Goal: Task Accomplishment & Management: Manage account settings

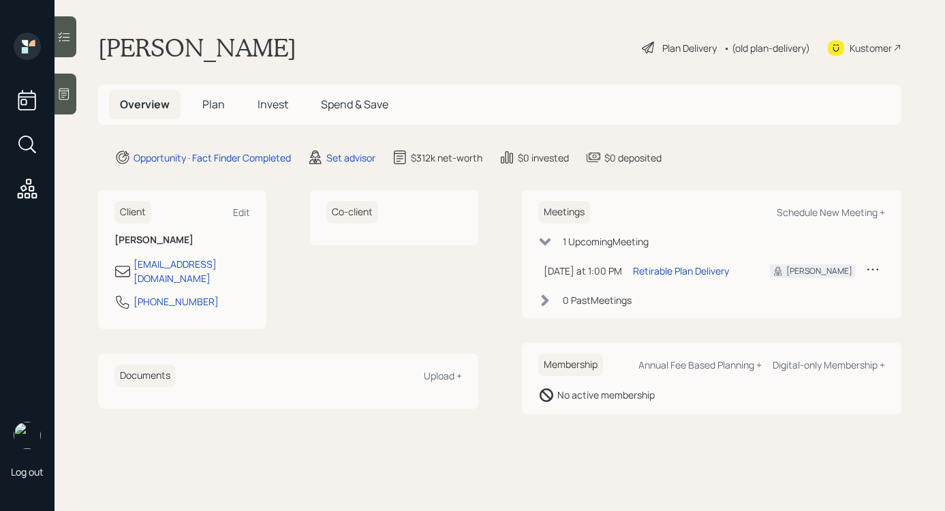
click at [665, 52] on div "Plan Delivery" at bounding box center [689, 48] width 54 height 14
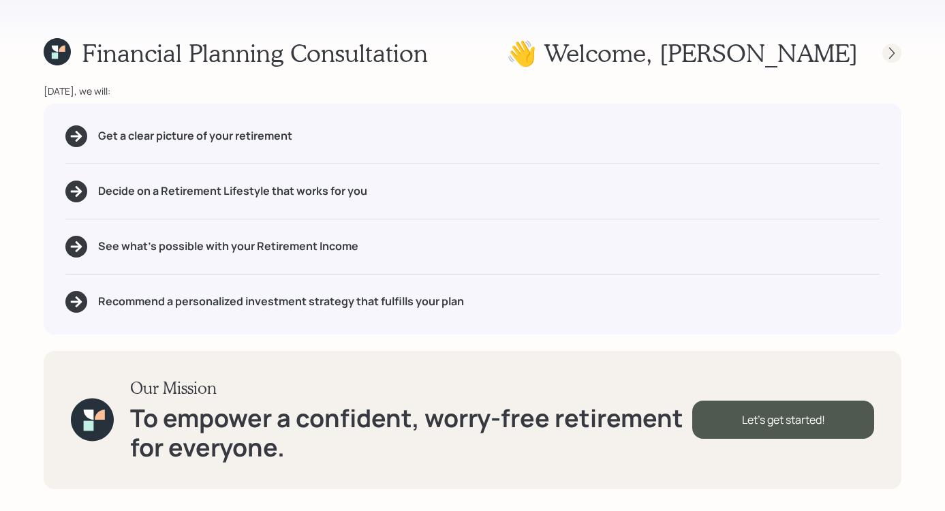
click at [894, 53] on icon at bounding box center [892, 53] width 14 height 14
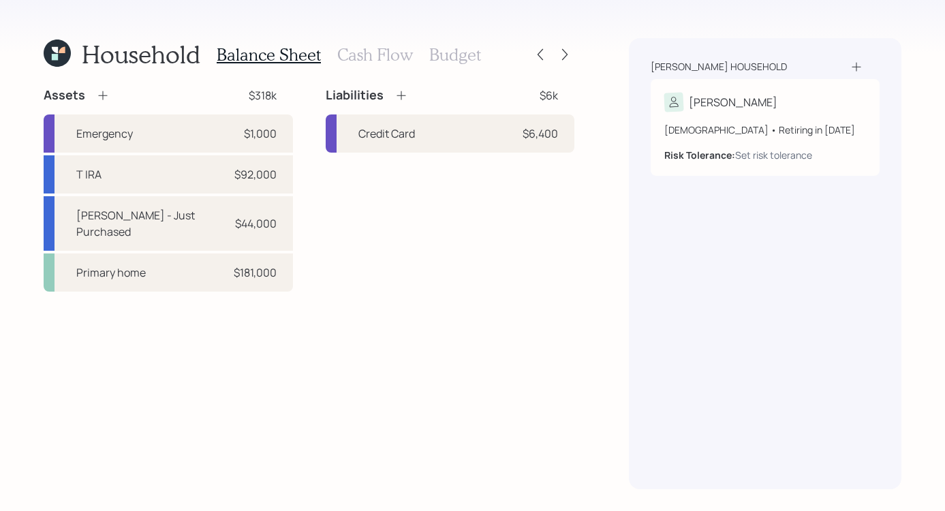
click at [59, 59] on icon at bounding box center [57, 53] width 27 height 27
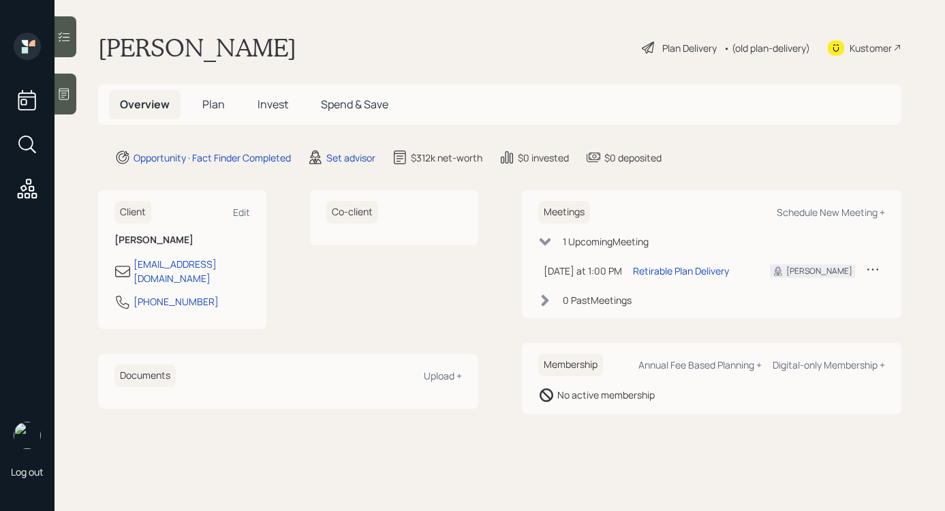
click at [690, 40] on div "Plan Delivery" at bounding box center [679, 48] width 78 height 16
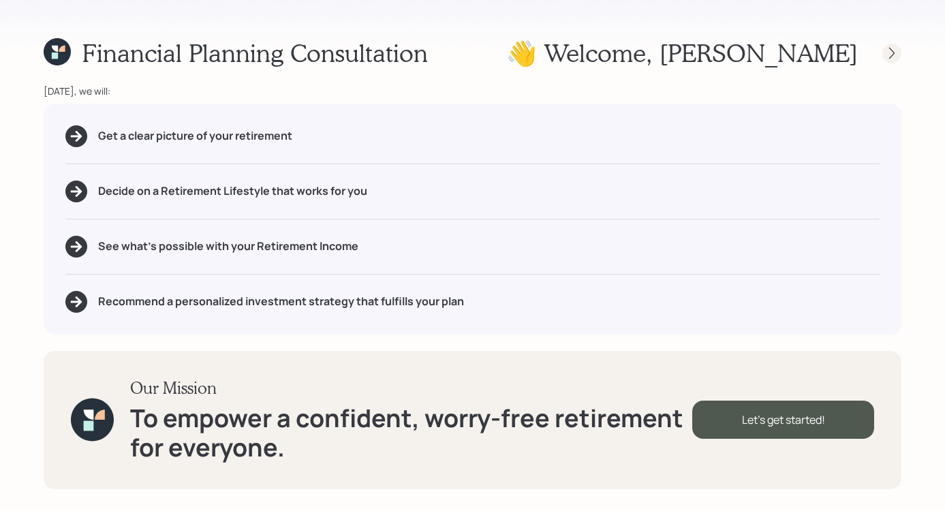
click at [896, 50] on icon at bounding box center [892, 53] width 14 height 14
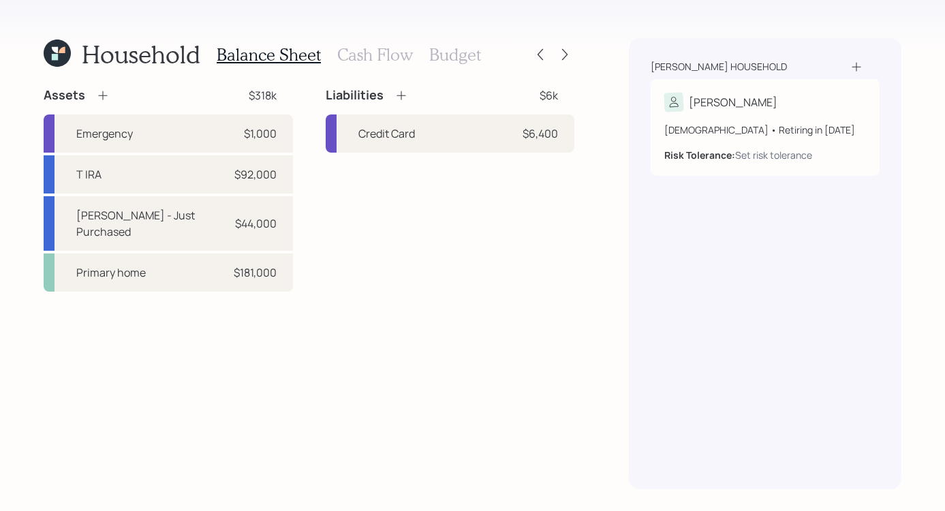
click at [139, 55] on h1 "Household" at bounding box center [141, 54] width 119 height 29
click at [60, 54] on icon at bounding box center [57, 53] width 27 height 27
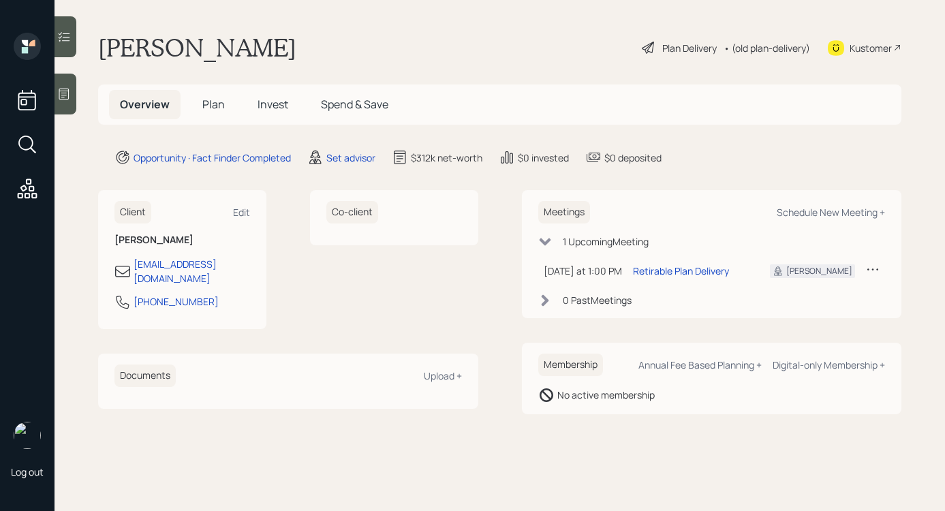
click at [662, 52] on div "Plan Delivery" at bounding box center [689, 48] width 54 height 14
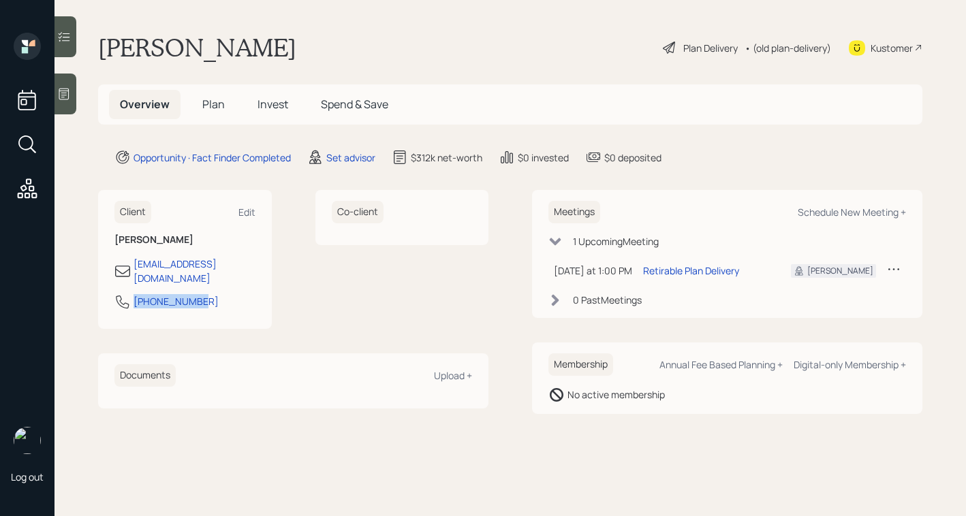
drag, startPoint x: 134, startPoint y: 288, endPoint x: 198, endPoint y: 290, distance: 63.4
click at [198, 294] on div "[PHONE_NUMBER]" at bounding box center [184, 306] width 141 height 25
copy div "[PHONE_NUMBER]"
click at [690, 50] on div "Plan Delivery" at bounding box center [710, 48] width 54 height 14
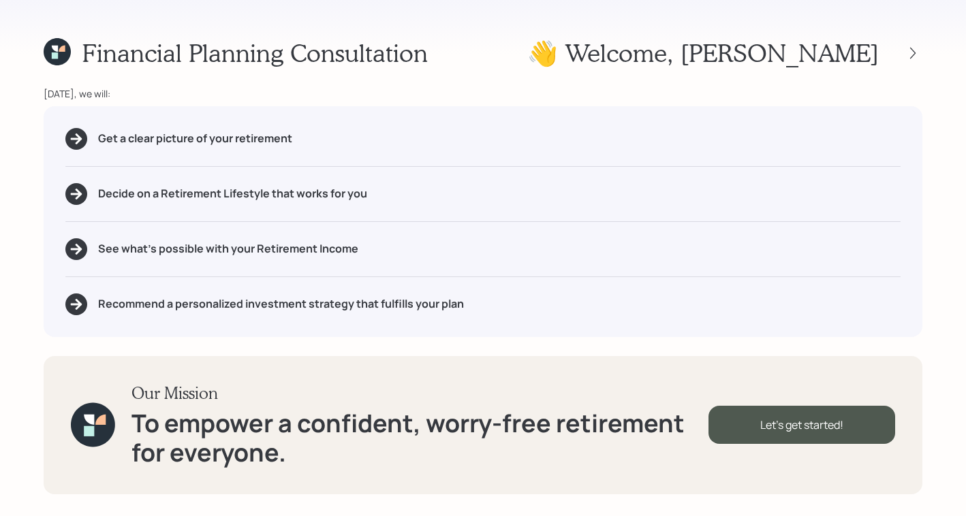
click at [593, 59] on div "Financial Planning Consultation 👋 Welcome , [PERSON_NAME]" at bounding box center [483, 52] width 879 height 29
click at [499, 42] on div "Financial Planning Consultation 👋 Welcome , [PERSON_NAME]" at bounding box center [483, 52] width 879 height 29
click at [915, 53] on icon at bounding box center [912, 53] width 5 height 12
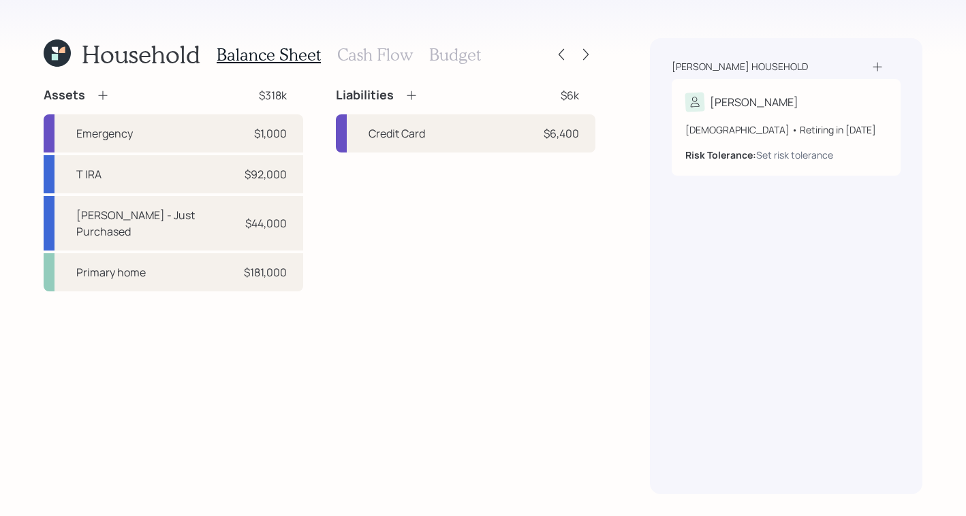
click at [775, 234] on div "[PERSON_NAME] household [PERSON_NAME] [DEMOGRAPHIC_DATA] • Retiring in [DATE] R…" at bounding box center [786, 266] width 272 height 456
click at [782, 104] on div "[PERSON_NAME]" at bounding box center [786, 102] width 202 height 19
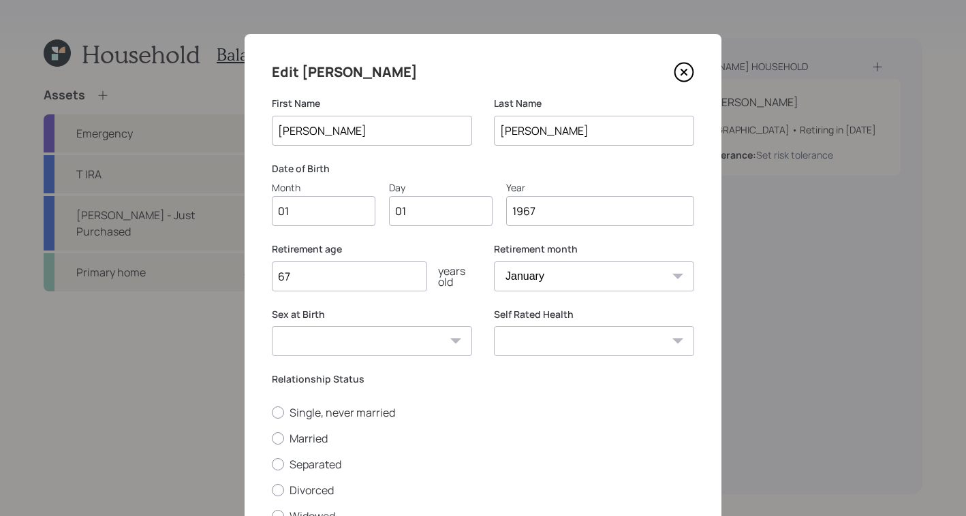
click at [308, 203] on input "01" at bounding box center [324, 211] width 104 height 30
click at [307, 217] on input "01" at bounding box center [324, 211] width 104 height 30
type input "0"
type input "07"
type input "0"
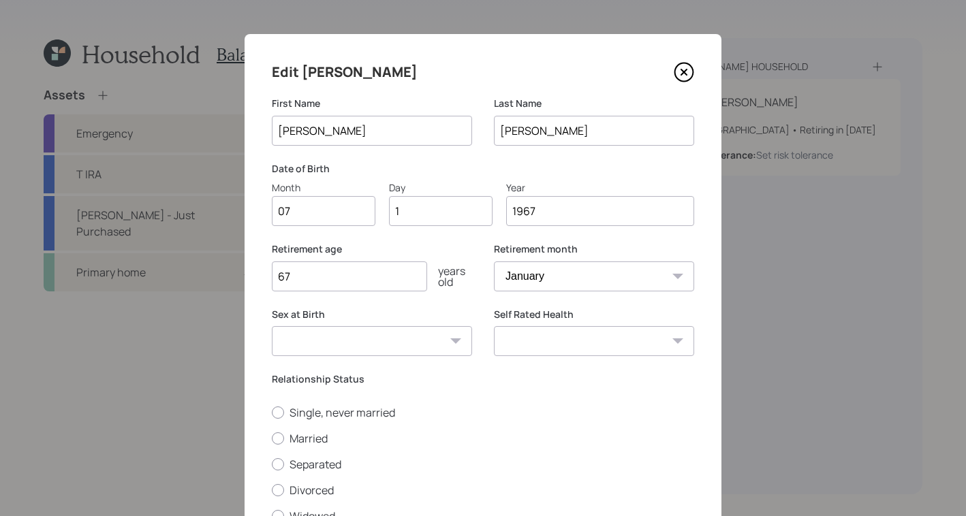
type input "18"
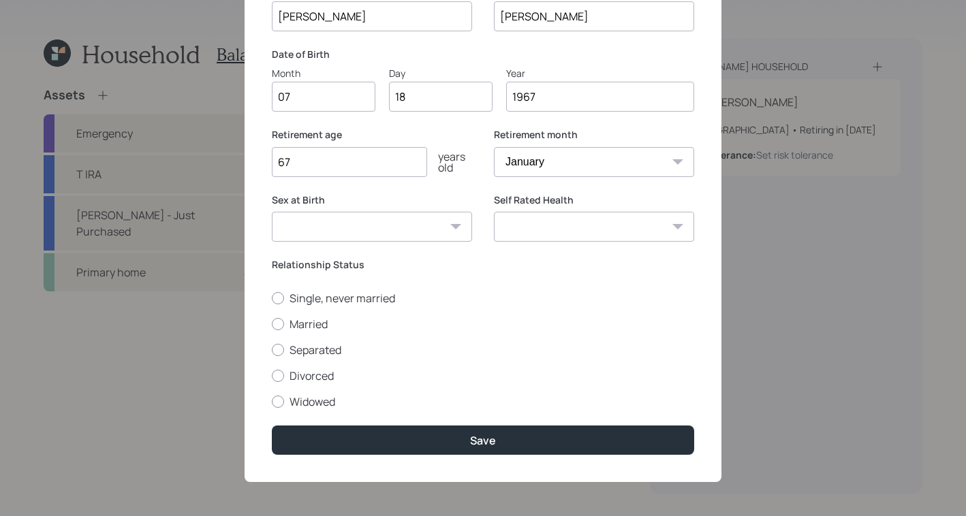
click at [310, 166] on input "67" at bounding box center [349, 162] width 155 height 30
click at [672, 230] on select "Excellent Very Good Good Fair Poor" at bounding box center [594, 227] width 200 height 30
select select "good"
click at [494, 212] on select "Excellent Very Good Good Fair Poor" at bounding box center [594, 227] width 200 height 30
click at [275, 302] on div at bounding box center [278, 298] width 12 height 12
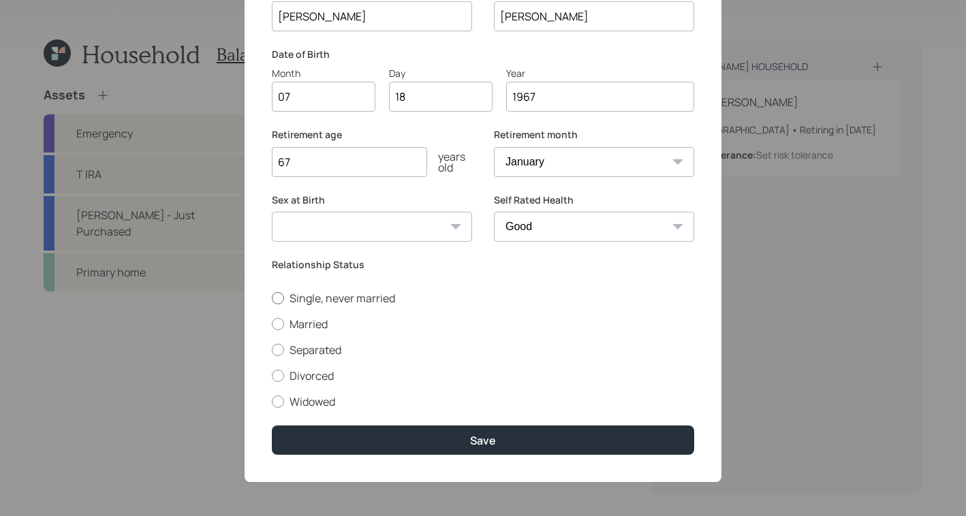
click at [272, 298] on input "Single, never married" at bounding box center [271, 298] width 1 height 1
radio input "true"
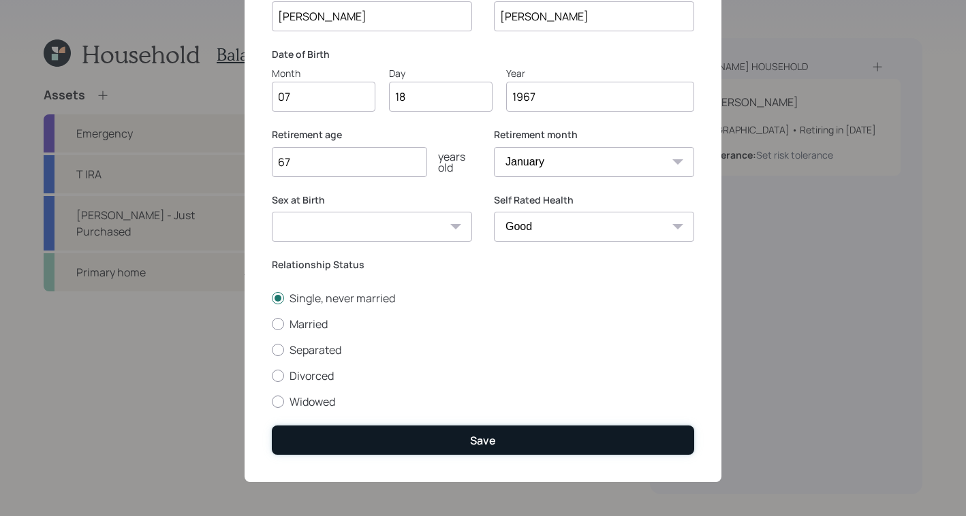
click at [486, 448] on div "Save" at bounding box center [483, 440] width 26 height 15
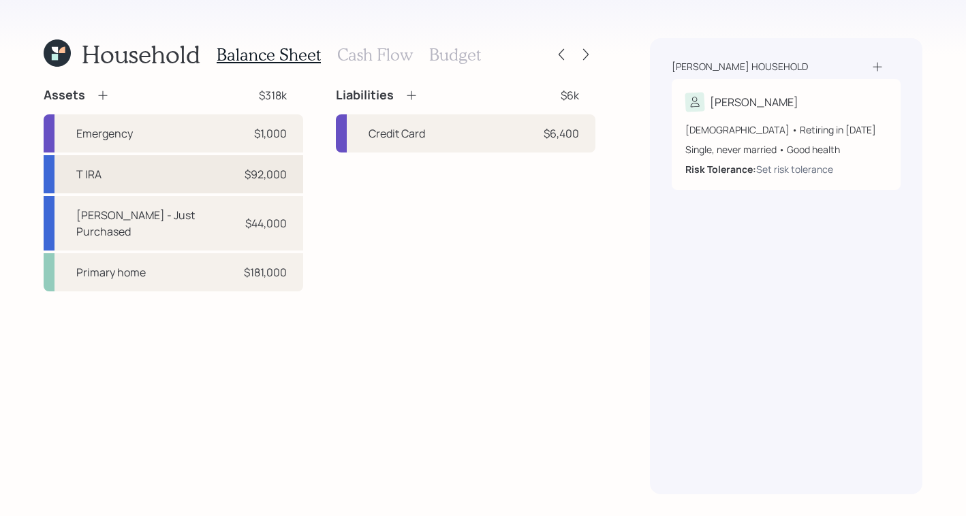
click at [97, 178] on div "T IRA" at bounding box center [88, 174] width 25 height 16
select select "ira"
select select "balanced"
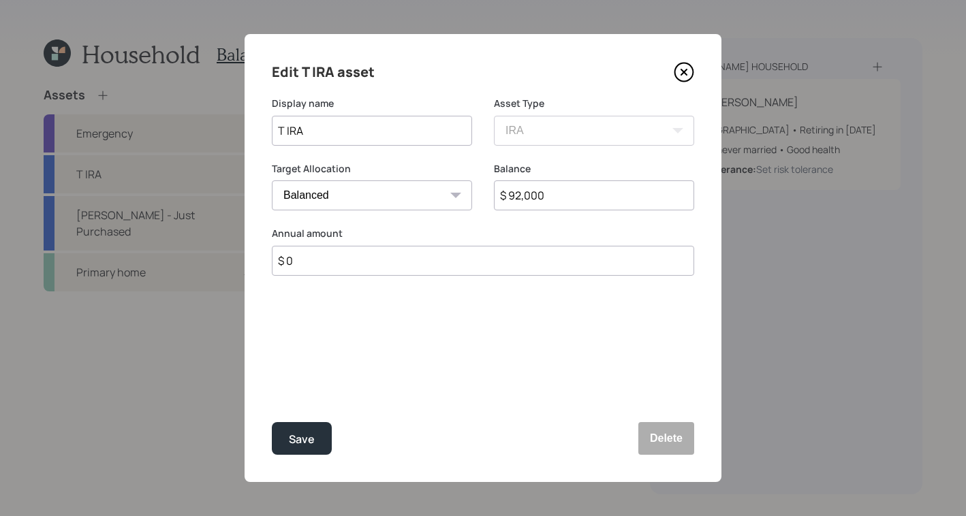
click at [680, 71] on icon at bounding box center [684, 72] width 20 height 20
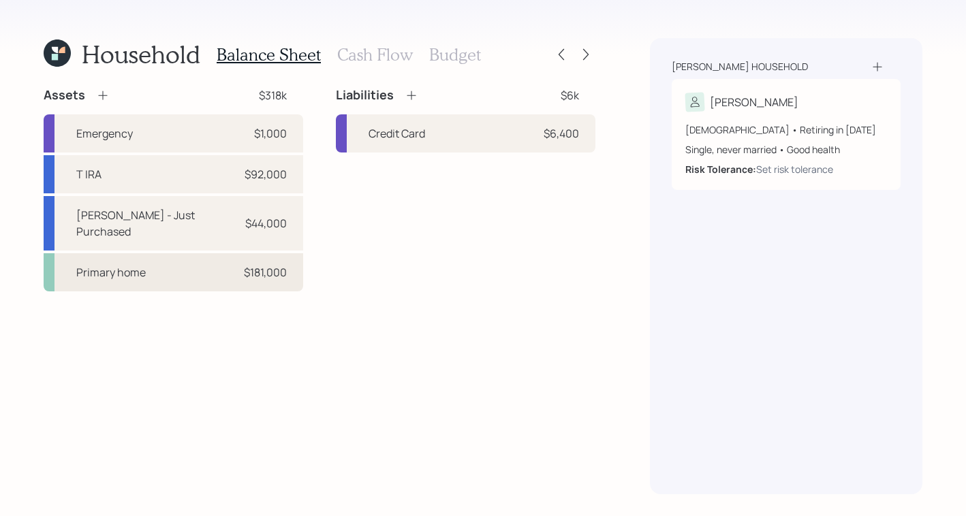
click at [198, 280] on div "Primary home $181,000" at bounding box center [174, 272] width 260 height 38
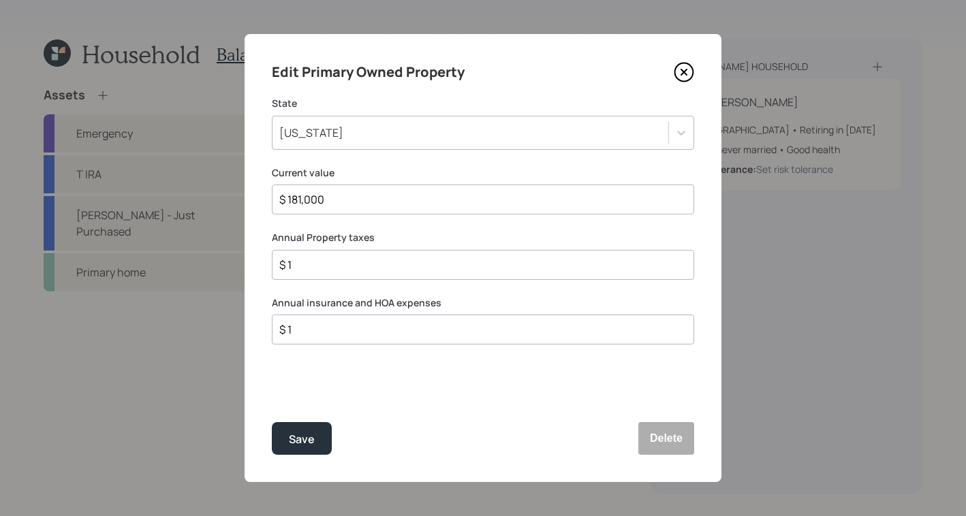
click at [296, 270] on input "$ 1" at bounding box center [477, 265] width 399 height 16
type input "$ 700"
click at [319, 334] on input "$ 1" at bounding box center [477, 330] width 399 height 16
type input "$ 900"
click at [305, 437] on div "Save" at bounding box center [302, 440] width 26 height 18
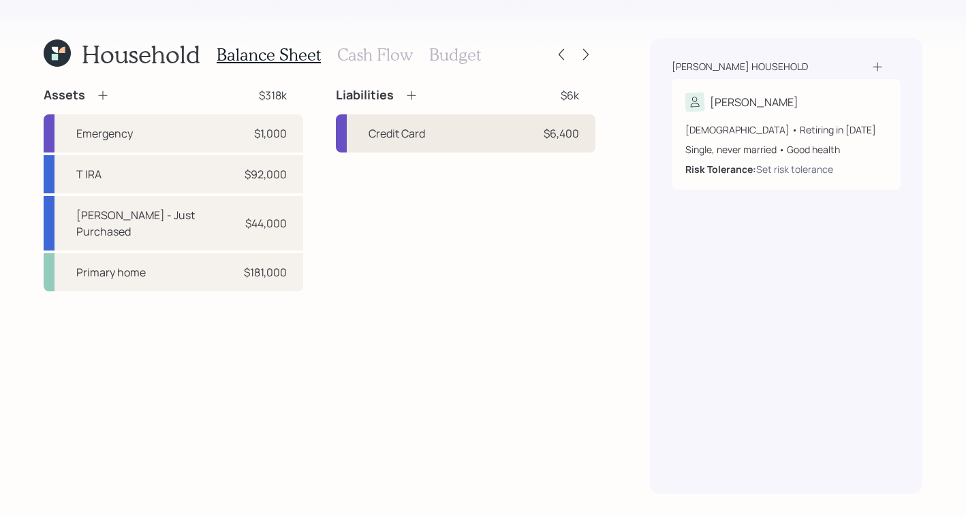
click at [510, 139] on div "Credit Card $6,400" at bounding box center [466, 133] width 260 height 38
select select "credit_card"
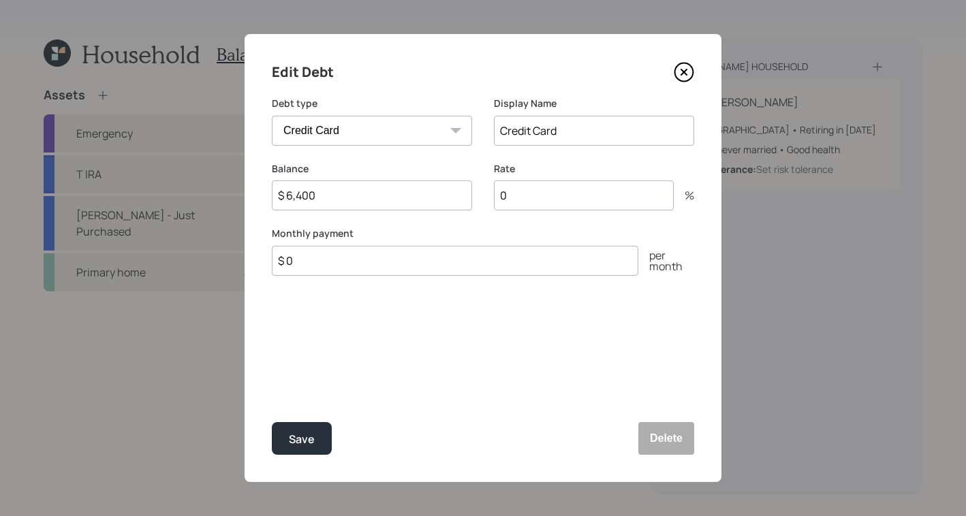
click at [366, 201] on input "$ 6,400" at bounding box center [372, 196] width 200 height 30
type input "$ 6,800"
click at [521, 196] on input "0" at bounding box center [584, 196] width 180 height 30
type input "28"
click at [485, 266] on input "$ 0" at bounding box center [455, 261] width 367 height 30
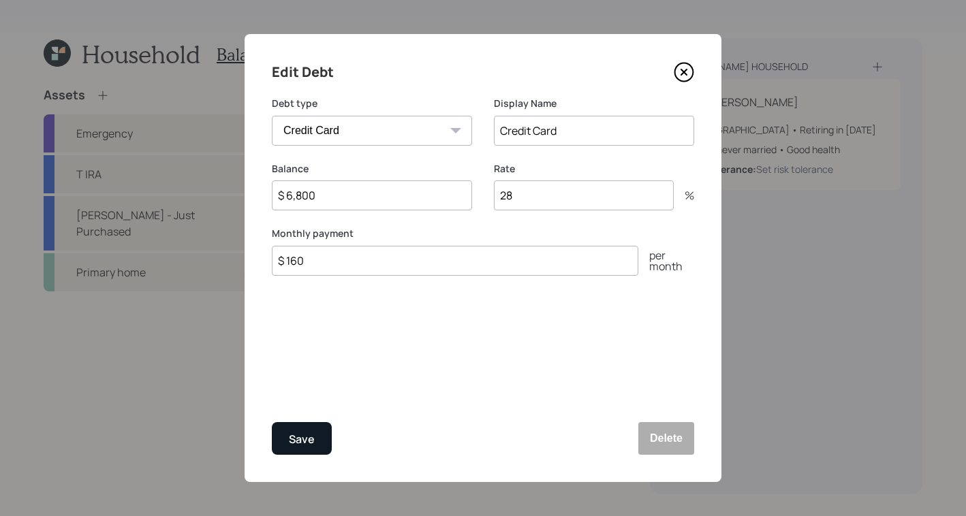
type input "$ 160"
click at [308, 435] on div "Save" at bounding box center [302, 440] width 26 height 18
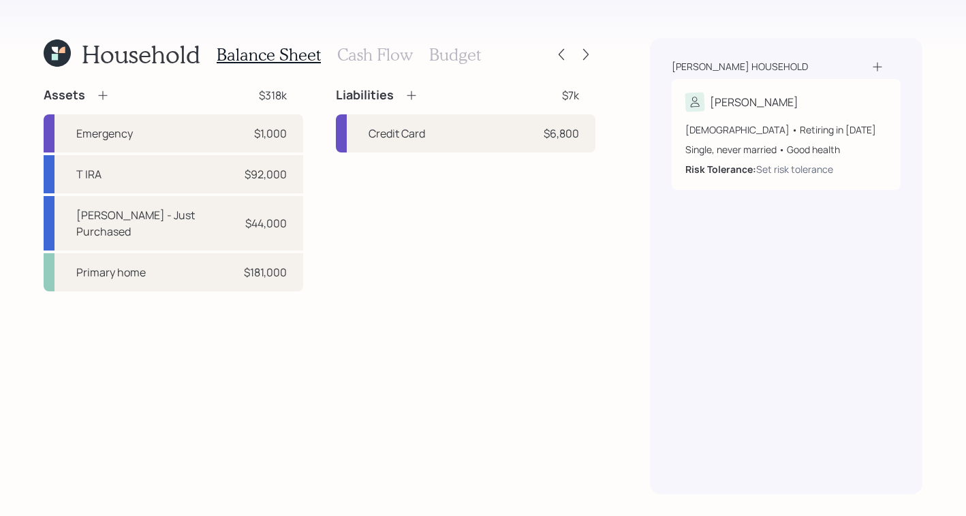
click at [366, 61] on h3 "Cash Flow" at bounding box center [375, 55] width 76 height 20
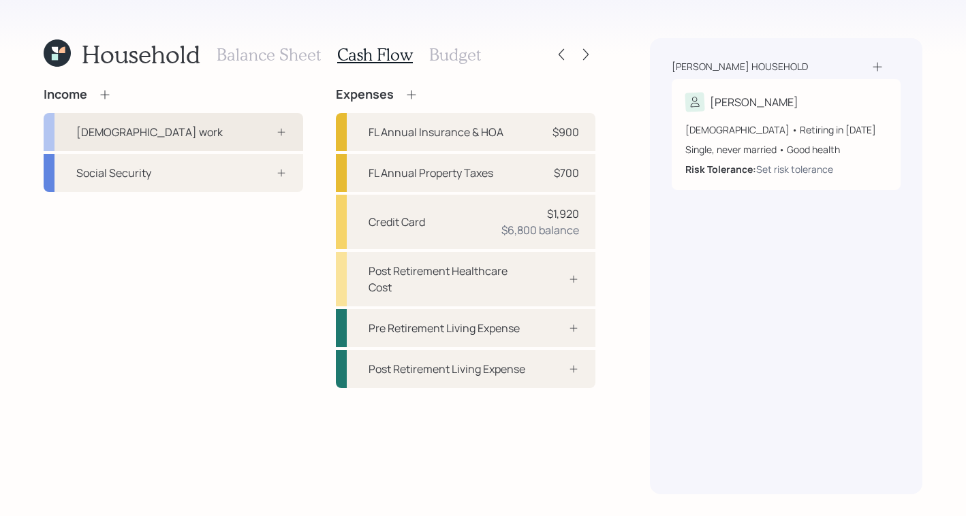
click at [285, 129] on icon at bounding box center [281, 132] width 11 height 11
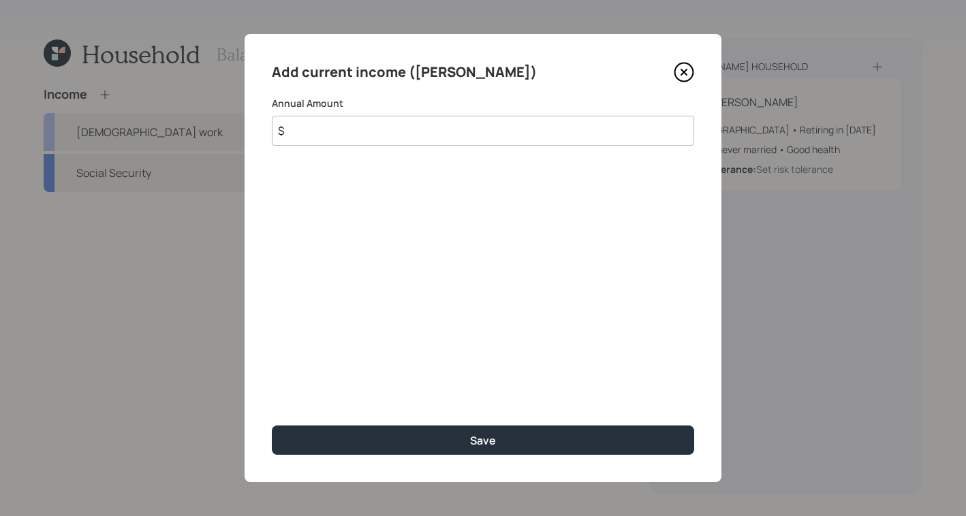
click at [375, 129] on input "$" at bounding box center [483, 131] width 422 height 30
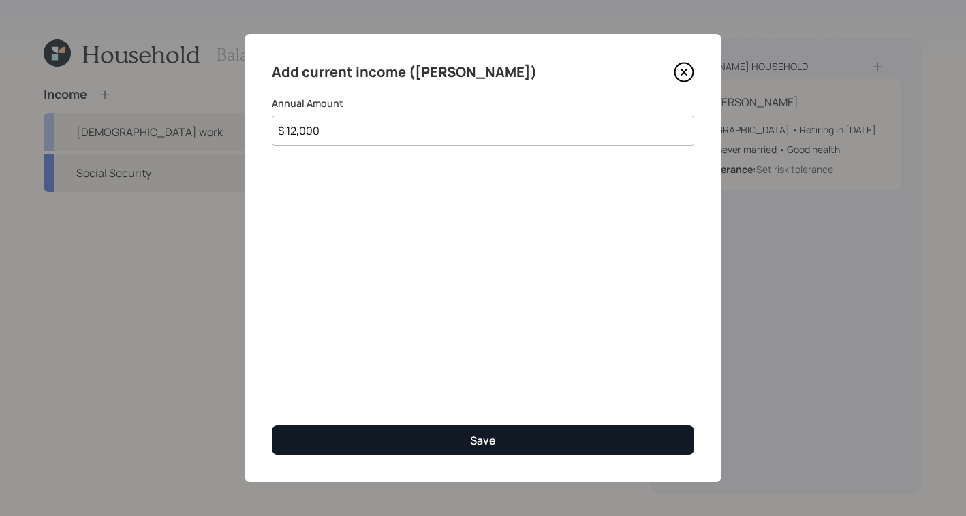
type input "$ 12,000"
click at [421, 437] on button "Save" at bounding box center [483, 440] width 422 height 29
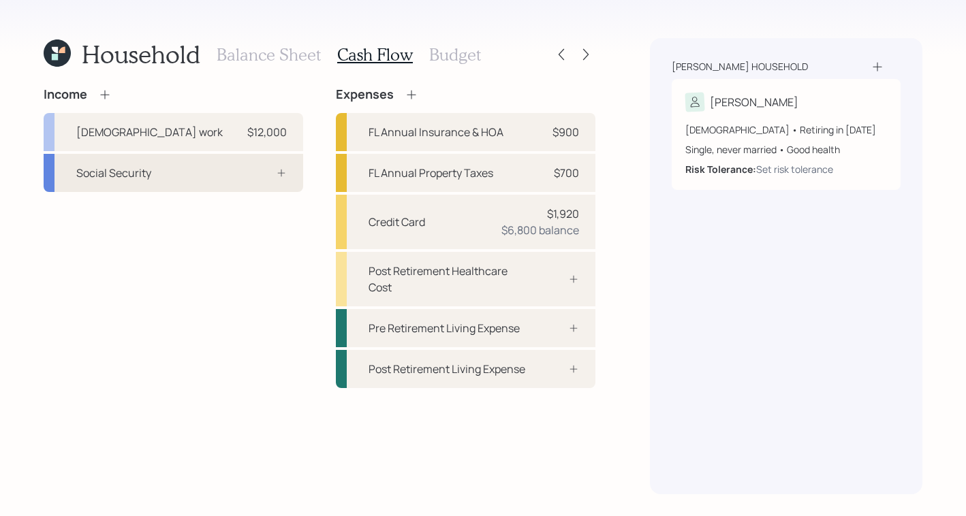
click at [151, 171] on div "Social Security" at bounding box center [174, 173] width 260 height 38
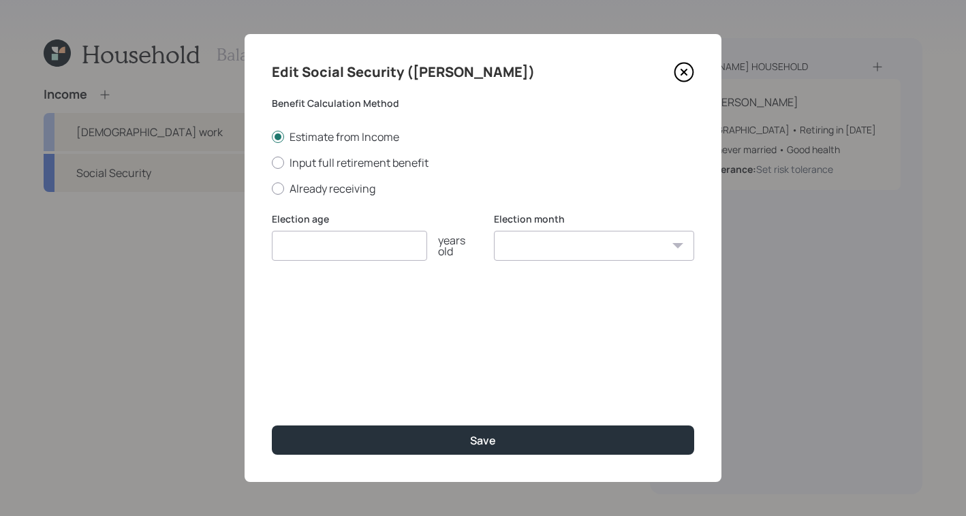
click at [414, 247] on input "number" at bounding box center [349, 246] width 155 height 30
type input "67"
click at [277, 166] on div at bounding box center [278, 163] width 12 height 12
click at [272, 163] on input "Input full retirement benefit" at bounding box center [271, 162] width 1 height 1
radio input "true"
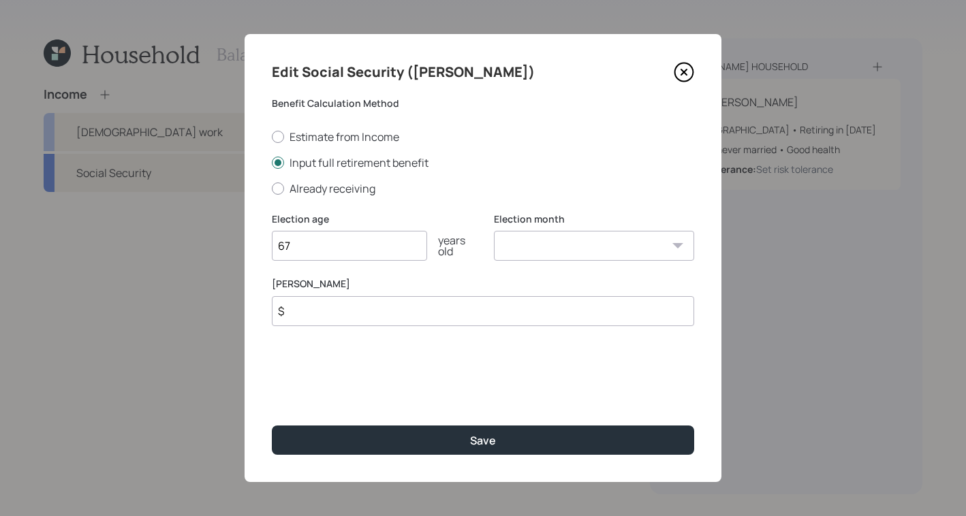
click at [306, 313] on input "$" at bounding box center [483, 311] width 422 height 30
click at [281, 133] on div at bounding box center [278, 137] width 12 height 12
click at [272, 136] on input "Estimate from Income" at bounding box center [271, 136] width 1 height 1
radio input "true"
click at [279, 165] on div at bounding box center [278, 163] width 12 height 12
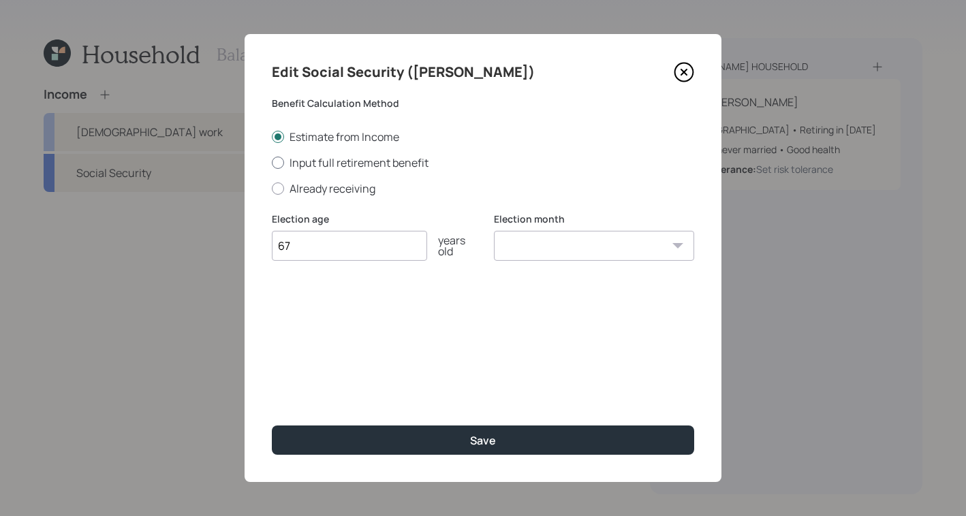
click at [272, 163] on input "Input full retirement benefit" at bounding box center [271, 162] width 1 height 1
radio input "true"
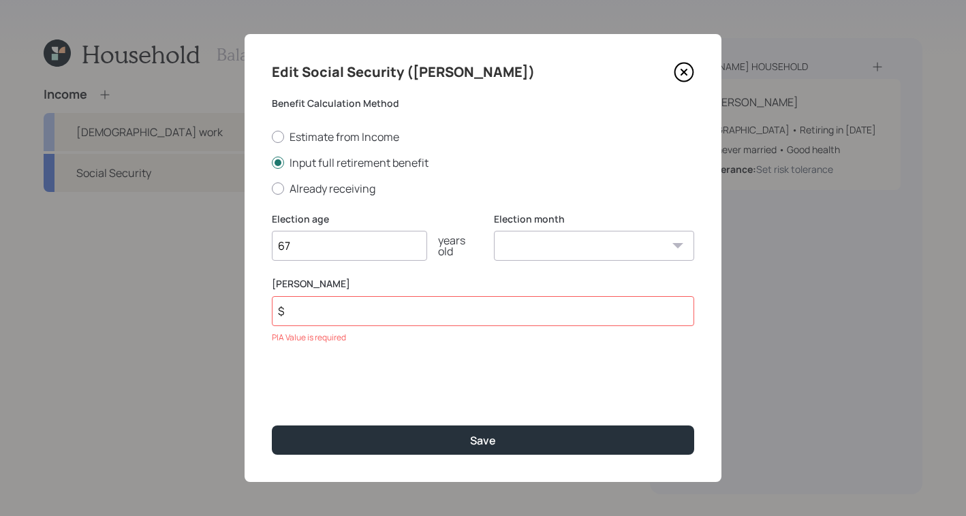
click at [328, 311] on input "$" at bounding box center [483, 311] width 422 height 30
click at [518, 246] on select "January February March April May June July August September October November De…" at bounding box center [594, 246] width 200 height 30
select select "7"
click at [494, 231] on select "January February March April May June July August September October November De…" at bounding box center [594, 246] width 200 height 30
click at [333, 317] on input "$" at bounding box center [483, 311] width 422 height 30
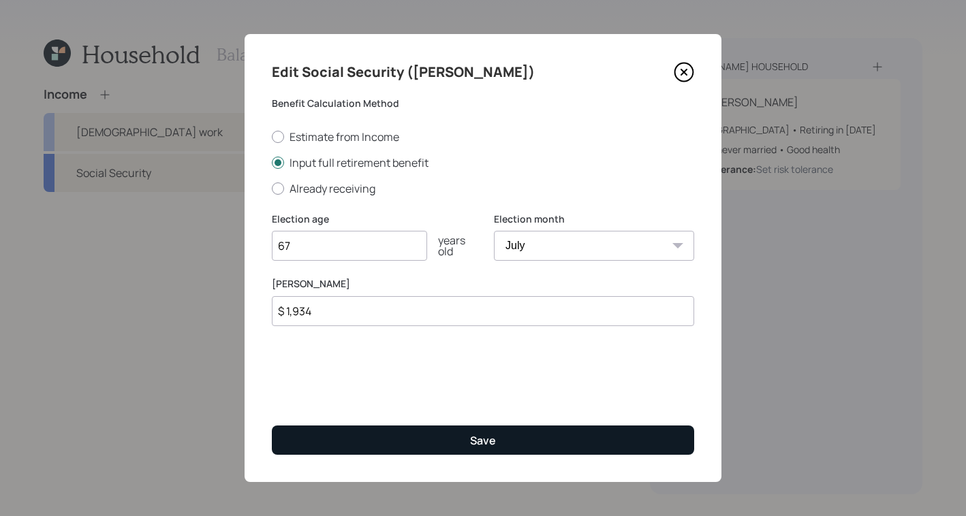
type input "$ 1,934"
click at [475, 448] on div "Save" at bounding box center [483, 440] width 26 height 15
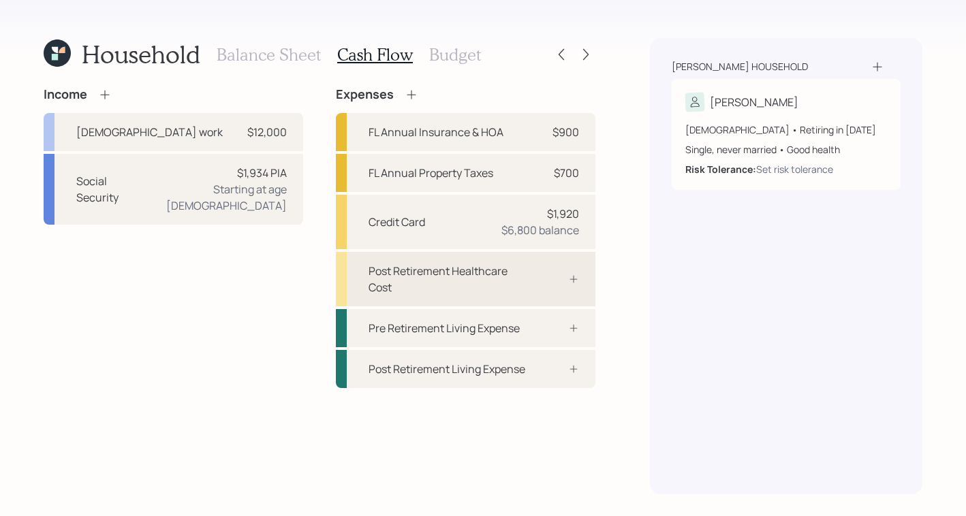
click at [551, 285] on div "Post Retirement Healthcare Cost" at bounding box center [466, 279] width 260 height 54
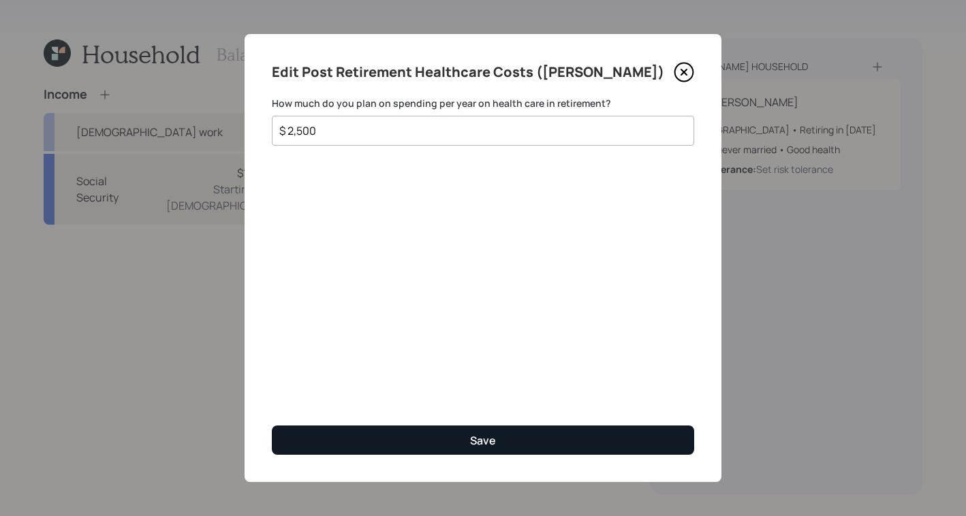
type input "$ 2,500"
click at [533, 428] on button "Save" at bounding box center [483, 440] width 422 height 29
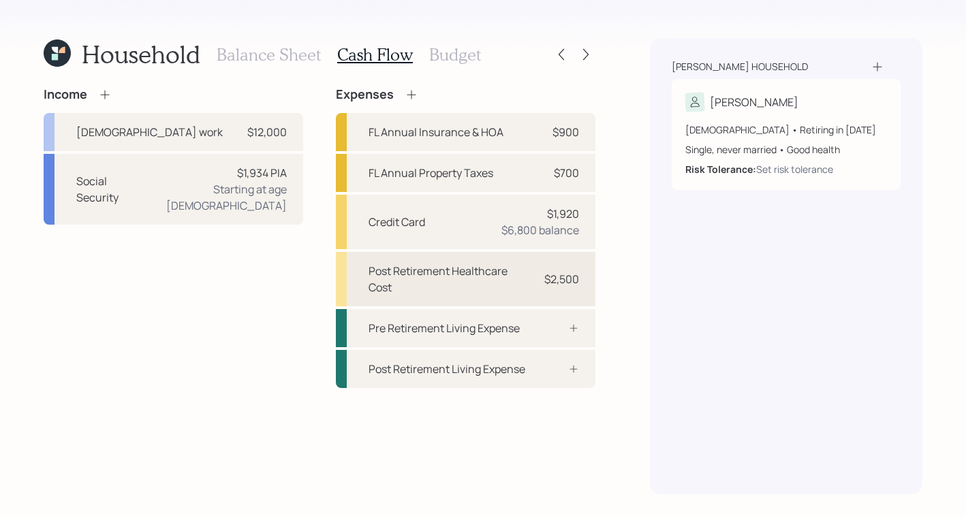
click at [495, 279] on div "Post Retirement Healthcare Cost" at bounding box center [448, 279] width 159 height 33
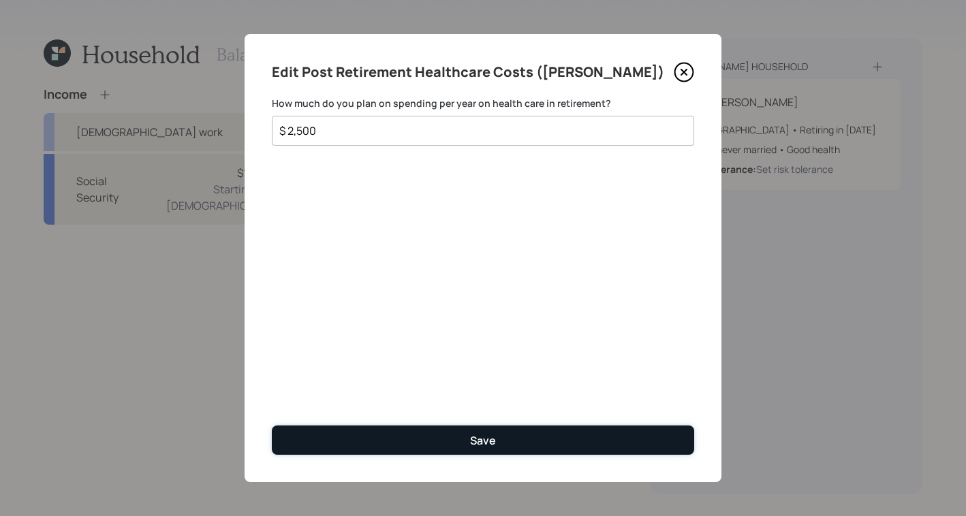
click at [455, 450] on button "Save" at bounding box center [483, 440] width 422 height 29
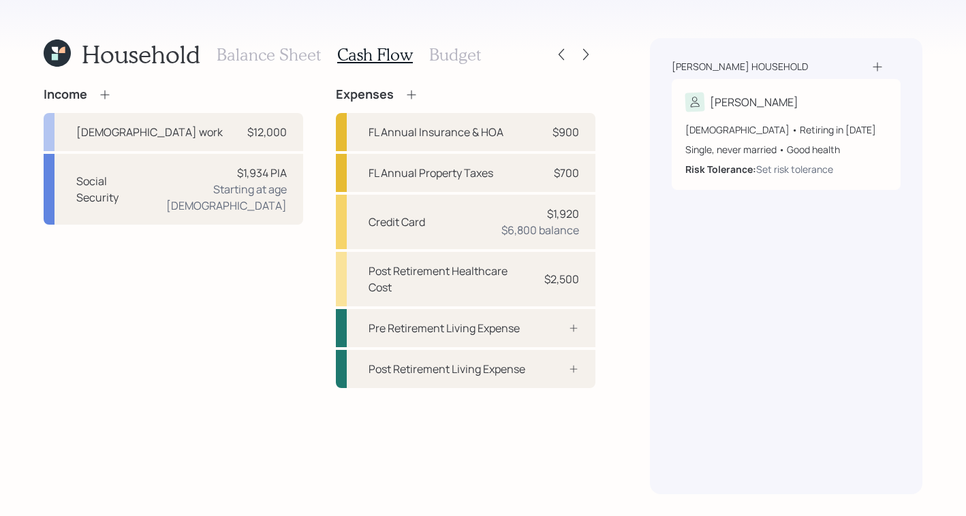
click at [467, 54] on h3 "Budget" at bounding box center [455, 55] width 52 height 20
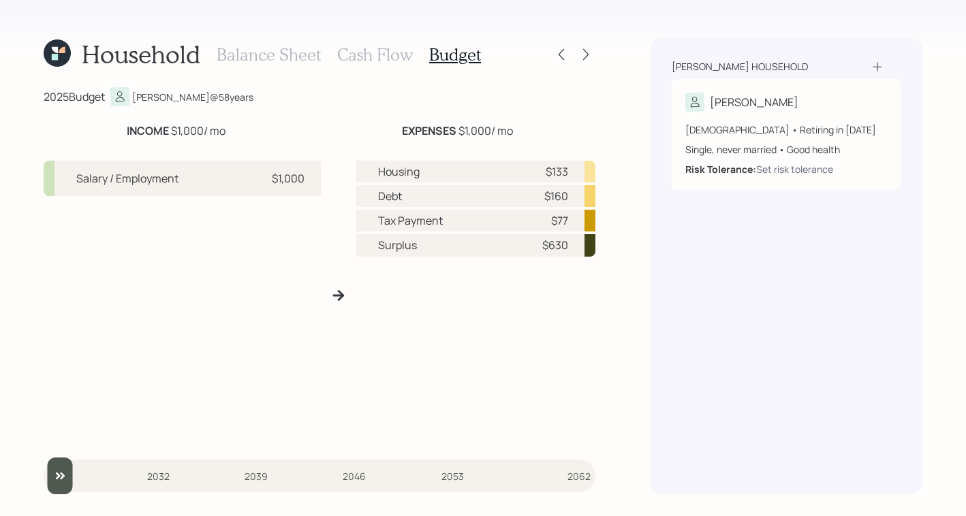
click at [402, 45] on h3 "Cash Flow" at bounding box center [375, 55] width 76 height 20
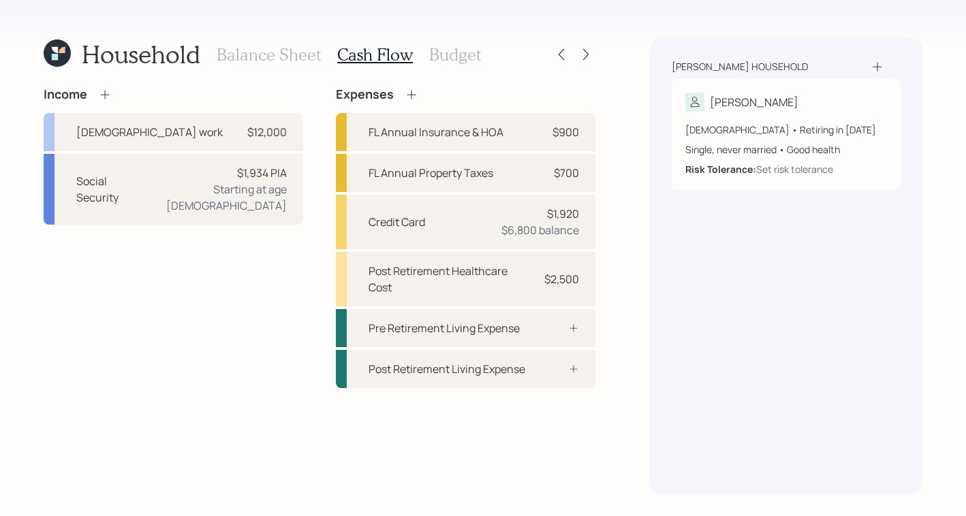
click at [448, 50] on h3 "Budget" at bounding box center [455, 55] width 52 height 20
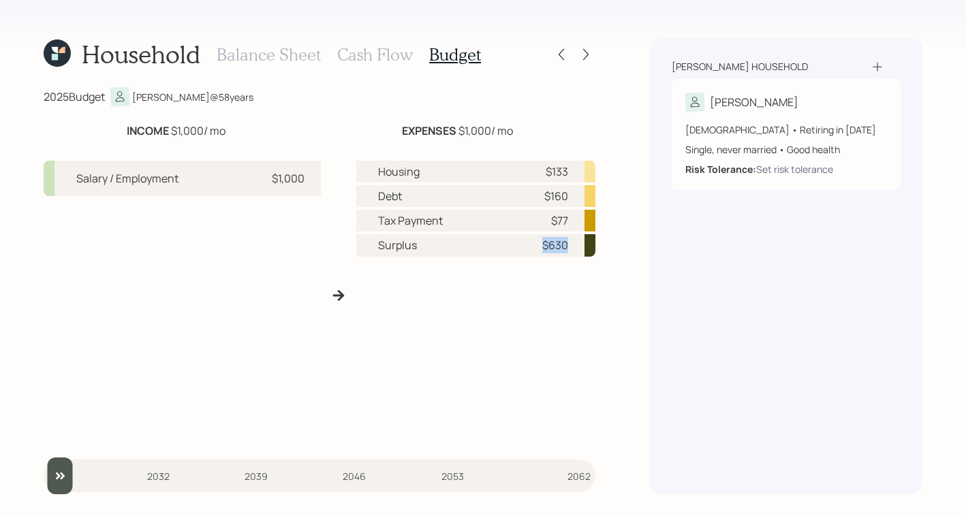
drag, startPoint x: 542, startPoint y: 247, endPoint x: 574, endPoint y: 252, distance: 33.2
click at [574, 252] on div "Surplus $630" at bounding box center [476, 245] width 240 height 22
click at [610, 240] on div "Household Balance Sheet Cash Flow Budget 2025 Budget [PERSON_NAME] @ 58 years I…" at bounding box center [483, 258] width 966 height 516
click at [366, 57] on h3 "Cash Flow" at bounding box center [375, 55] width 76 height 20
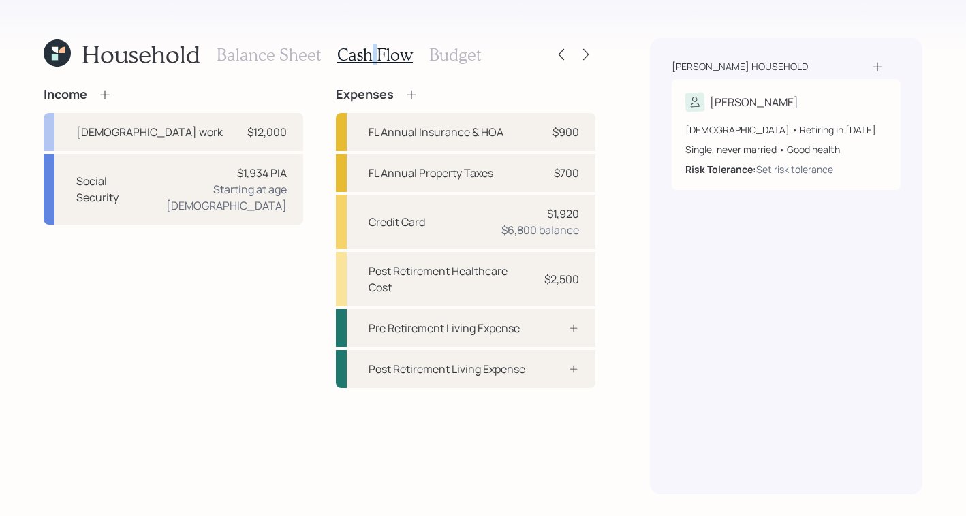
click at [366, 57] on h3 "Cash Flow" at bounding box center [375, 55] width 76 height 20
click at [246, 121] on div "[DEMOGRAPHIC_DATA] work $12,000" at bounding box center [174, 132] width 260 height 38
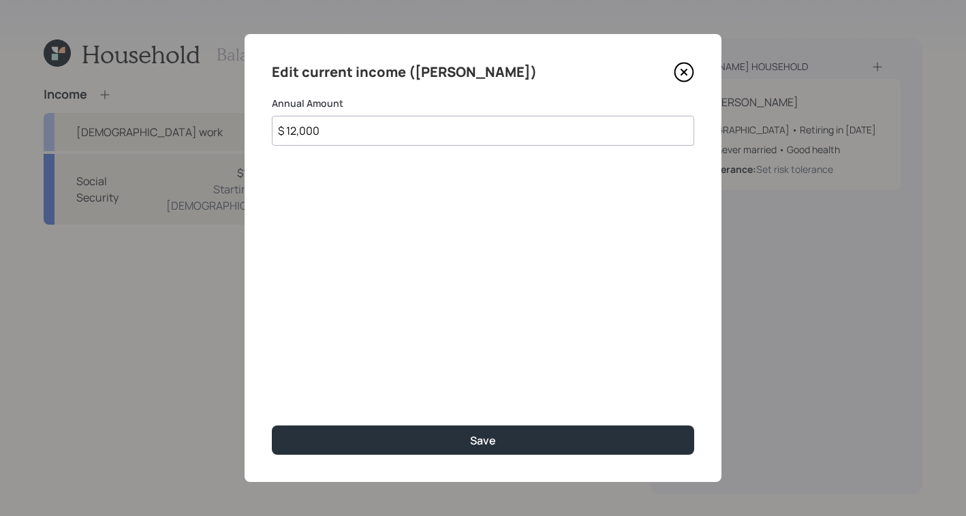
click at [689, 74] on icon at bounding box center [684, 72] width 20 height 20
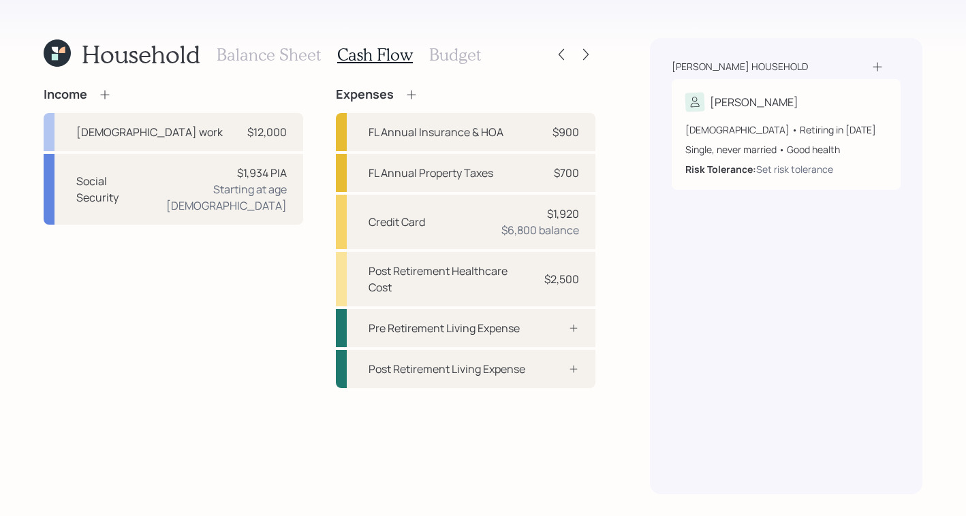
click at [456, 60] on h3 "Budget" at bounding box center [455, 55] width 52 height 20
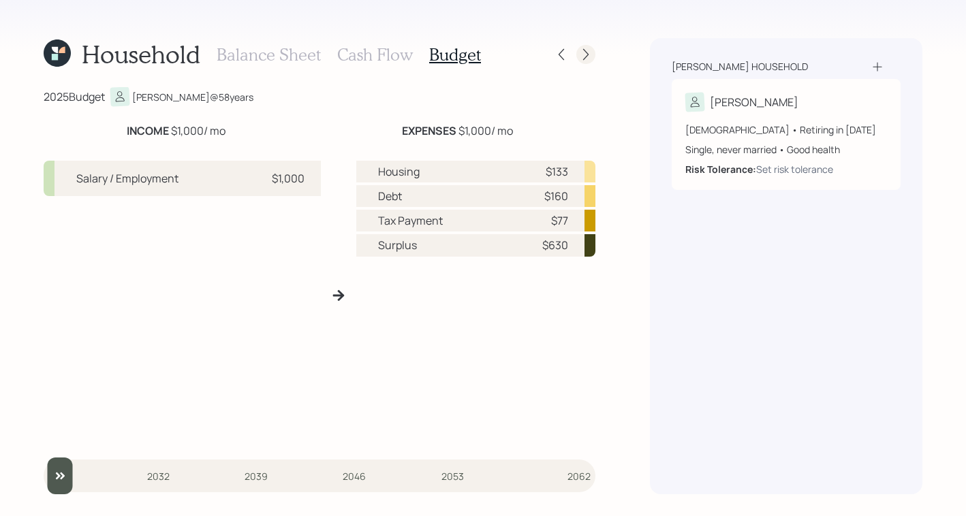
click at [586, 53] on icon at bounding box center [586, 55] width 14 height 14
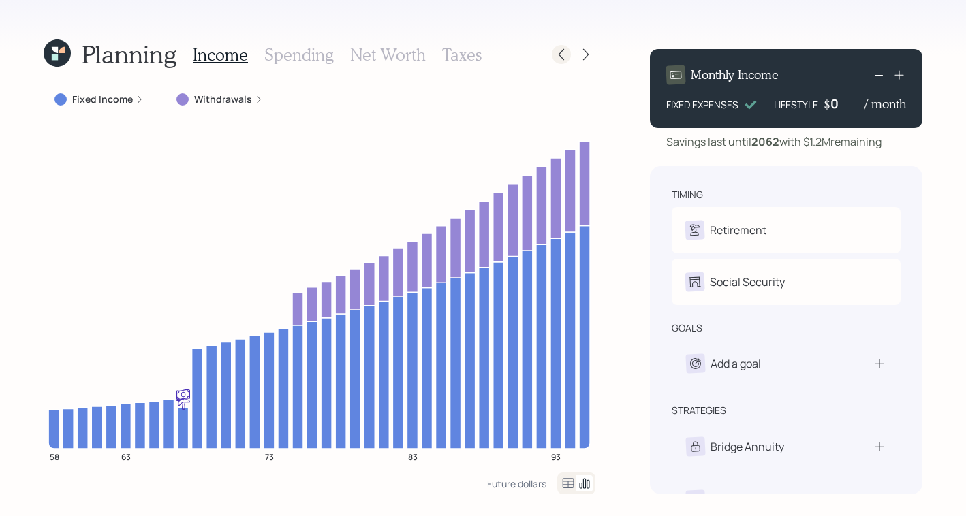
click at [557, 51] on icon at bounding box center [562, 55] width 14 height 14
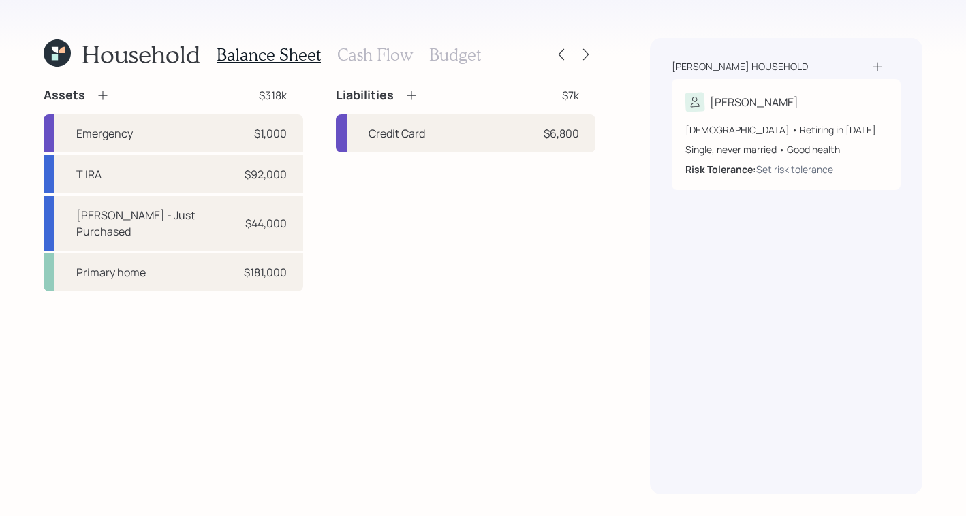
click at [374, 57] on h3 "Cash Flow" at bounding box center [375, 55] width 76 height 20
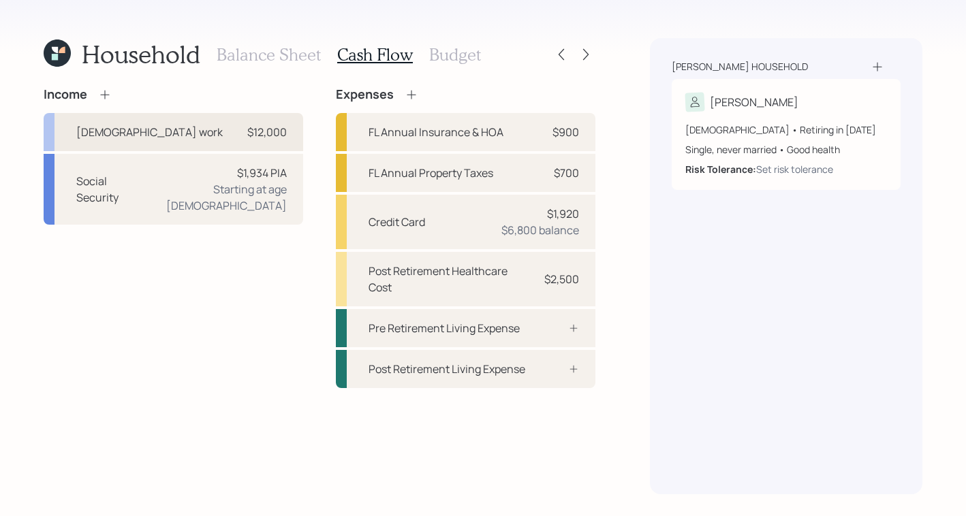
click at [251, 127] on div "$12,000" at bounding box center [267, 132] width 40 height 16
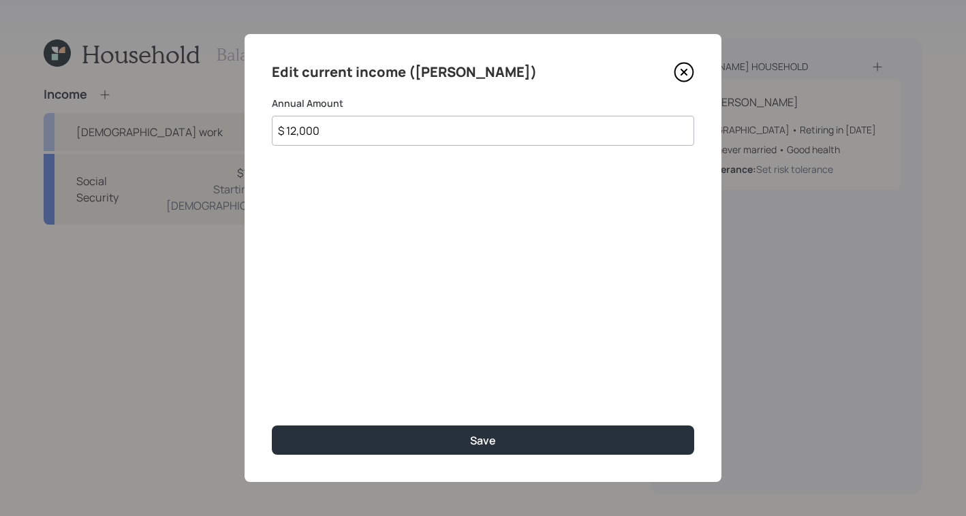
click at [345, 131] on input "$ 12,000" at bounding box center [483, 131] width 422 height 30
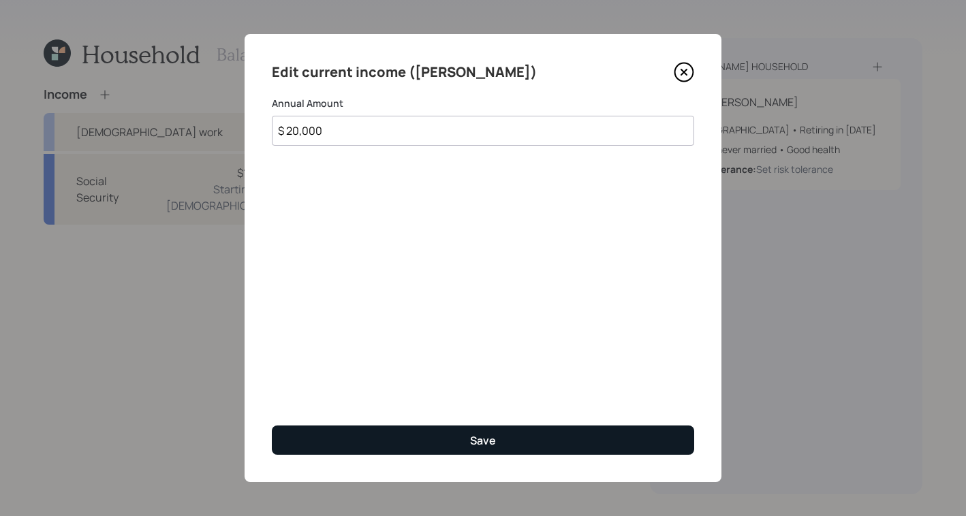
type input "$ 20,000"
click at [441, 435] on button "Save" at bounding box center [483, 440] width 422 height 29
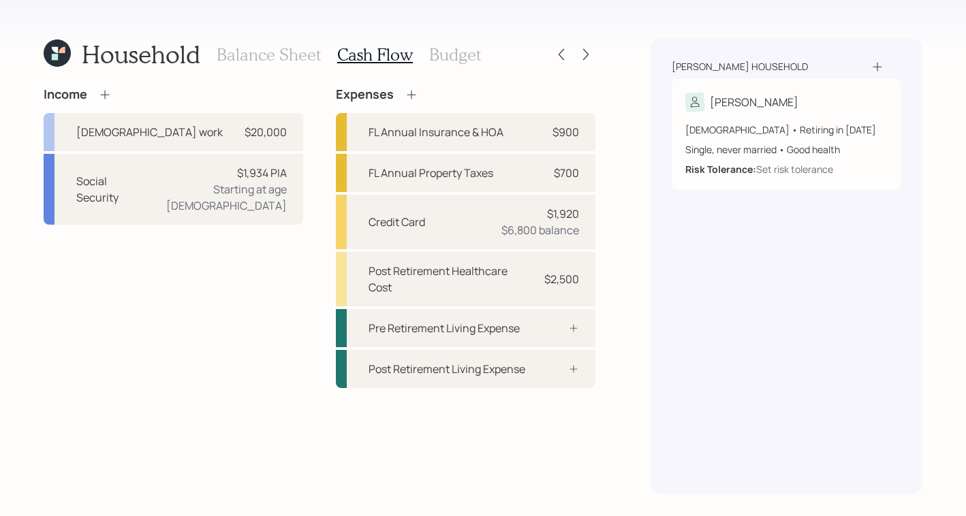
click at [465, 43] on div "Balance Sheet Cash Flow Budget" at bounding box center [349, 54] width 264 height 33
click at [463, 58] on h3 "Budget" at bounding box center [455, 55] width 52 height 20
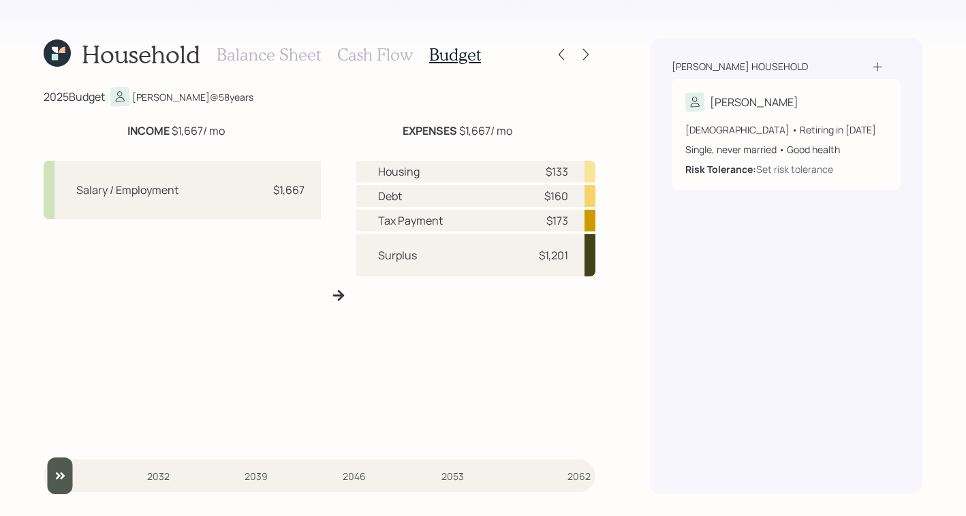
click at [352, 59] on h3 "Cash Flow" at bounding box center [375, 55] width 76 height 20
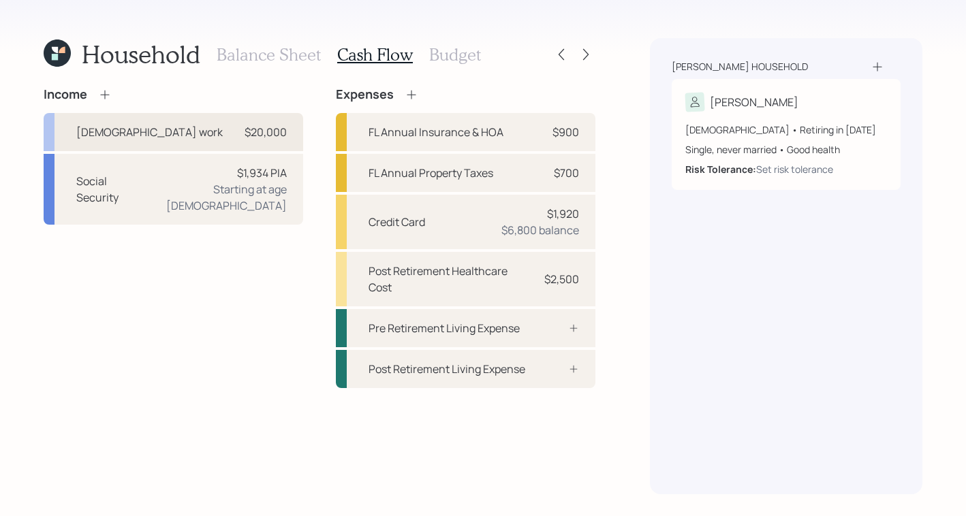
click at [223, 134] on div "[DEMOGRAPHIC_DATA] work $20,000" at bounding box center [174, 132] width 260 height 38
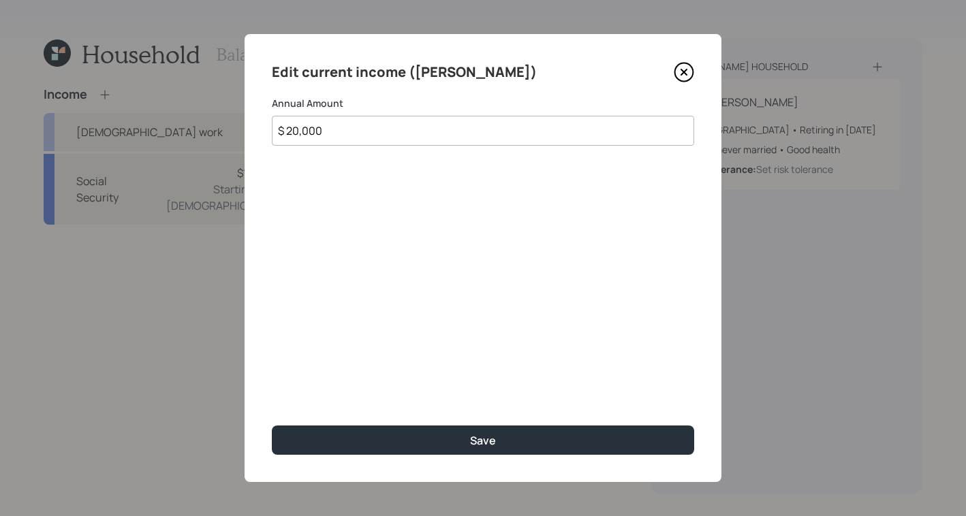
click at [333, 128] on input "$ 20,000" at bounding box center [483, 131] width 422 height 30
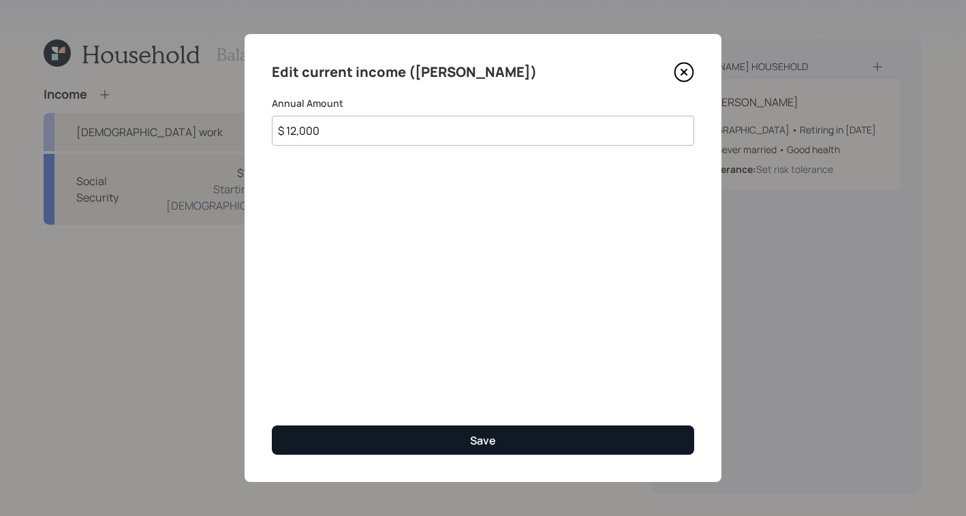
type input "$ 12,000"
click at [512, 446] on button "Save" at bounding box center [483, 440] width 422 height 29
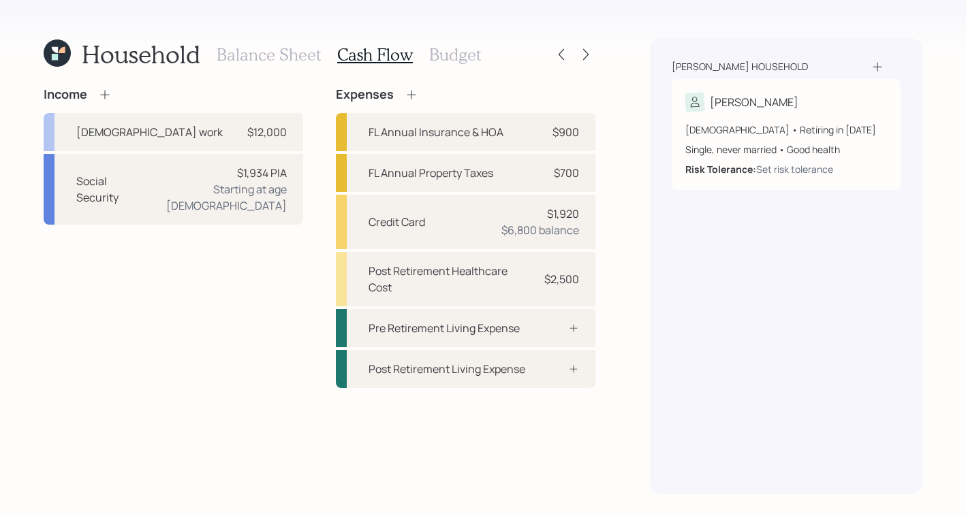
click at [453, 59] on h3 "Budget" at bounding box center [455, 55] width 52 height 20
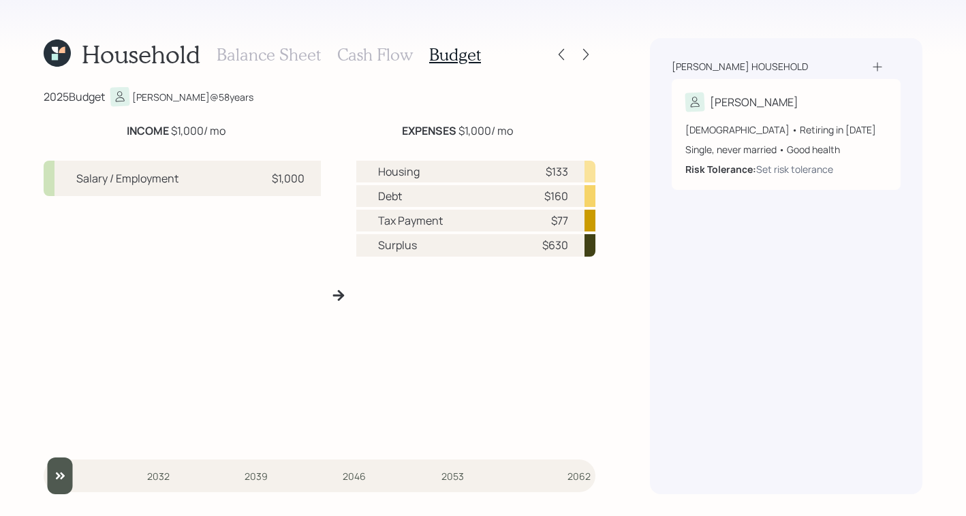
click at [379, 52] on h3 "Cash Flow" at bounding box center [375, 55] width 76 height 20
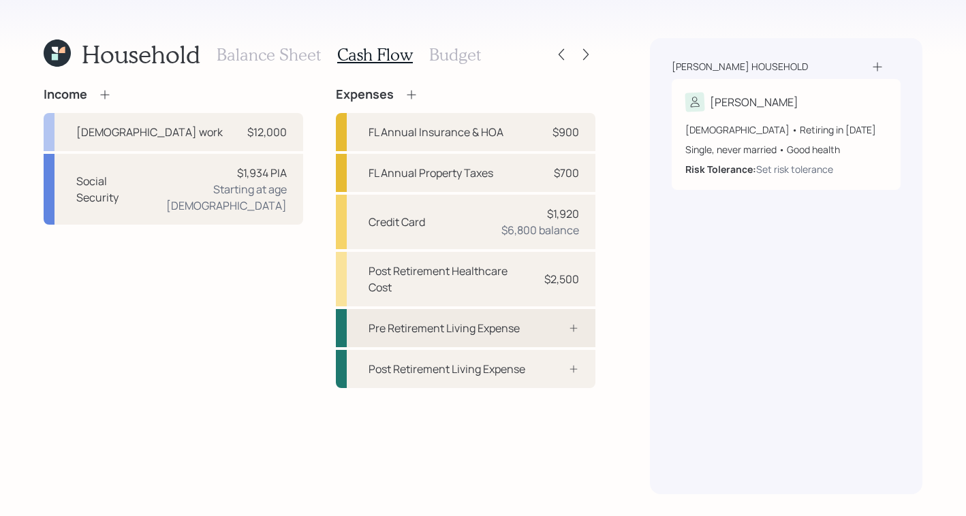
click at [397, 329] on div "Pre Retirement Living Expense" at bounding box center [444, 328] width 151 height 16
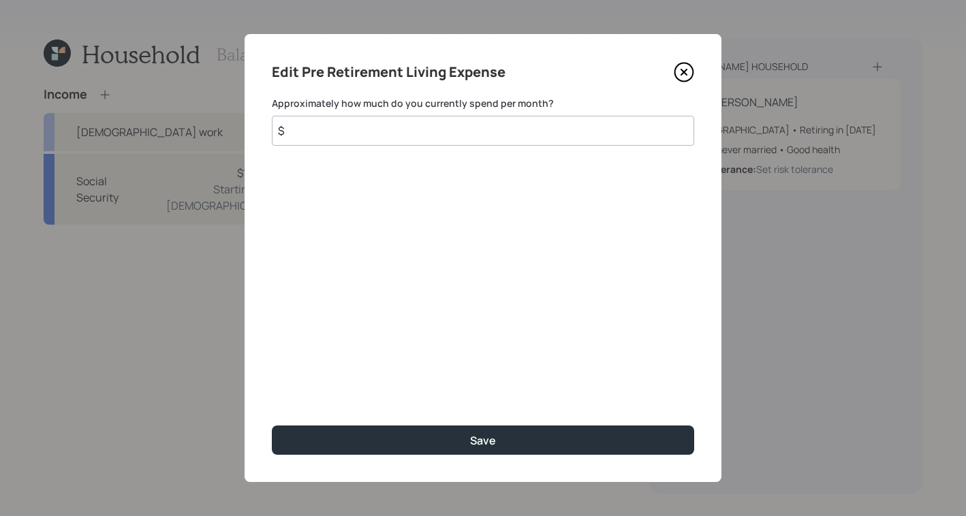
click at [445, 129] on input "$" at bounding box center [483, 131] width 422 height 30
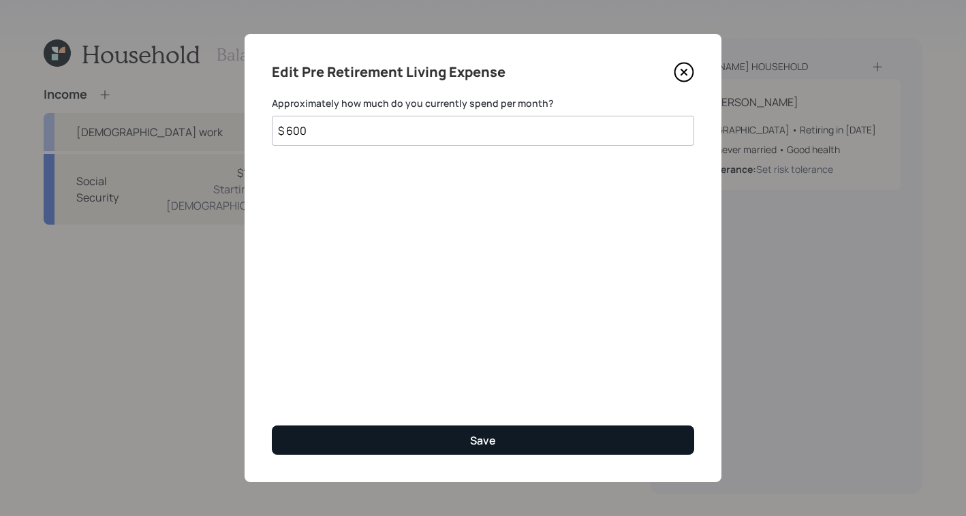
type input "$ 600"
click at [409, 434] on button "Save" at bounding box center [483, 440] width 422 height 29
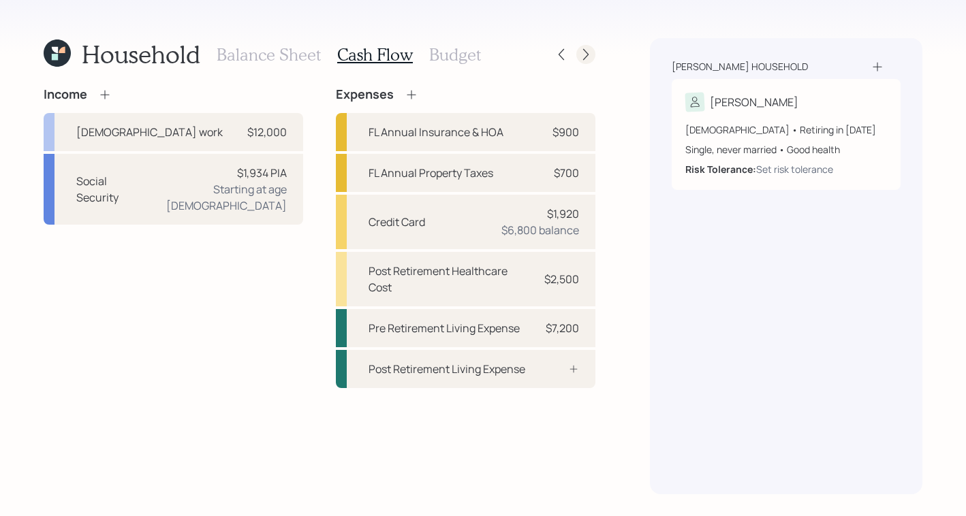
click at [580, 51] on icon at bounding box center [586, 55] width 14 height 14
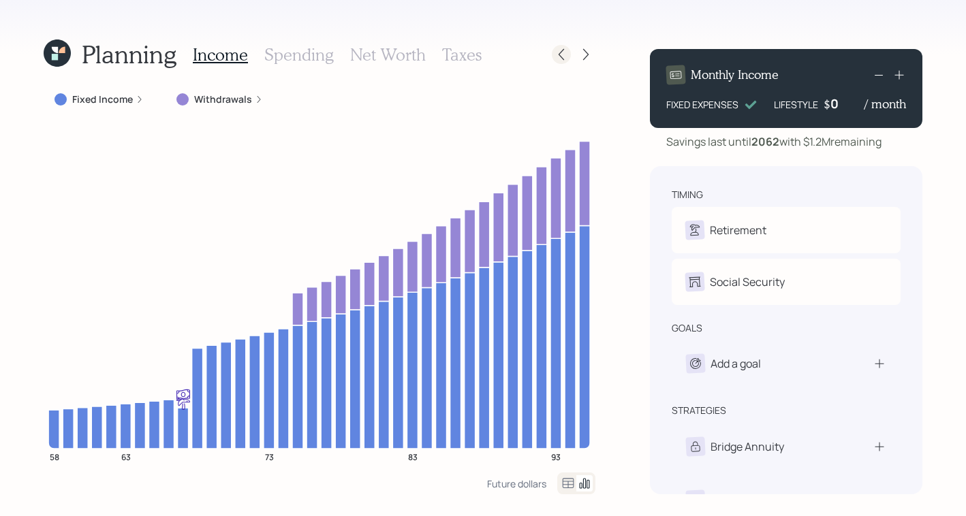
click at [563, 51] on icon at bounding box center [562, 55] width 14 height 14
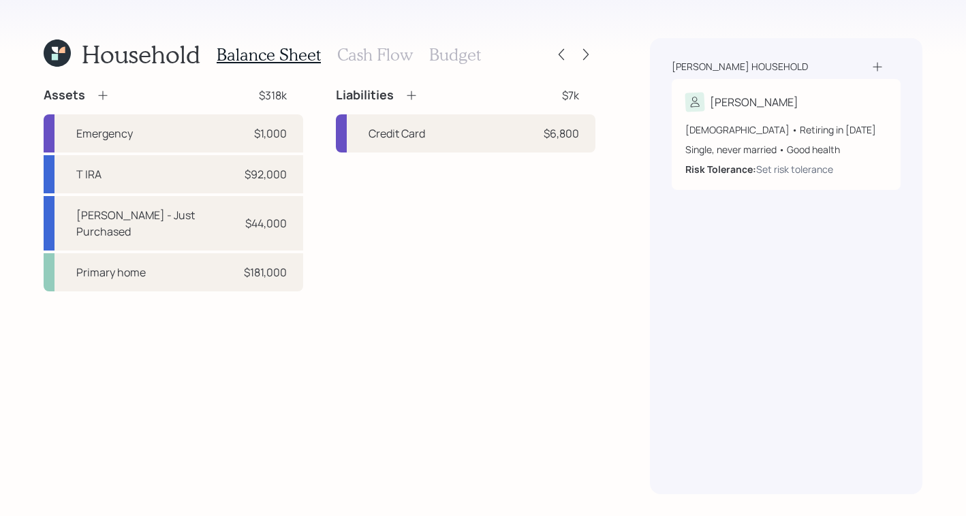
click at [452, 61] on h3 "Budget" at bounding box center [455, 55] width 52 height 20
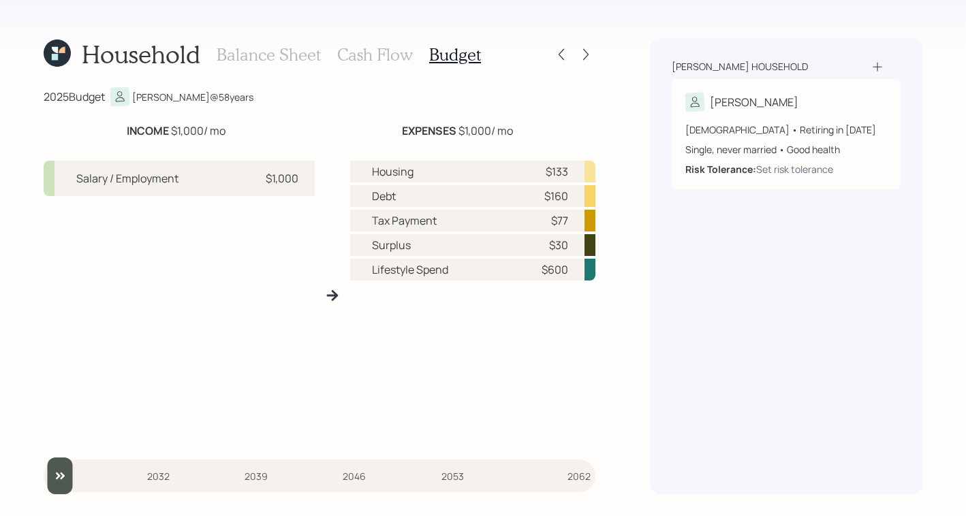
click at [390, 48] on h3 "Cash Flow" at bounding box center [375, 55] width 76 height 20
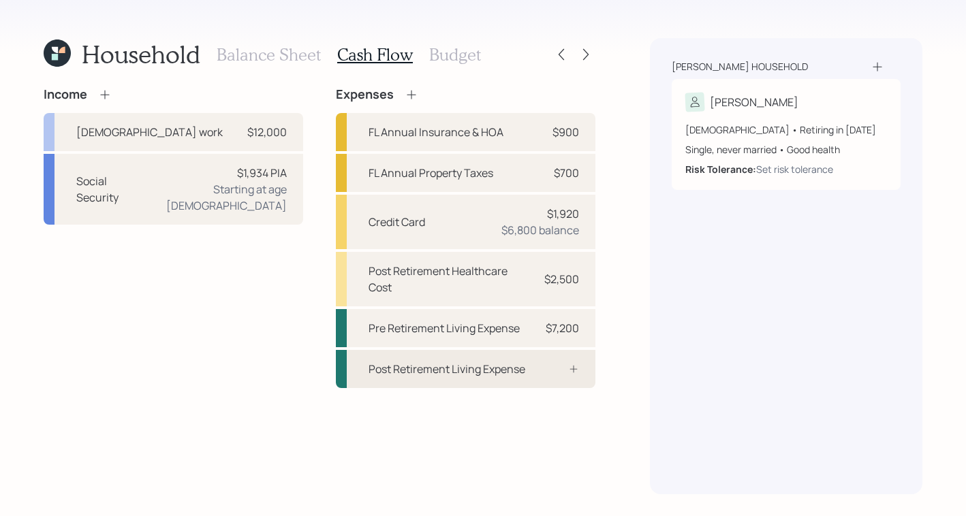
click at [420, 371] on div "Post Retirement Living Expense" at bounding box center [447, 369] width 157 height 16
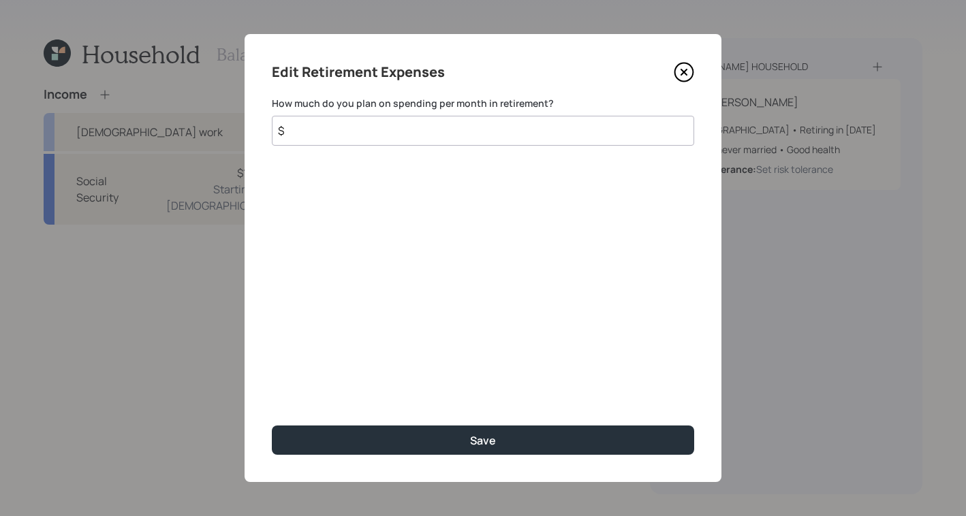
click at [439, 129] on input "$" at bounding box center [483, 131] width 422 height 30
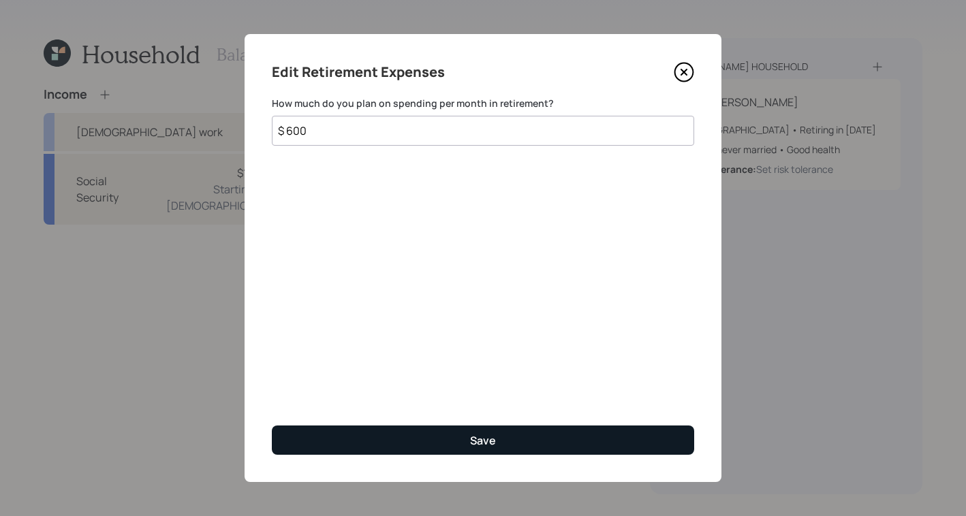
type input "$ 600"
click at [487, 435] on div "Save" at bounding box center [483, 440] width 26 height 15
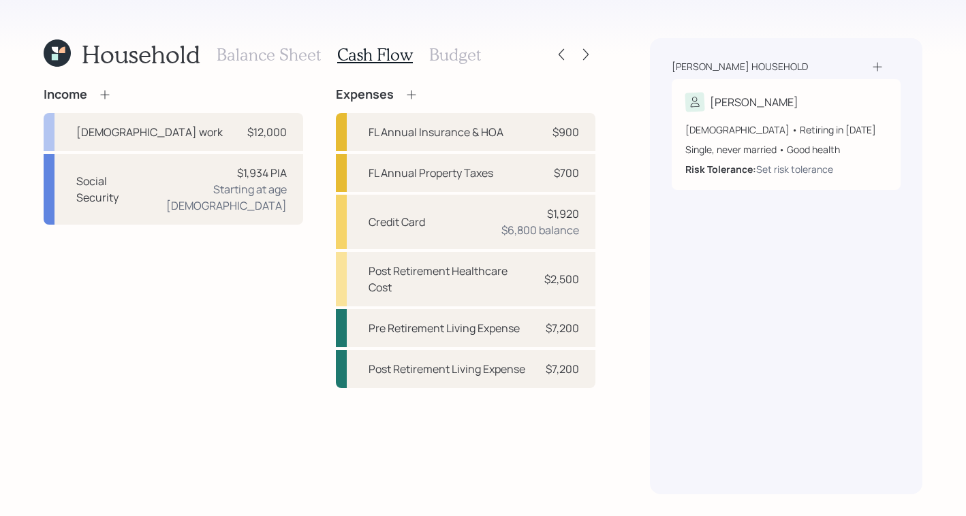
click at [446, 63] on h3 "Budget" at bounding box center [455, 55] width 52 height 20
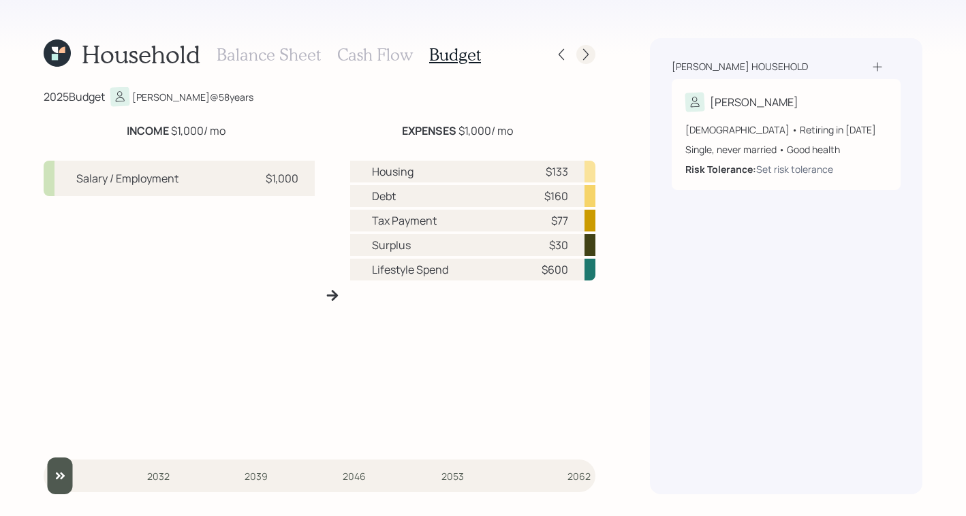
click at [579, 58] on icon at bounding box center [586, 55] width 14 height 14
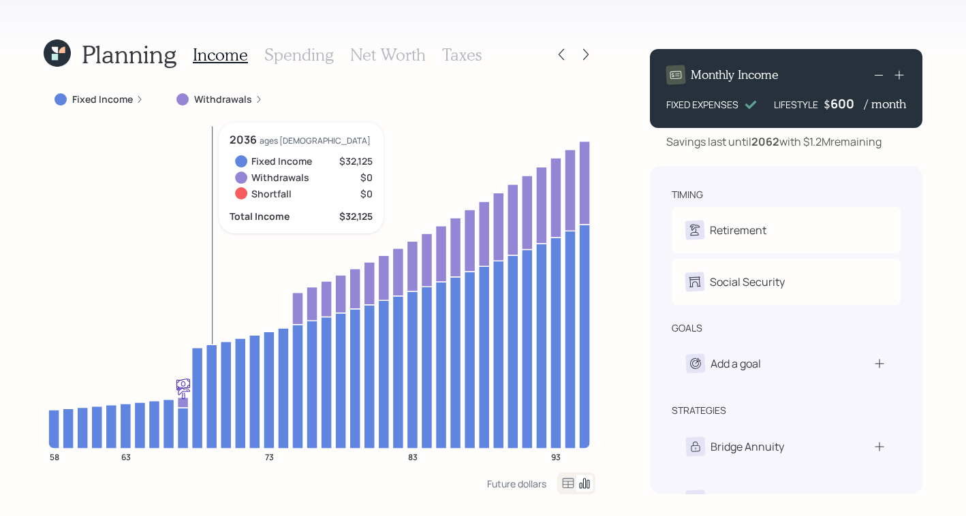
click at [206, 375] on icon at bounding box center [211, 397] width 11 height 104
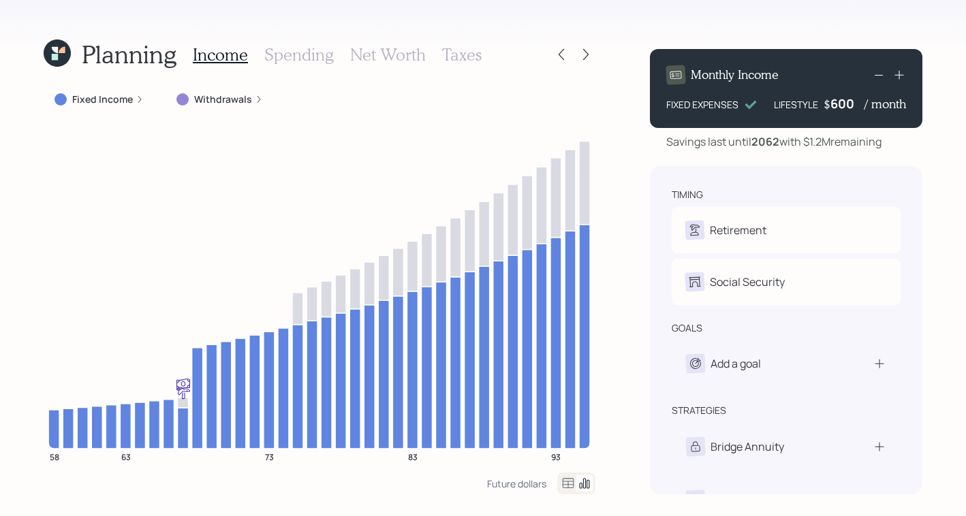
click at [121, 90] on div "Fixed Income" at bounding box center [99, 99] width 111 height 25
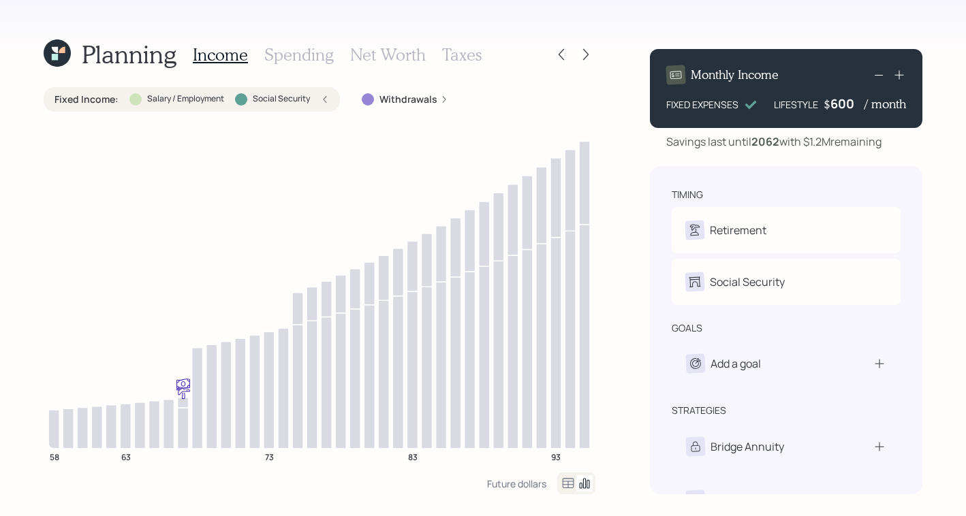
click at [201, 105] on div "Salary / Employment" at bounding box center [176, 99] width 95 height 12
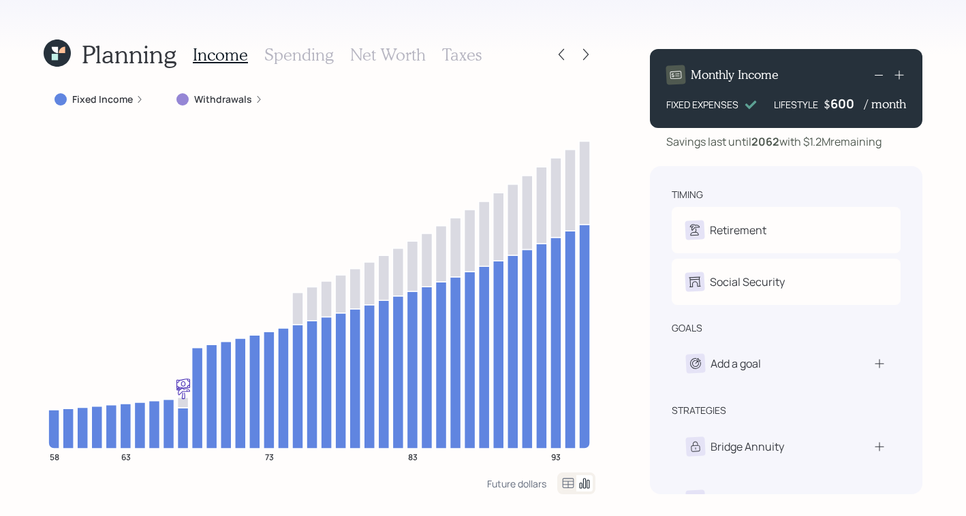
click at [142, 98] on div "Fixed Income" at bounding box center [99, 99] width 111 height 25
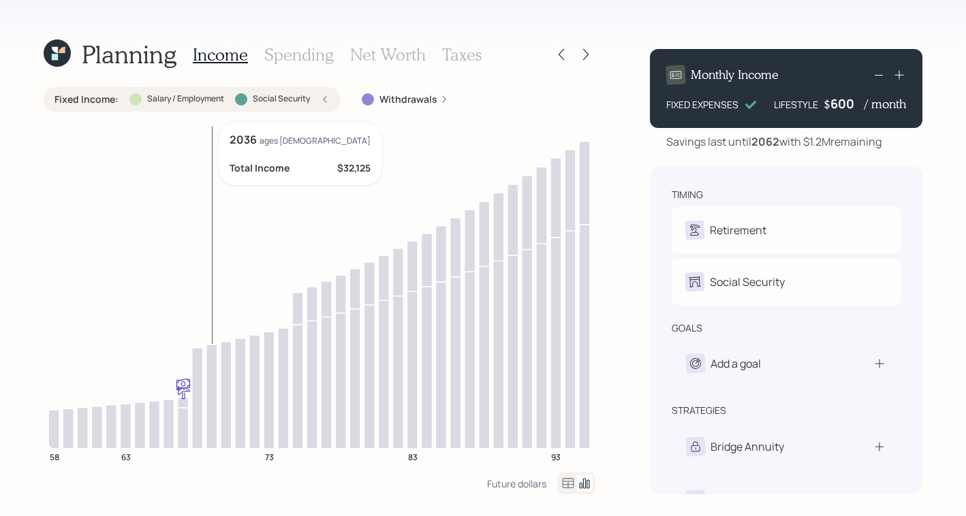
click at [208, 152] on icon "58 63 73 83 93" at bounding box center [320, 298] width 552 height 350
click at [221, 372] on icon at bounding box center [226, 394] width 11 height 107
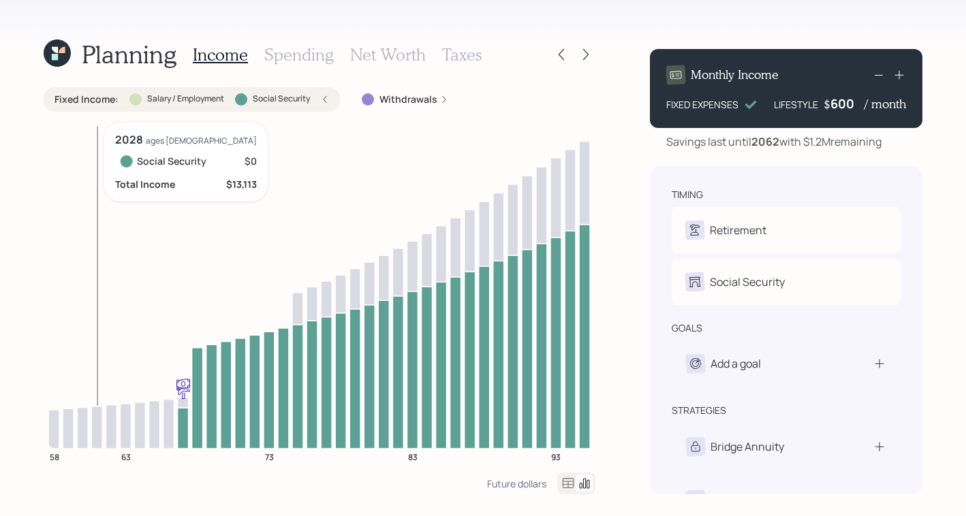
click at [98, 416] on icon at bounding box center [96, 427] width 11 height 42
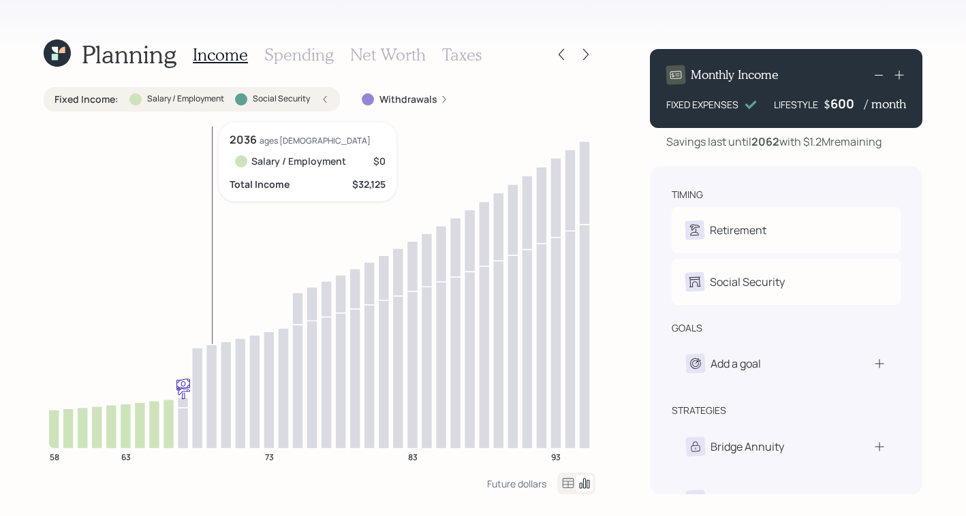
click at [217, 388] on icon at bounding box center [211, 397] width 11 height 104
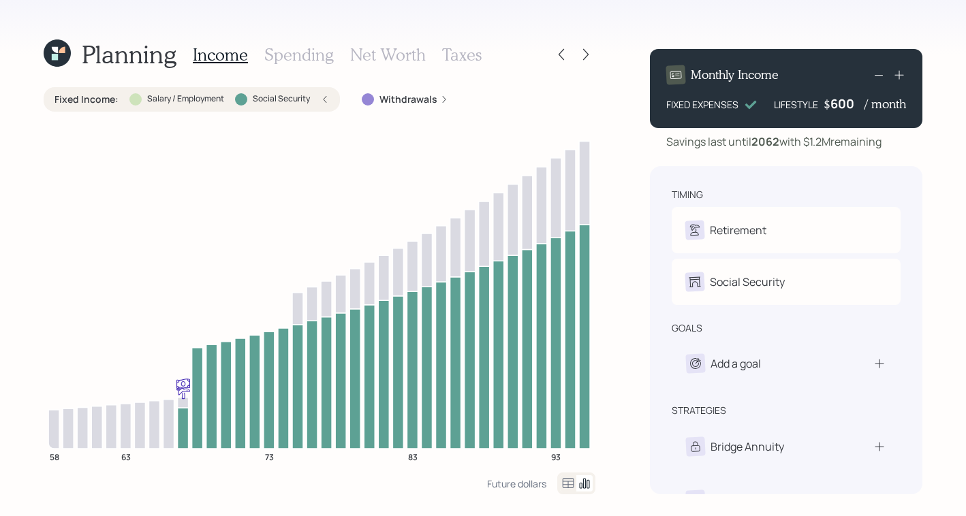
click at [324, 98] on icon at bounding box center [325, 99] width 3 height 7
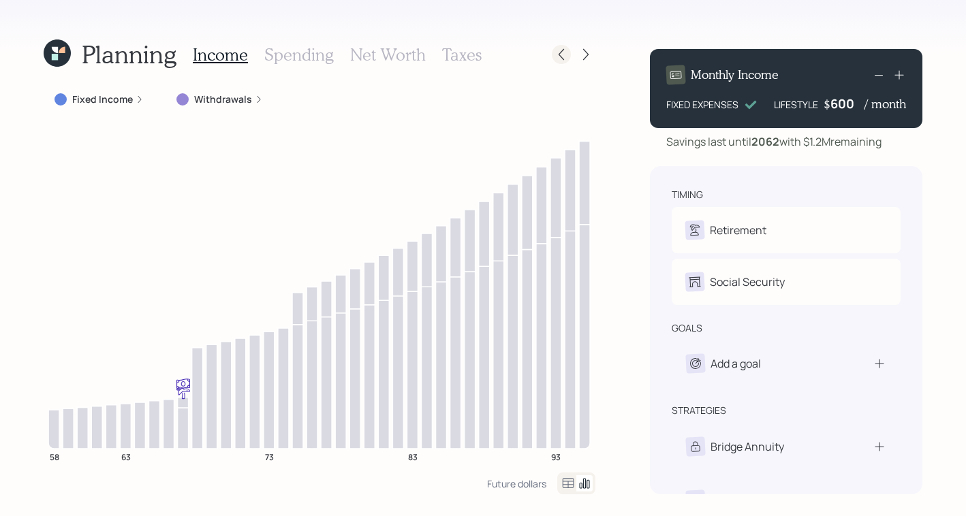
click at [563, 57] on icon at bounding box center [562, 55] width 14 height 14
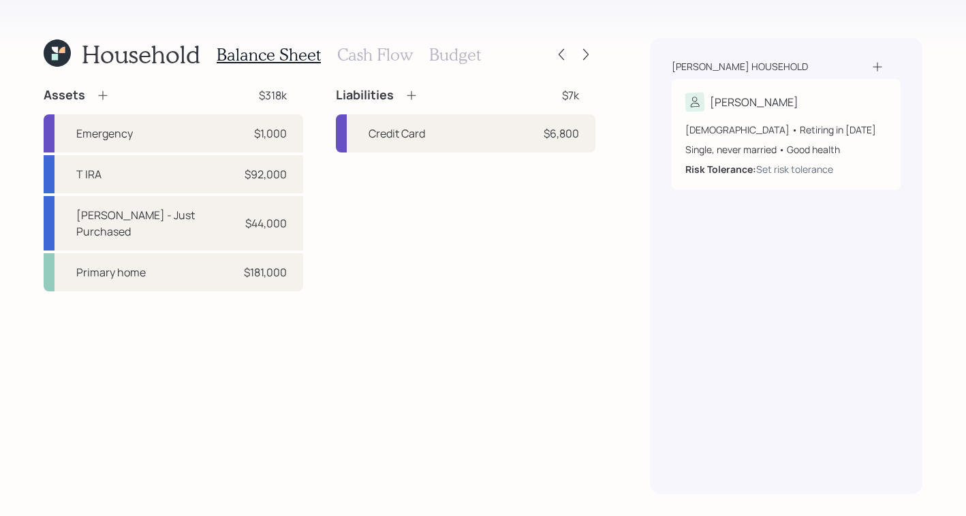
click at [457, 54] on h3 "Budget" at bounding box center [455, 55] width 52 height 20
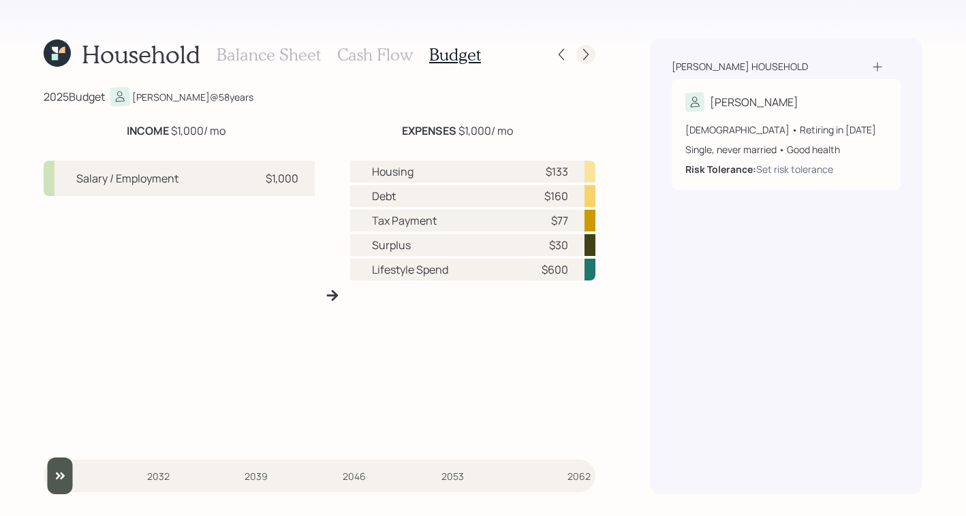
click at [582, 54] on icon at bounding box center [586, 55] width 14 height 14
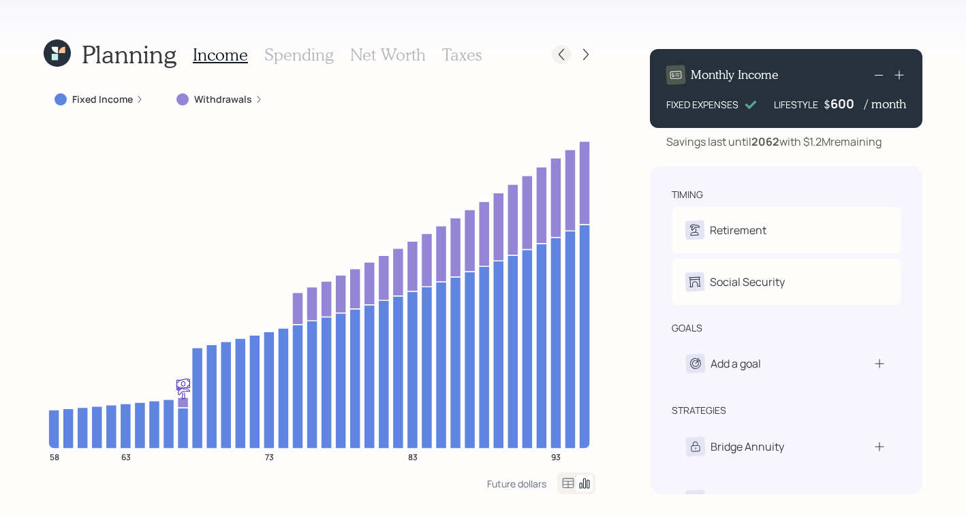
click at [558, 62] on div at bounding box center [561, 54] width 19 height 19
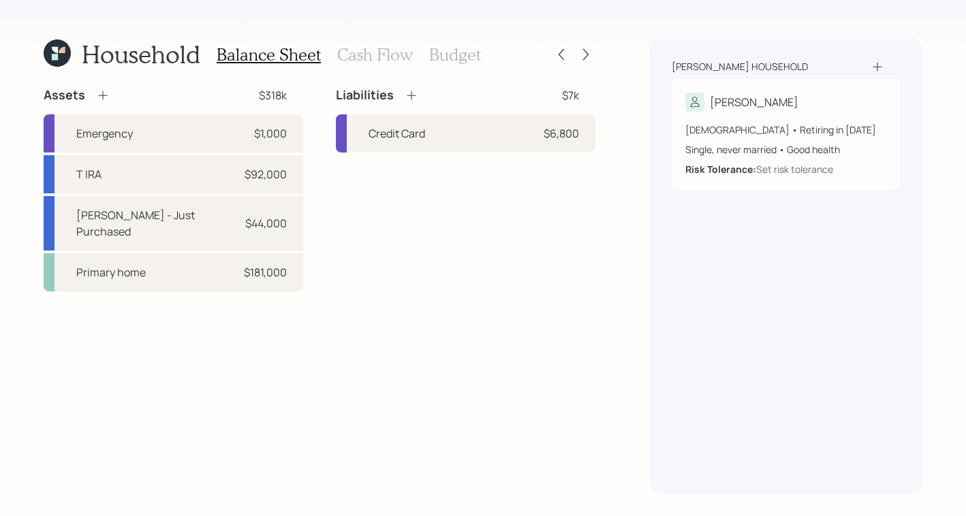
click at [465, 54] on h3 "Budget" at bounding box center [455, 55] width 52 height 20
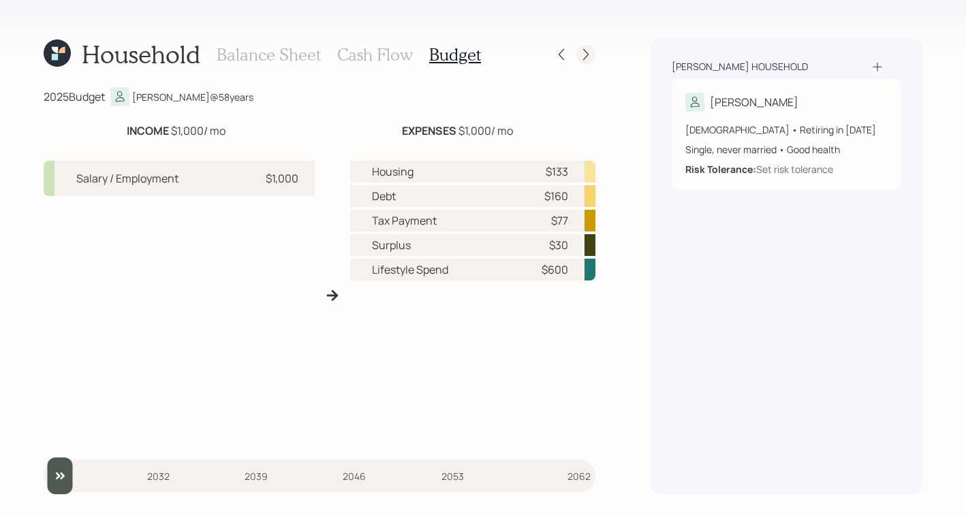
click at [586, 57] on icon at bounding box center [586, 55] width 14 height 14
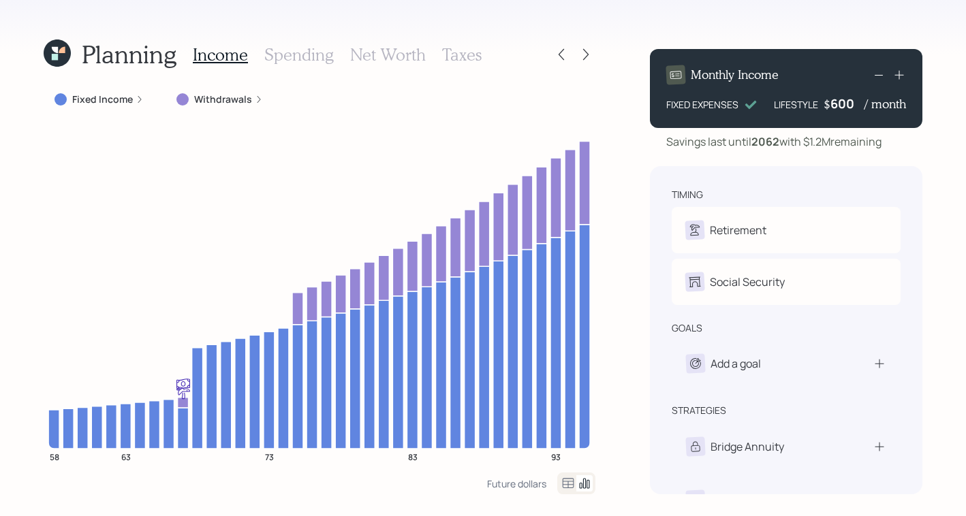
click at [136, 95] on icon at bounding box center [140, 99] width 8 height 8
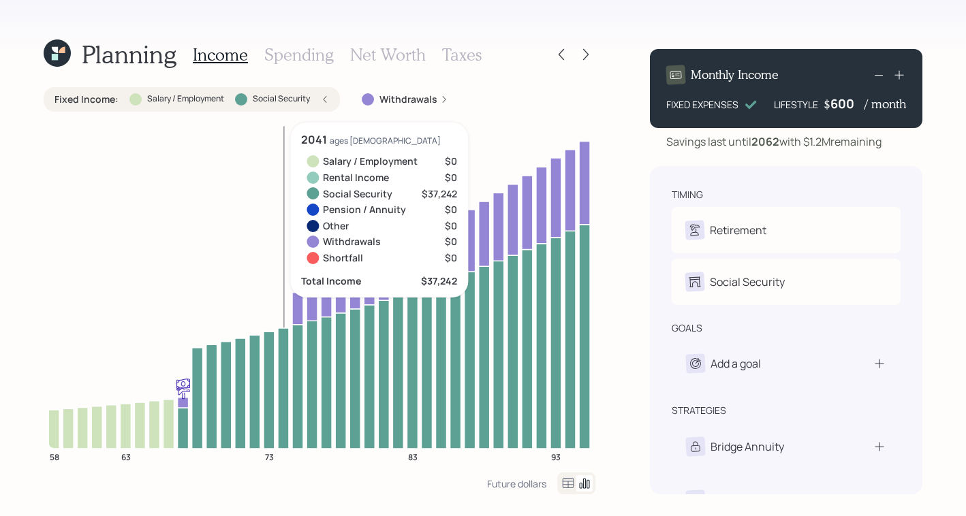
click at [313, 54] on h3 "Spending" at bounding box center [298, 55] width 69 height 20
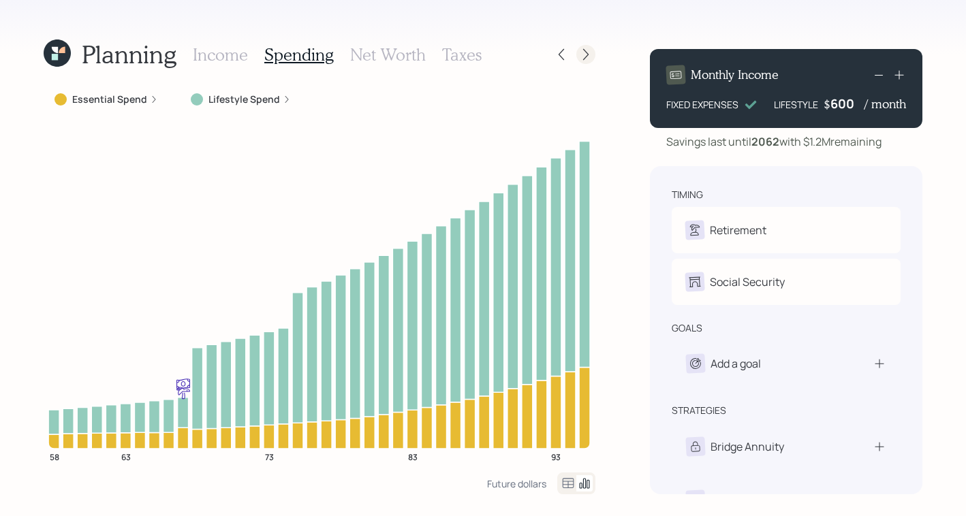
click at [587, 54] on icon at bounding box center [586, 55] width 14 height 14
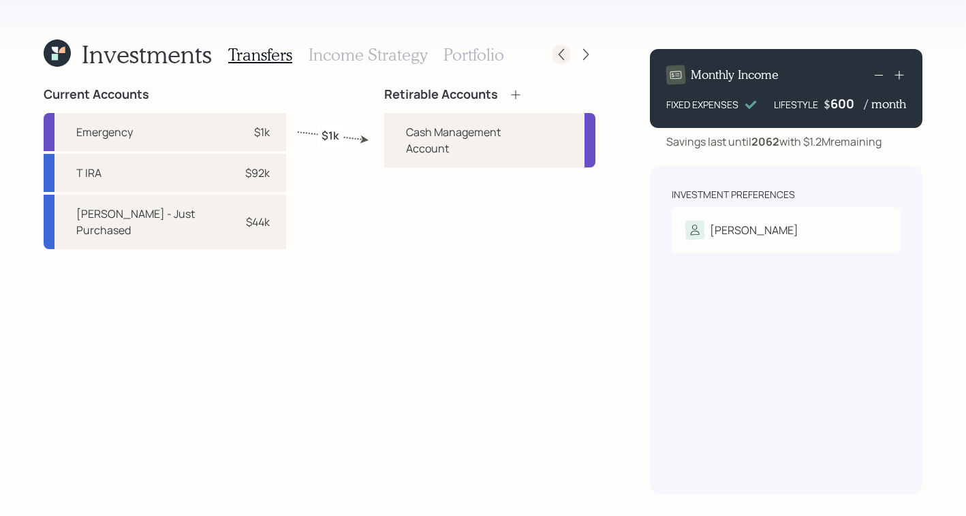
click at [563, 54] on icon at bounding box center [562, 55] width 14 height 14
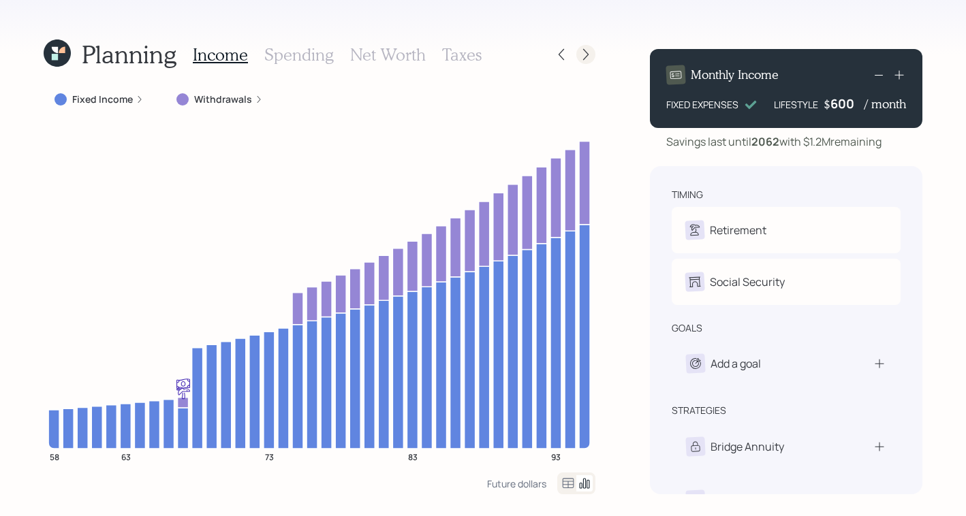
click at [585, 59] on icon at bounding box center [586, 55] width 14 height 14
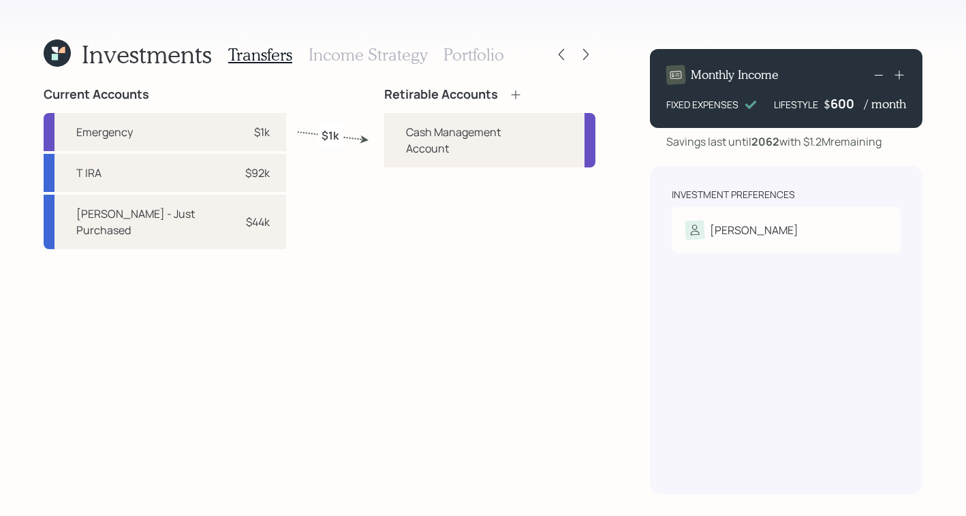
click at [514, 97] on icon at bounding box center [516, 95] width 14 height 14
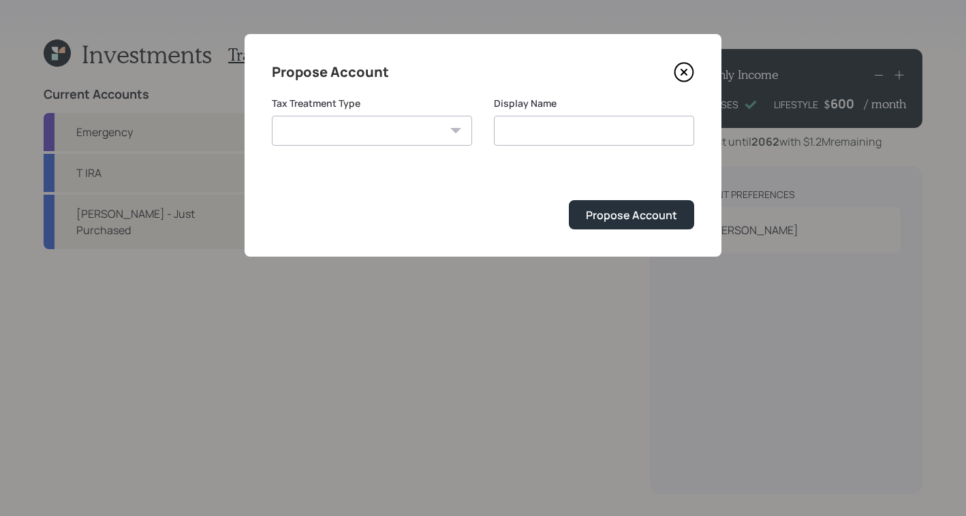
click at [395, 133] on select "[PERSON_NAME] Taxable Traditional" at bounding box center [372, 131] width 200 height 30
select select "taxable"
click at [272, 116] on select "[PERSON_NAME] Taxable Traditional" at bounding box center [372, 131] width 200 height 30
type input "Taxable"
click at [405, 139] on select "[PERSON_NAME] Taxable Traditional" at bounding box center [372, 131] width 200 height 30
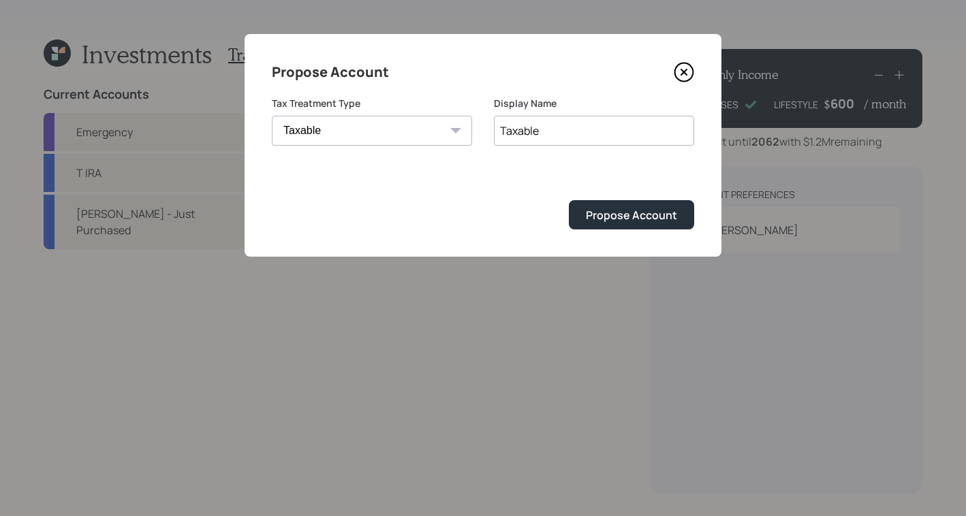
select select "traditional"
click at [272, 116] on select "[PERSON_NAME] Taxable Traditional" at bounding box center [372, 131] width 200 height 30
click at [554, 134] on input "Taxable" at bounding box center [594, 131] width 200 height 30
click at [631, 221] on div "Propose Account" at bounding box center [631, 215] width 91 height 15
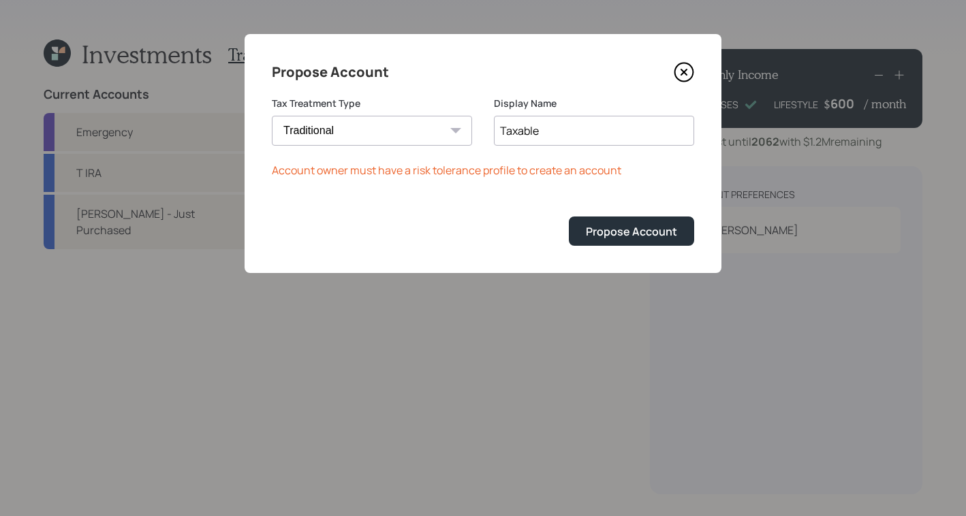
drag, startPoint x: 568, startPoint y: 136, endPoint x: 352, endPoint y: 127, distance: 216.1
click at [352, 127] on div "Tax Treatment Type [PERSON_NAME] Taxable Traditional Display Name Taxable" at bounding box center [483, 129] width 422 height 65
type input "IRA"
click at [628, 225] on div "Propose Account" at bounding box center [631, 231] width 91 height 15
click at [681, 67] on icon at bounding box center [684, 72] width 20 height 20
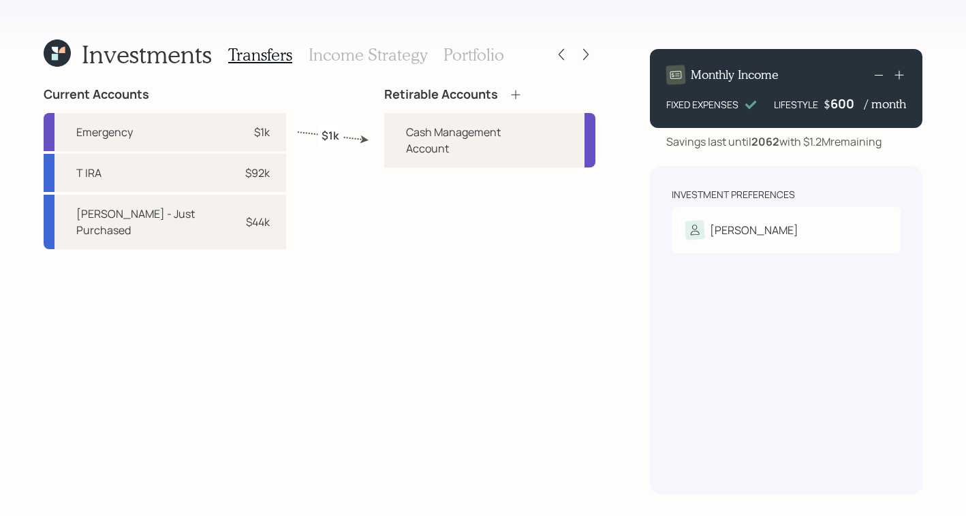
click at [516, 93] on icon at bounding box center [516, 95] width 14 height 14
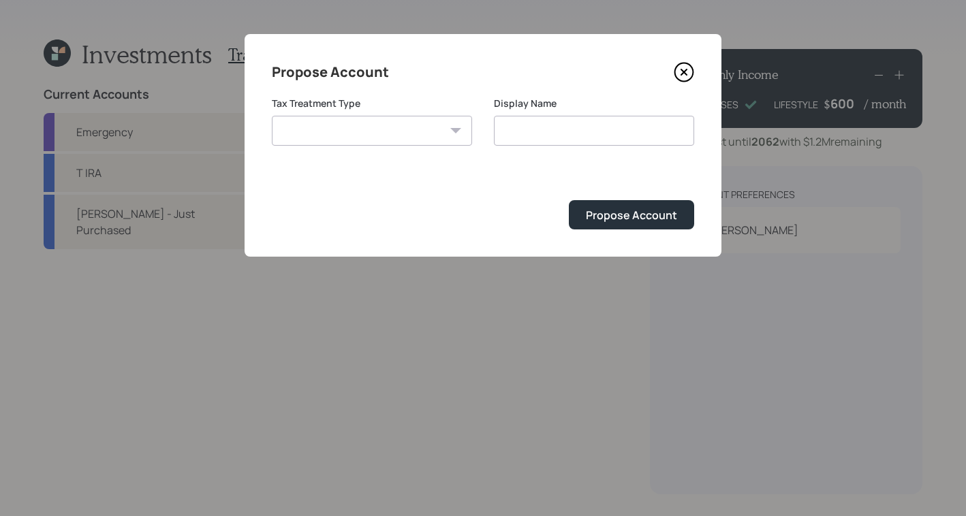
click at [397, 134] on select "[PERSON_NAME] Taxable Traditional" at bounding box center [372, 131] width 200 height 30
select select "traditional"
click at [272, 116] on select "[PERSON_NAME] Taxable Traditional" at bounding box center [372, 131] width 200 height 30
type input "Traditional"
click at [605, 213] on div "Propose Account" at bounding box center [631, 215] width 91 height 15
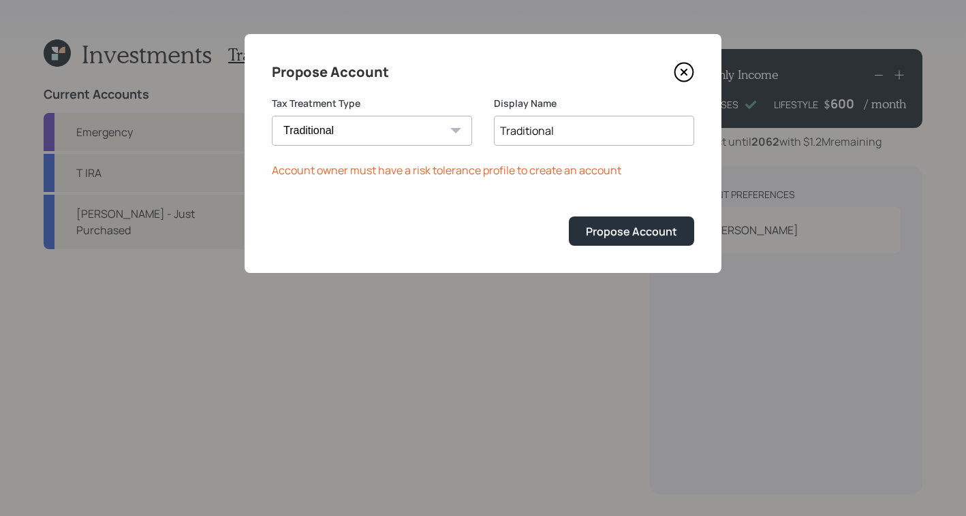
click at [687, 74] on icon at bounding box center [684, 72] width 20 height 20
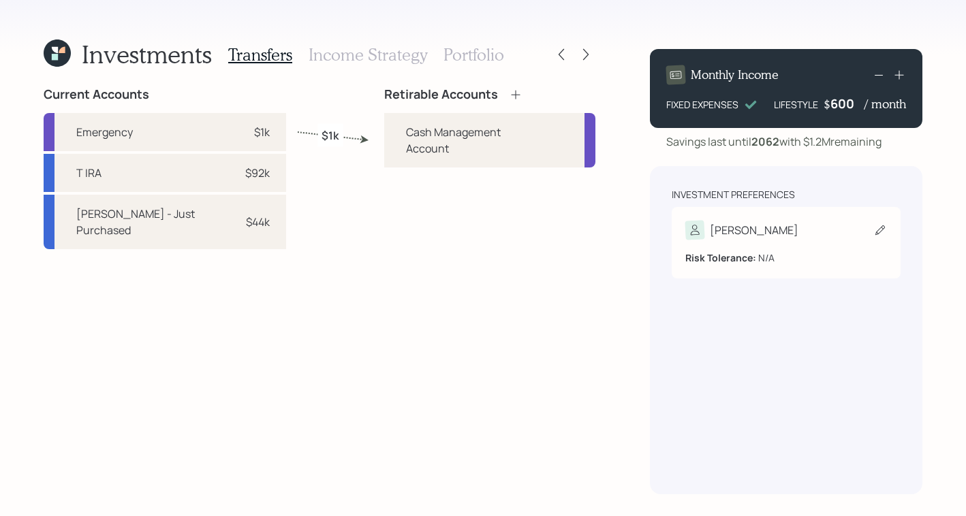
click at [768, 246] on div "Risk Tolerance: N/A" at bounding box center [786, 252] width 202 height 25
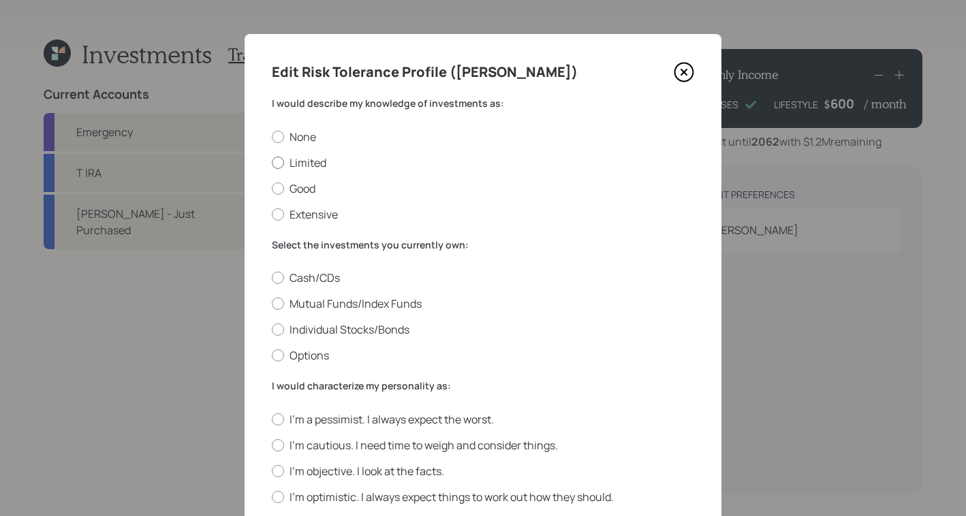
click at [281, 166] on div at bounding box center [278, 163] width 12 height 12
click at [272, 163] on input "Limited" at bounding box center [271, 162] width 1 height 1
radio input "true"
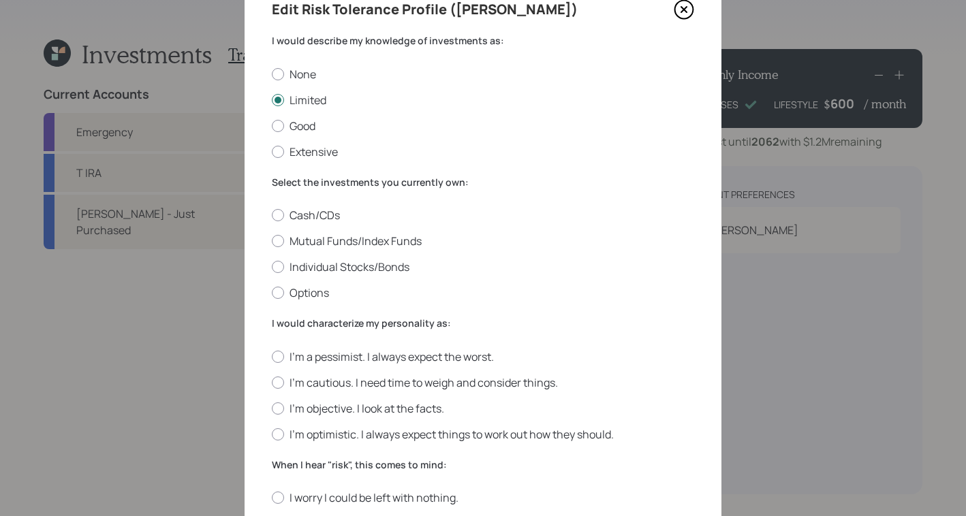
scroll to position [71, 0]
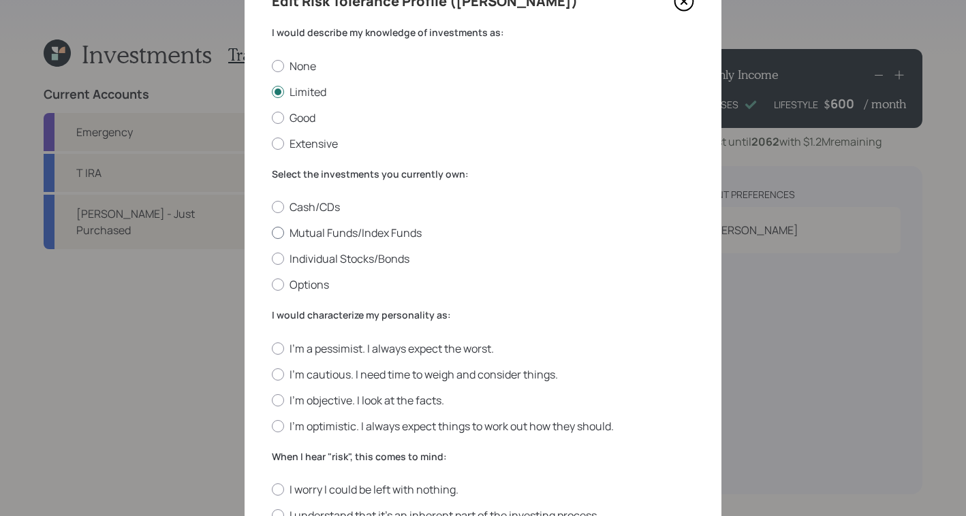
click at [280, 227] on label "Mutual Funds/Index Funds" at bounding box center [483, 232] width 422 height 15
click at [272, 233] on input "Mutual Funds/Index Funds" at bounding box center [271, 233] width 1 height 1
radio input "true"
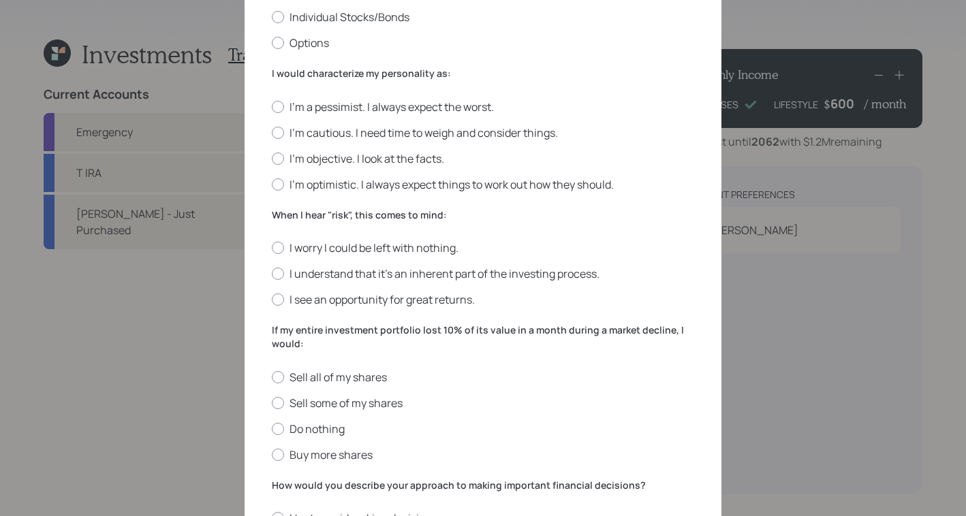
scroll to position [314, 0]
click at [277, 152] on div at bounding box center [278, 157] width 12 height 12
click at [272, 157] on input "I'm objective. I look at the facts." at bounding box center [271, 157] width 1 height 1
radio input "true"
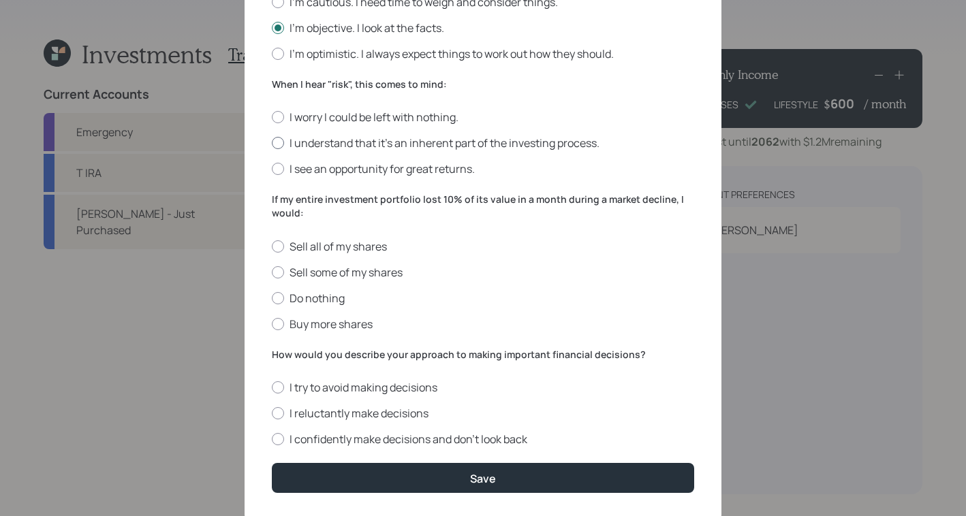
scroll to position [446, 0]
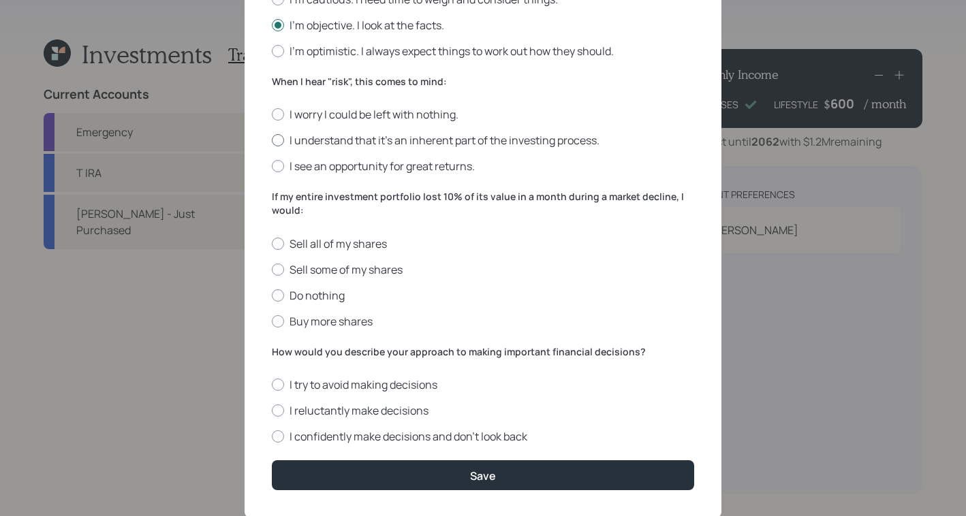
click at [277, 136] on div at bounding box center [278, 140] width 12 height 12
click at [272, 140] on input "I understand that it’s an inherent part of the investing process." at bounding box center [271, 140] width 1 height 1
radio input "true"
click at [277, 317] on div at bounding box center [278, 321] width 12 height 12
click at [272, 321] on input "Buy more shares" at bounding box center [271, 321] width 1 height 1
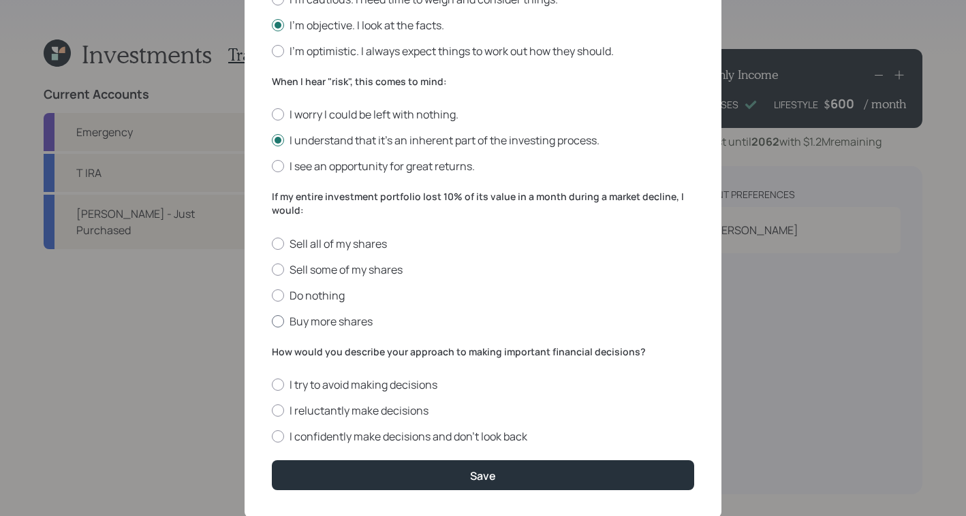
radio input "true"
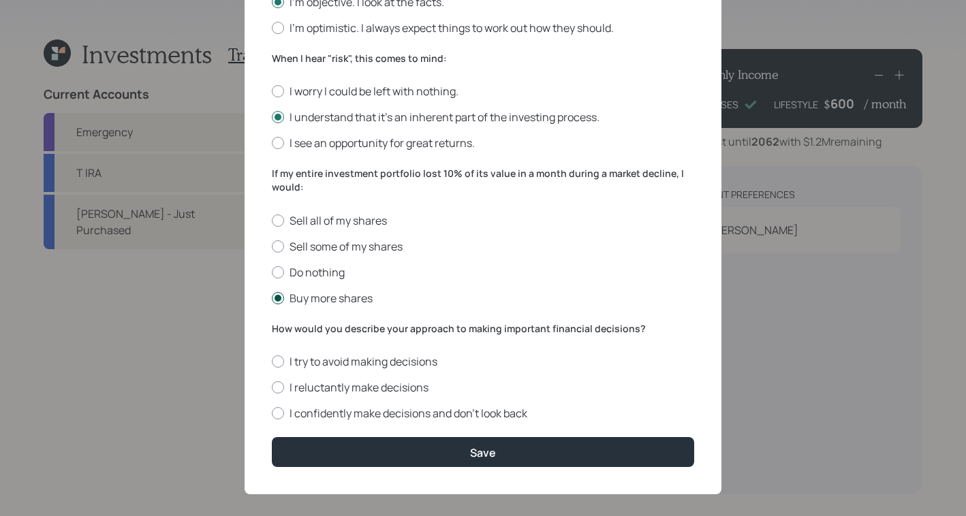
scroll to position [482, 0]
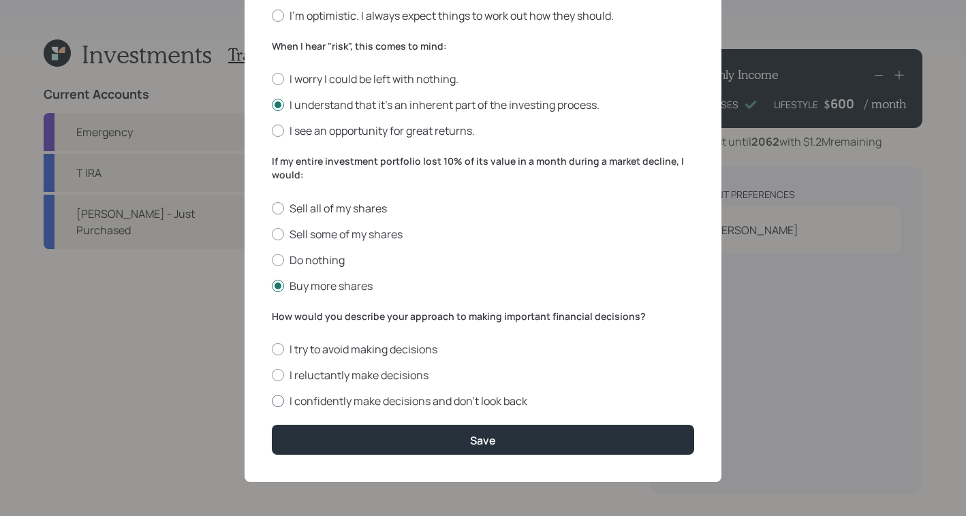
click at [277, 403] on div at bounding box center [278, 401] width 12 height 12
click at [272, 402] on input "I confidently make decisions and don’t look back" at bounding box center [271, 401] width 1 height 1
radio input "true"
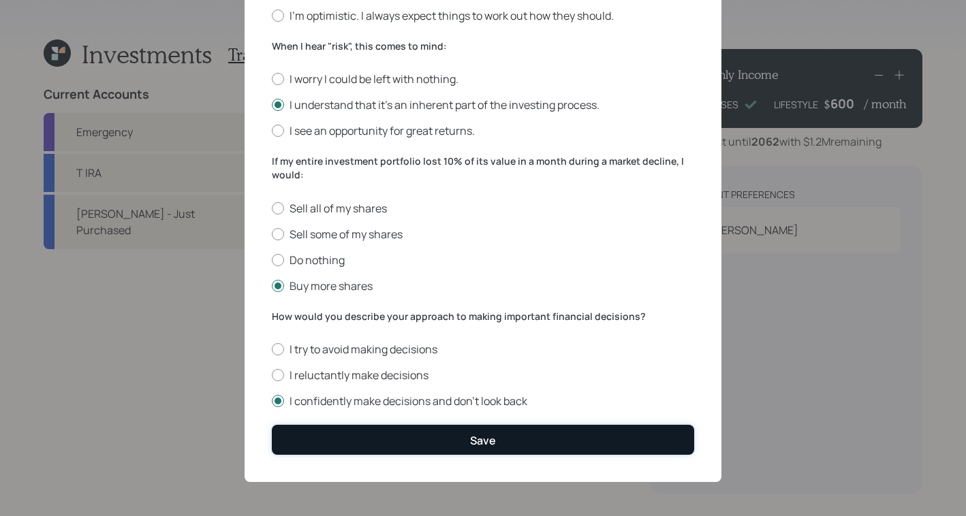
click at [482, 440] on div "Save" at bounding box center [483, 440] width 26 height 15
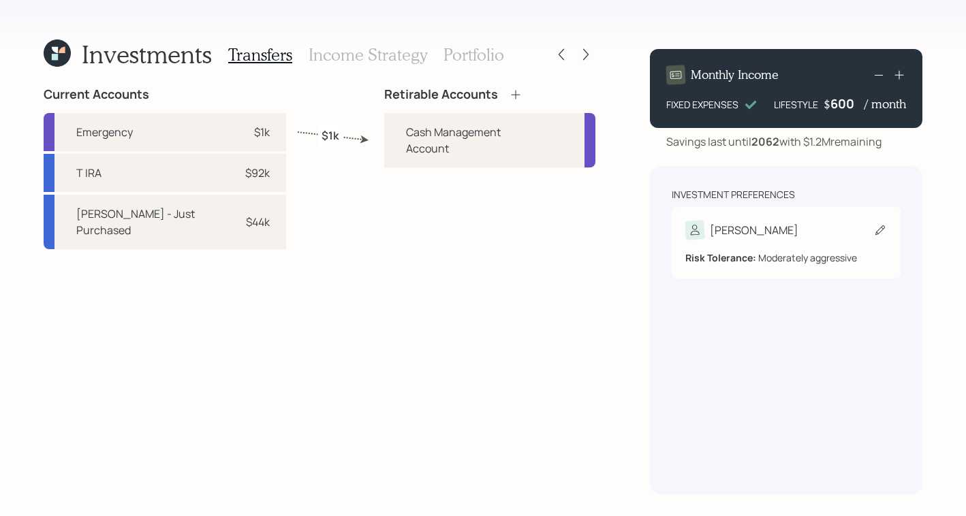
click at [800, 221] on div "[PERSON_NAME]" at bounding box center [786, 230] width 202 height 19
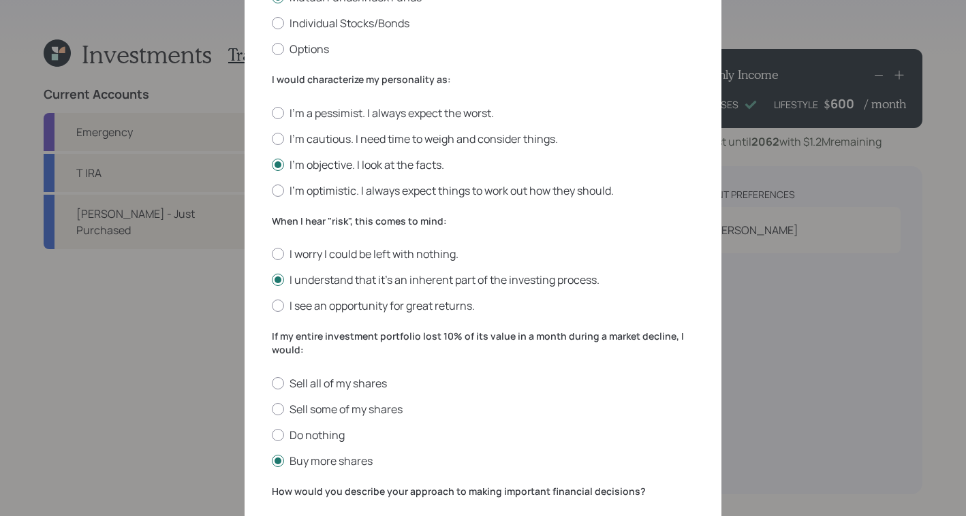
scroll to position [482, 0]
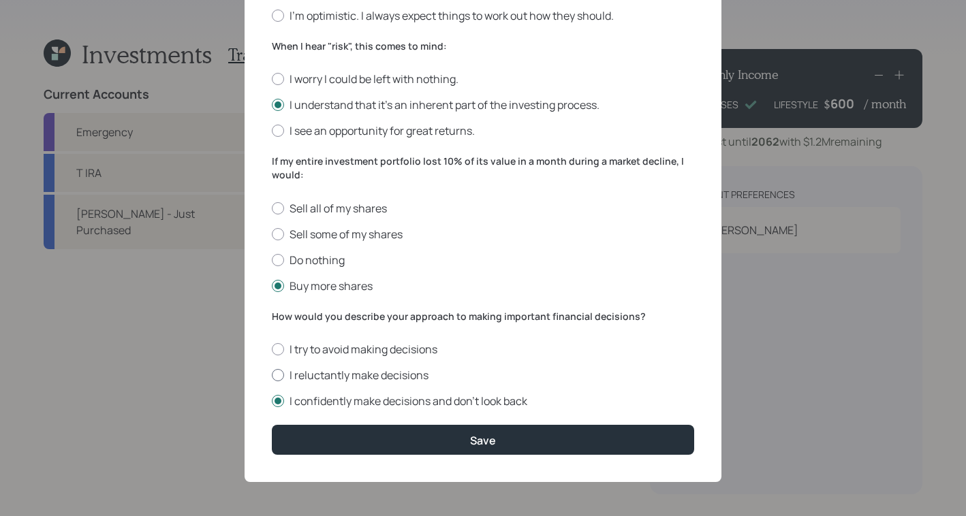
click at [273, 371] on div at bounding box center [278, 375] width 12 height 12
click at [272, 375] on input "I reluctantly make decisions" at bounding box center [271, 375] width 1 height 1
radio input "true"
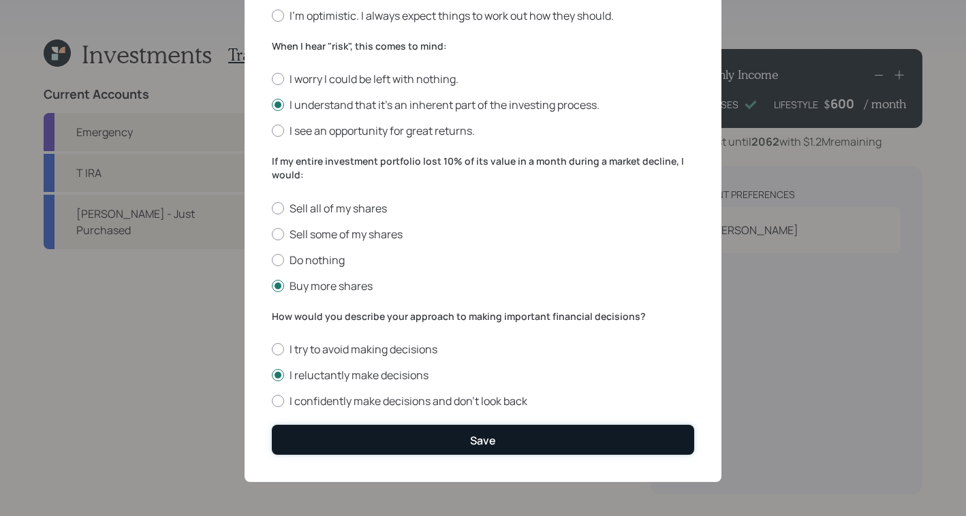
click at [385, 439] on button "Save" at bounding box center [483, 439] width 422 height 29
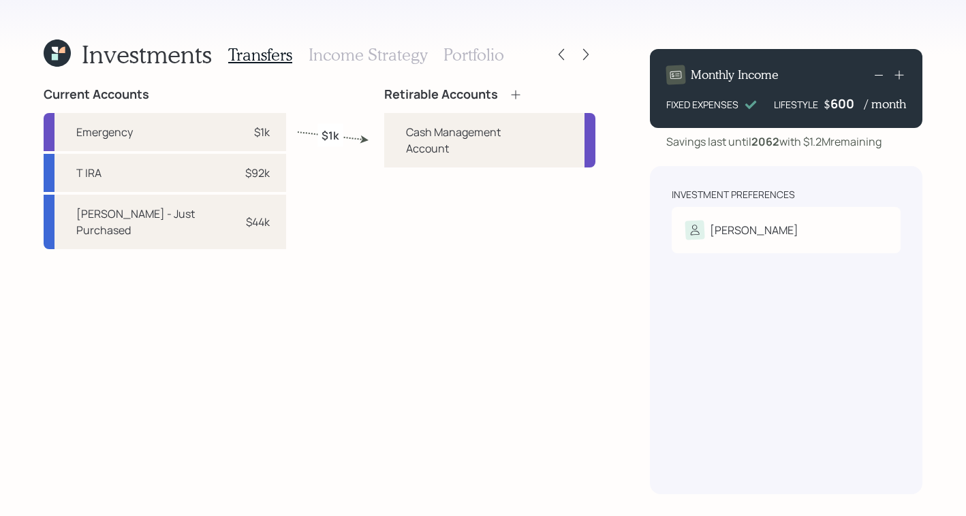
click at [512, 99] on icon at bounding box center [516, 95] width 14 height 14
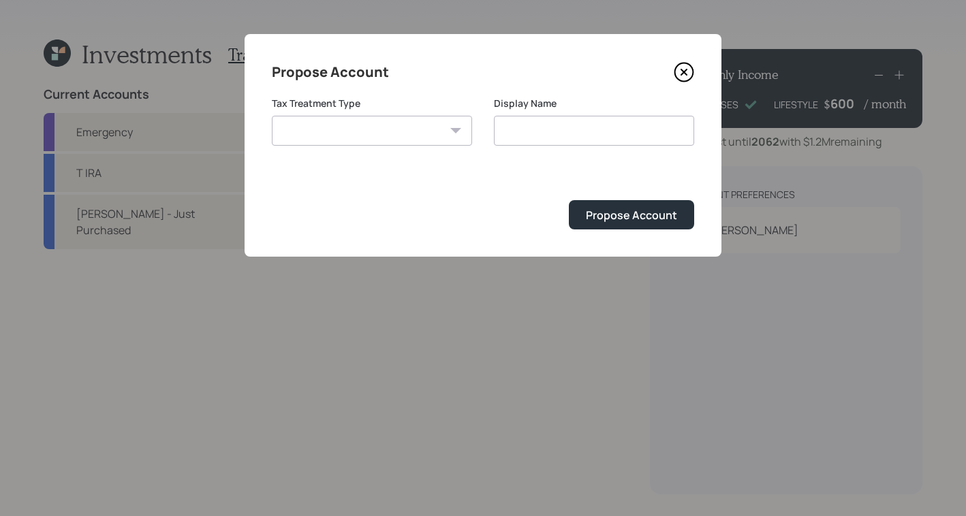
click at [336, 125] on select "[PERSON_NAME] Taxable Traditional" at bounding box center [372, 131] width 200 height 30
select select "traditional"
click at [272, 116] on select "[PERSON_NAME] Taxable Traditional" at bounding box center [372, 131] width 200 height 30
type input "Traditional"
click at [617, 208] on div "Propose Account" at bounding box center [631, 215] width 91 height 15
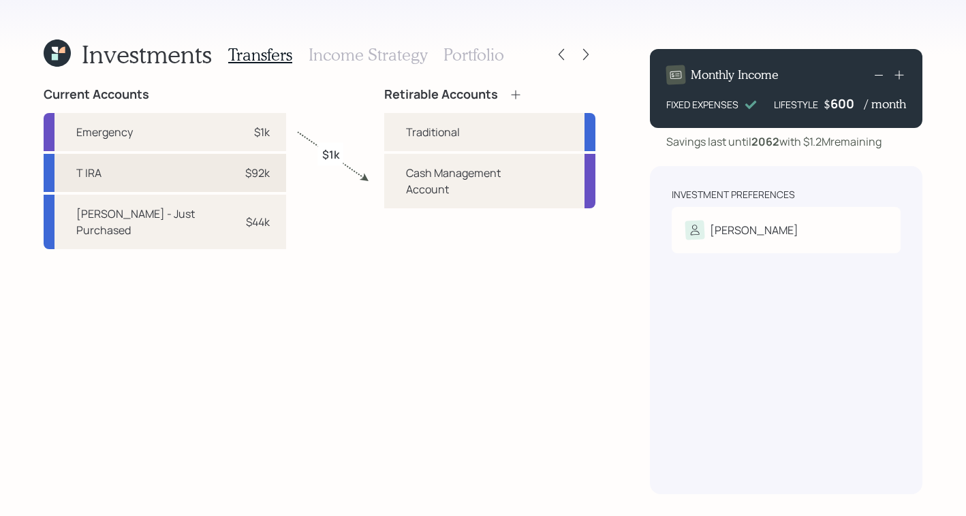
click at [183, 178] on div "T IRA $92k" at bounding box center [165, 173] width 243 height 38
click at [452, 133] on div "Traditional" at bounding box center [433, 132] width 54 height 16
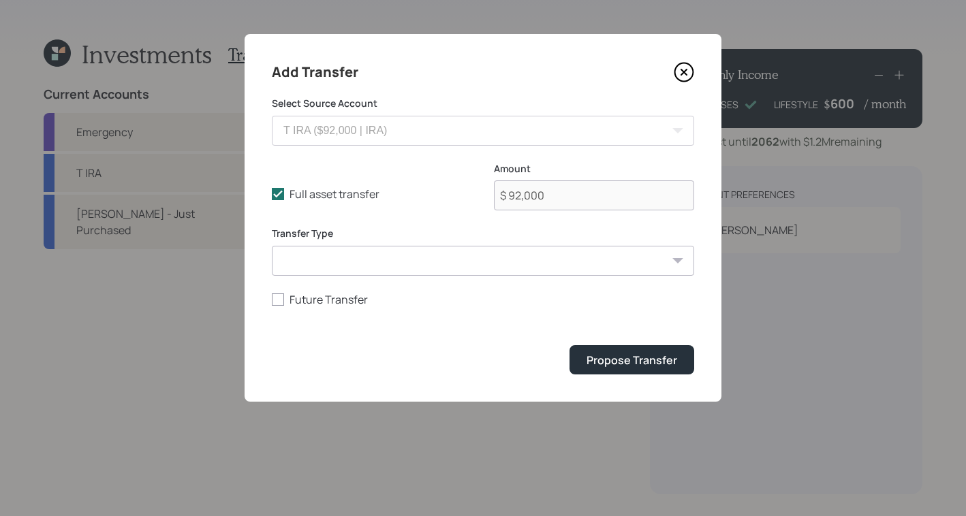
click at [465, 241] on div "Transfer Type ACAT Transfer Non ACAT Transfer Capitalize Rollover Rollover Depo…" at bounding box center [483, 251] width 422 height 49
click at [457, 268] on select "ACAT Transfer Non ACAT Transfer Capitalize Rollover Rollover Deposit" at bounding box center [483, 261] width 422 height 30
select select "acat_transfer"
click at [272, 246] on select "ACAT Transfer Non ACAT Transfer Capitalize Rollover Rollover Deposit" at bounding box center [483, 261] width 422 height 30
click at [634, 358] on div "Propose Transfer" at bounding box center [632, 360] width 91 height 15
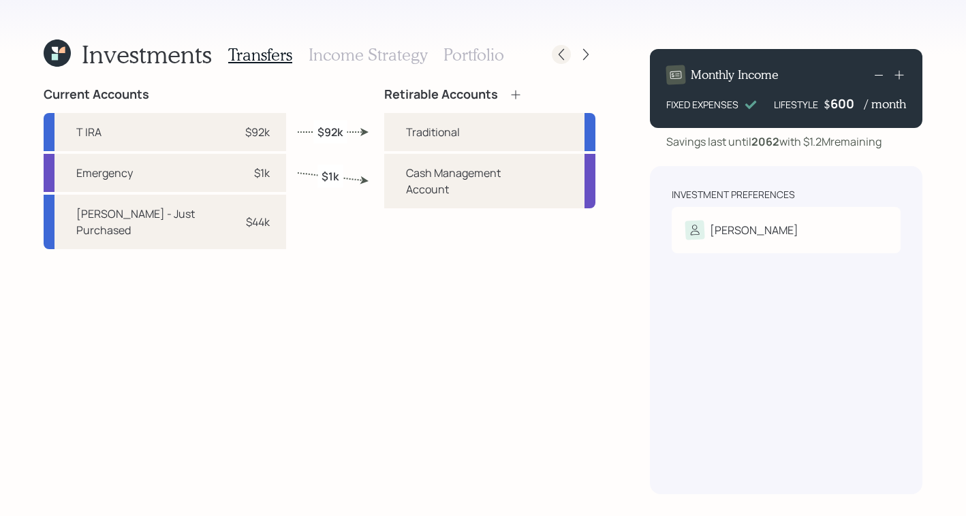
click at [561, 52] on icon at bounding box center [562, 55] width 14 height 14
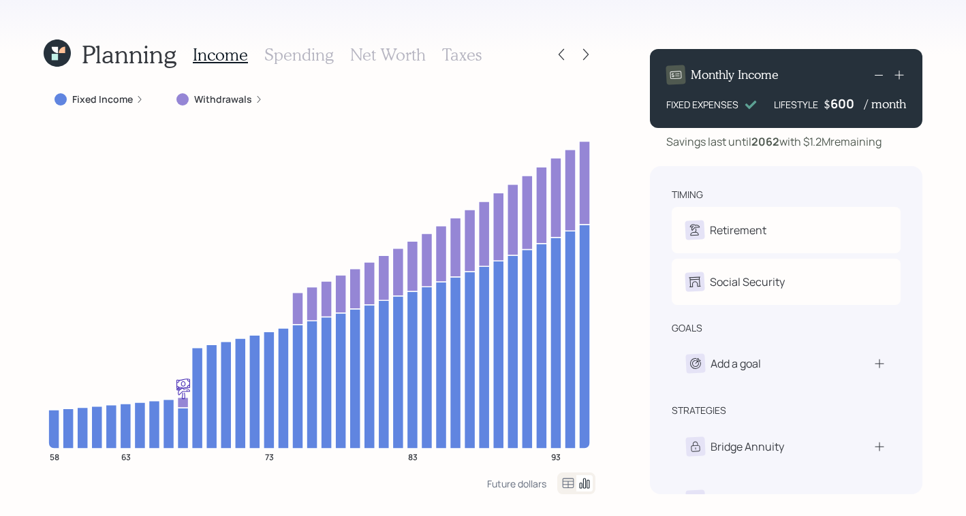
click at [459, 63] on h3 "Taxes" at bounding box center [462, 55] width 40 height 20
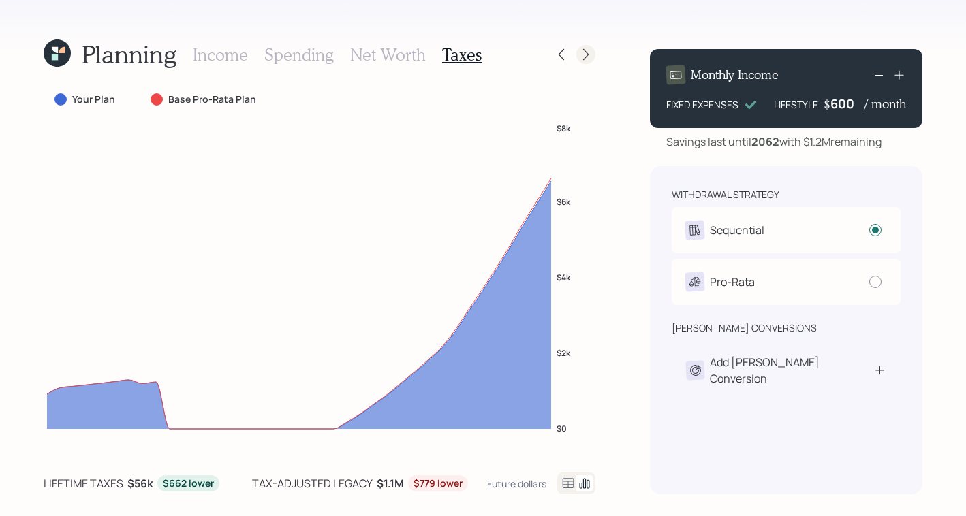
click at [581, 55] on icon at bounding box center [586, 55] width 14 height 14
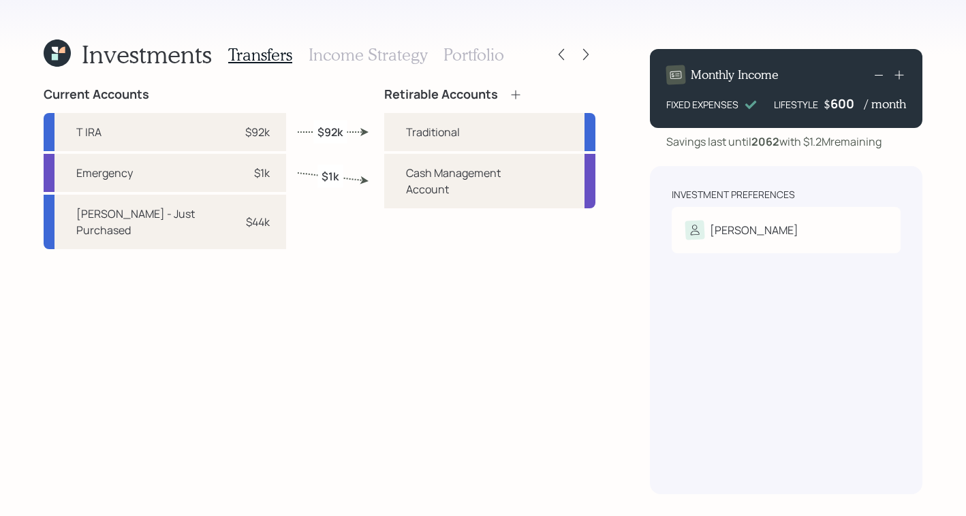
click at [373, 53] on h3 "Income Strategy" at bounding box center [368, 55] width 119 height 20
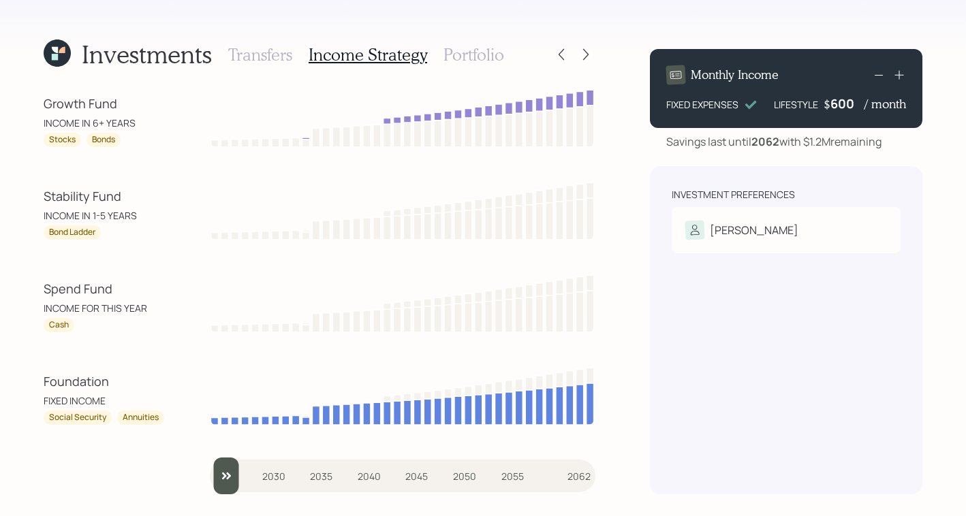
click at [258, 54] on h3 "Transfers" at bounding box center [260, 55] width 64 height 20
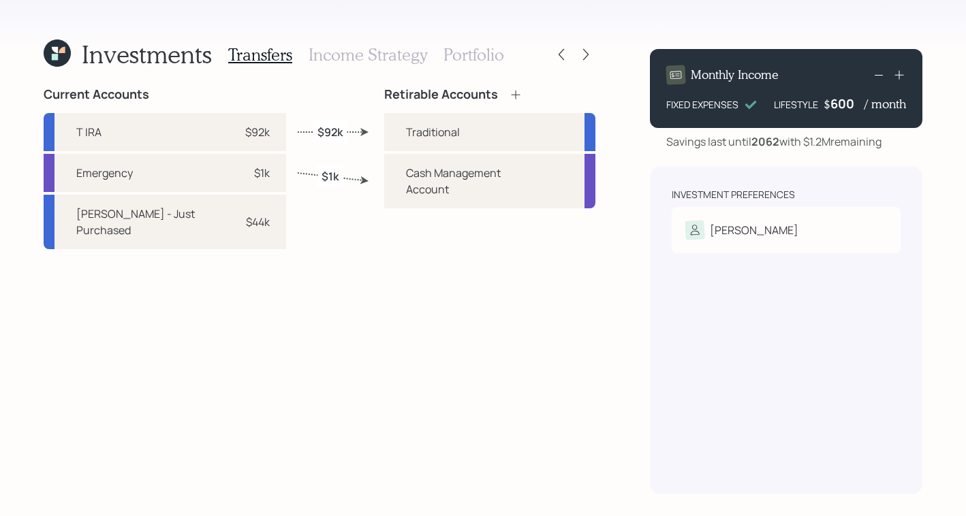
click at [397, 50] on h3 "Income Strategy" at bounding box center [368, 55] width 119 height 20
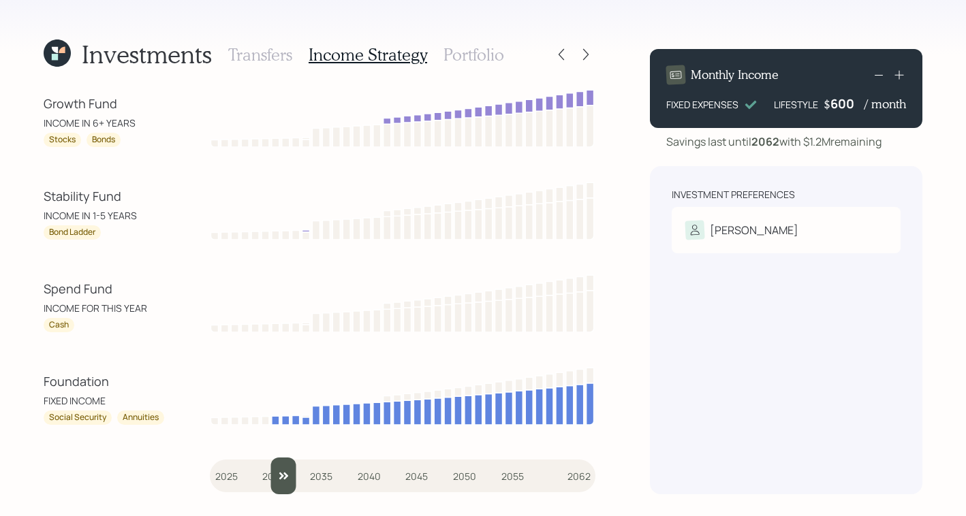
drag, startPoint x: 231, startPoint y: 475, endPoint x: 274, endPoint y: 480, distance: 43.2
click at [274, 480] on input "slider" at bounding box center [403, 476] width 386 height 37
drag, startPoint x: 290, startPoint y: 480, endPoint x: 140, endPoint y: 480, distance: 149.2
type input "2025"
click at [210, 480] on input "slider" at bounding box center [403, 476] width 386 height 37
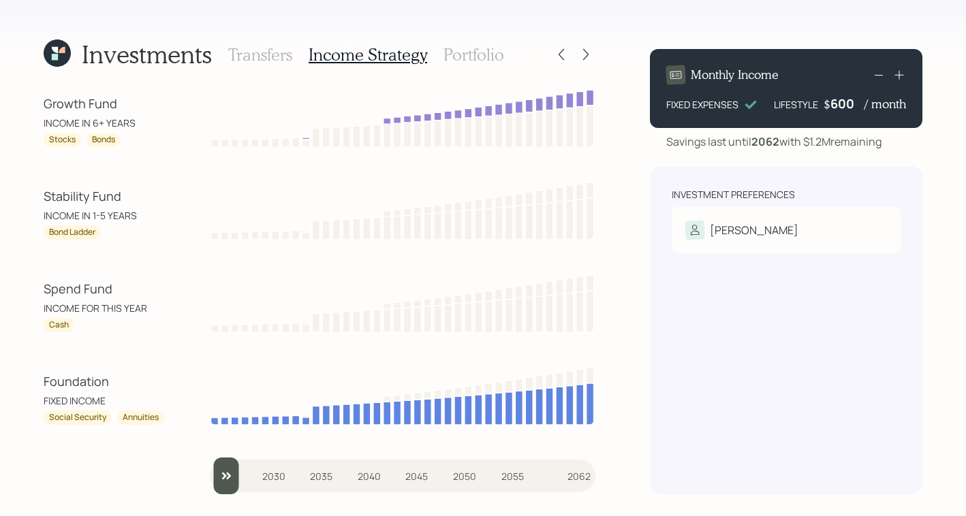
click at [274, 54] on h3 "Transfers" at bounding box center [260, 55] width 64 height 20
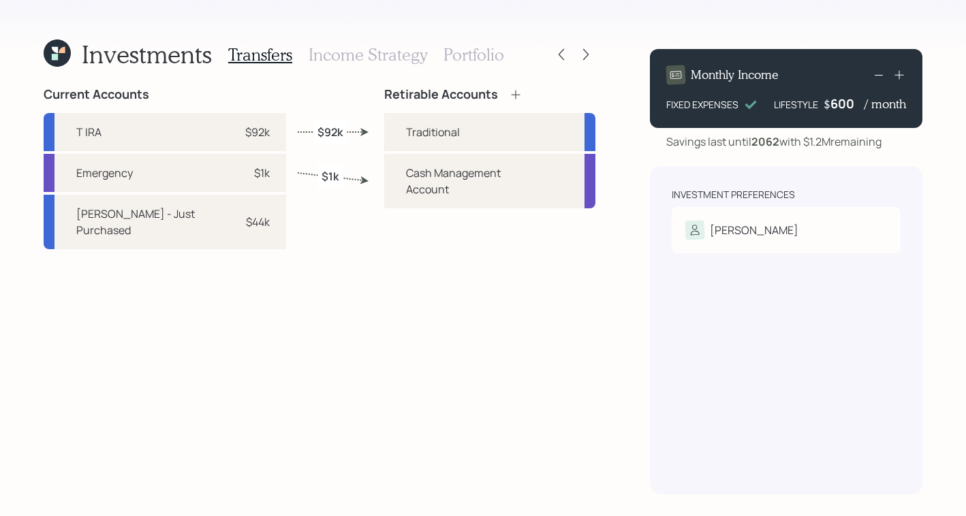
click at [337, 59] on h3 "Income Strategy" at bounding box center [368, 55] width 119 height 20
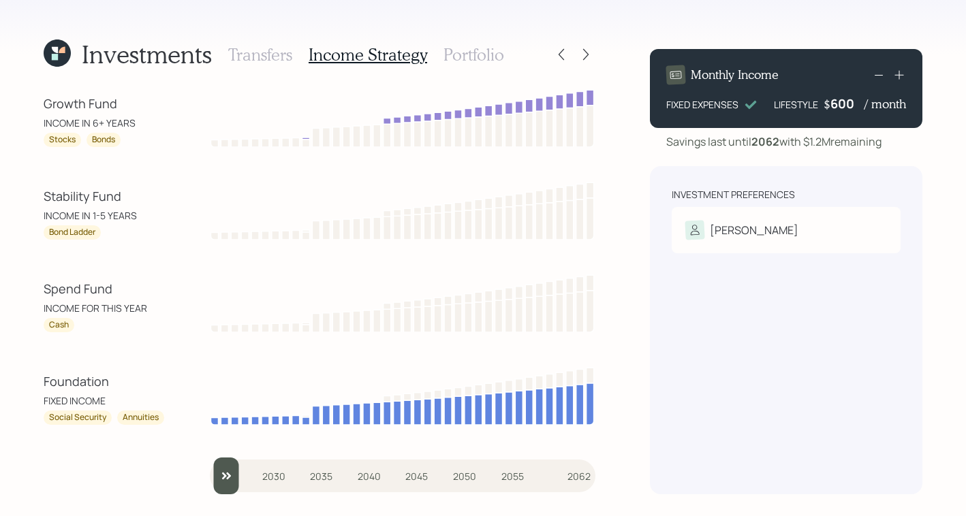
click at [475, 57] on h3 "Portfolio" at bounding box center [473, 55] width 61 height 20
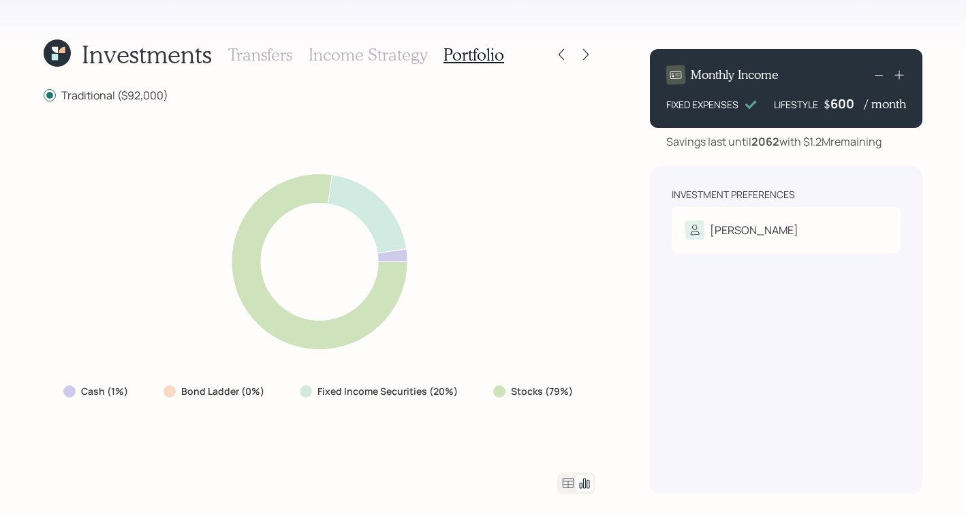
click at [373, 65] on div "Transfers Income Strategy Portfolio" at bounding box center [366, 54] width 276 height 33
click at [373, 59] on h3 "Income Strategy" at bounding box center [368, 55] width 119 height 20
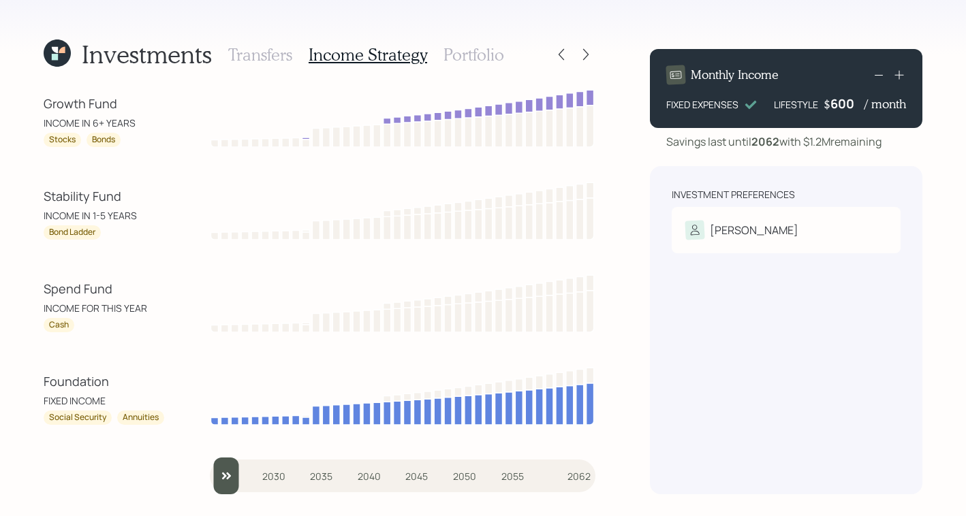
click at [271, 52] on h3 "Transfers" at bounding box center [260, 55] width 64 height 20
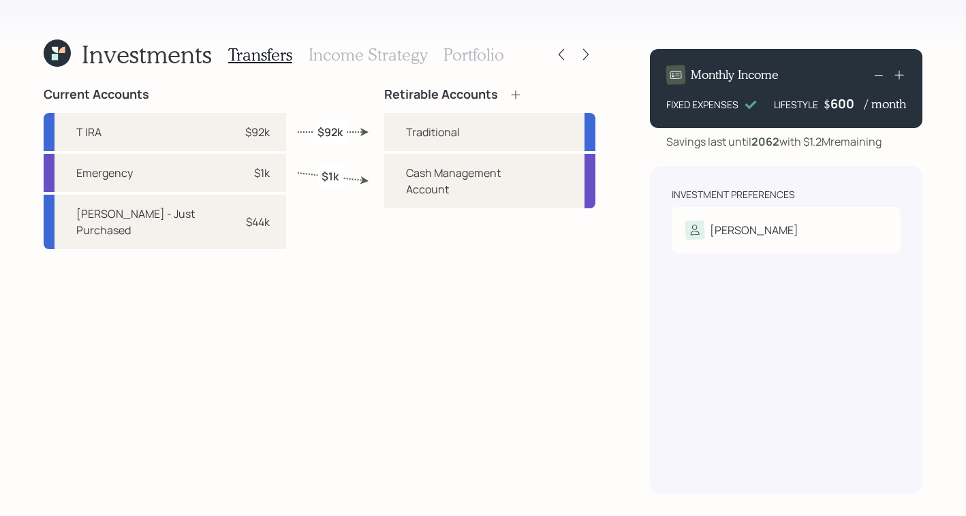
click at [362, 59] on h3 "Income Strategy" at bounding box center [368, 55] width 119 height 20
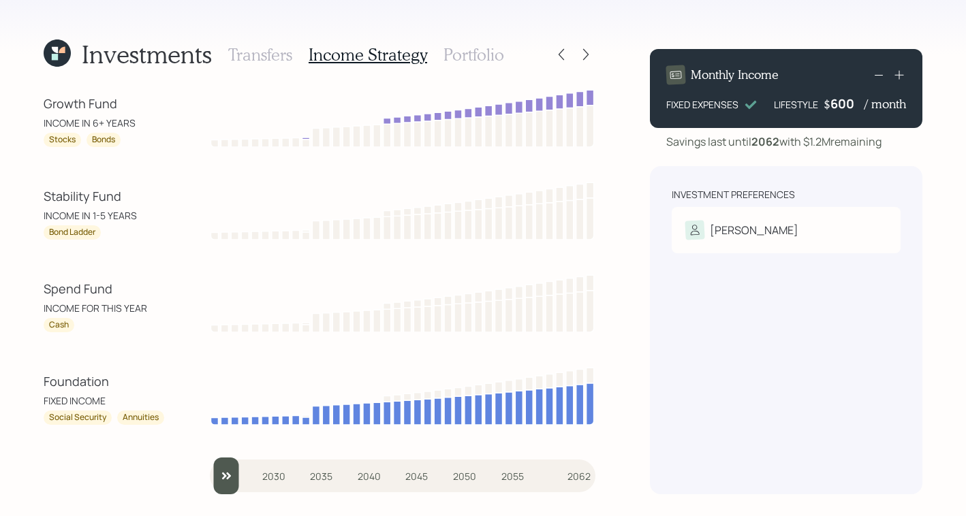
click at [533, 31] on div "Investments Transfers Income Strategy Portfolio Growth Fund INCOME IN 6+ YEARS …" at bounding box center [483, 258] width 966 height 516
click at [474, 54] on h3 "Portfolio" at bounding box center [473, 55] width 61 height 20
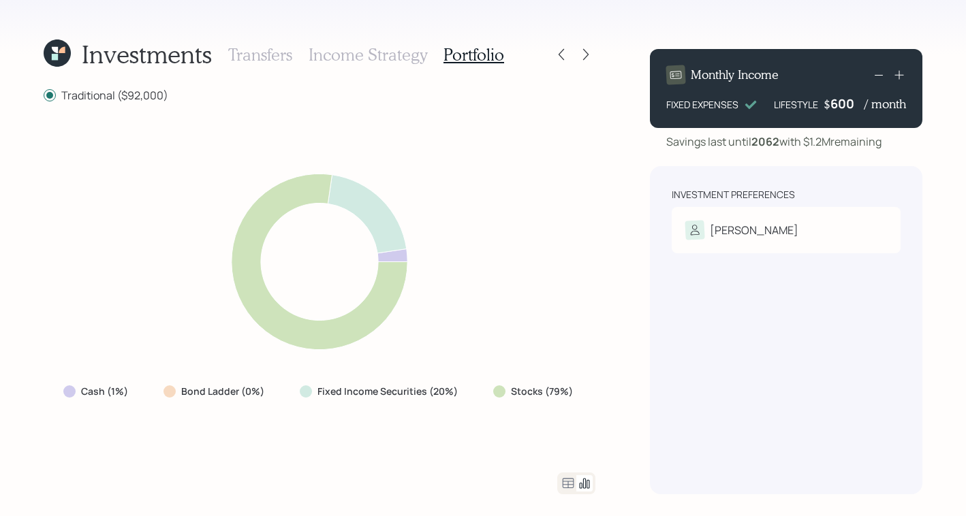
click at [565, 485] on icon at bounding box center [569, 483] width 12 height 10
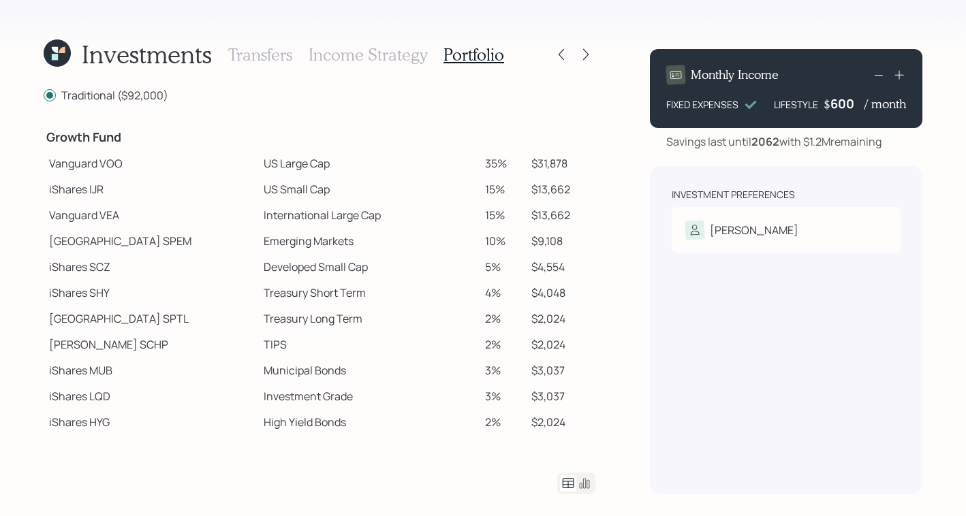
scroll to position [240, 0]
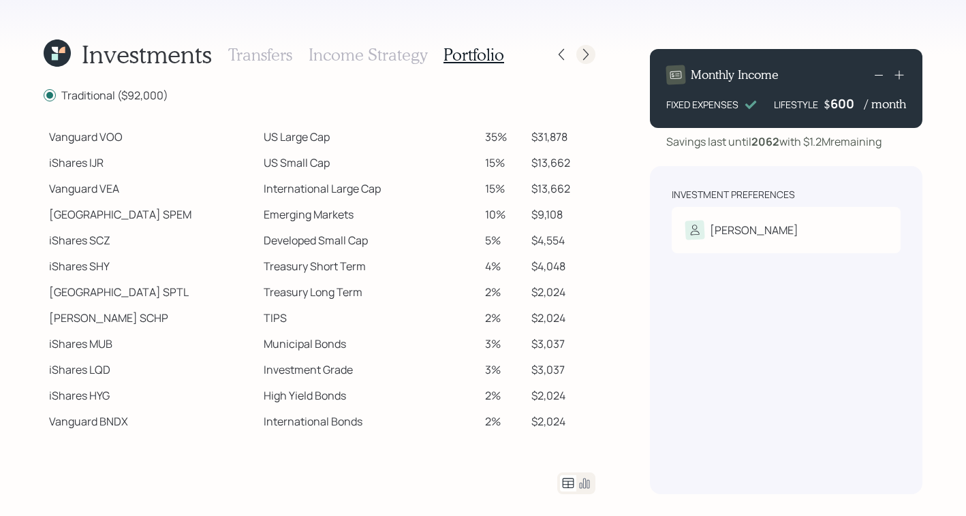
click at [584, 63] on div at bounding box center [585, 54] width 19 height 19
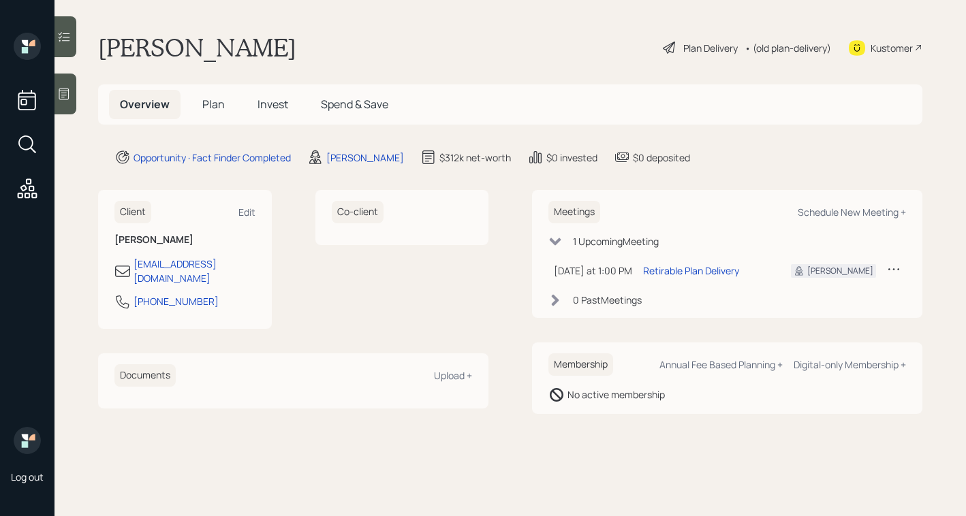
click at [520, 61] on div "Rodney Turner Plan Delivery • (old plan-delivery) Kustomer" at bounding box center [510, 48] width 824 height 30
click at [607, 47] on div "Rodney Turner Plan Delivery • (old plan-delivery) Kustomer" at bounding box center [510, 48] width 824 height 30
click at [437, 52] on div "Rodney Turner Plan Delivery • (old plan-delivery) Kustomer" at bounding box center [510, 48] width 824 height 30
click at [291, 446] on main "Rodney Turner Plan Delivery • (old plan-delivery) Kustomer Overview Plan Invest…" at bounding box center [509, 258] width 911 height 516
click at [847, 214] on div "Schedule New Meeting +" at bounding box center [852, 212] width 108 height 13
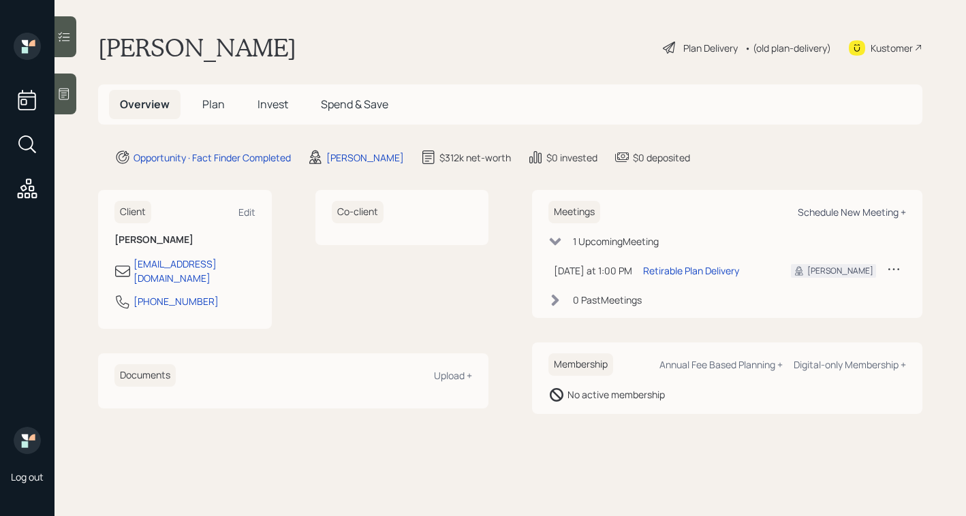
select select "ade3b313-576a-42c5-b346-1eb294908ae6"
